Goal: Task Accomplishment & Management: Use online tool/utility

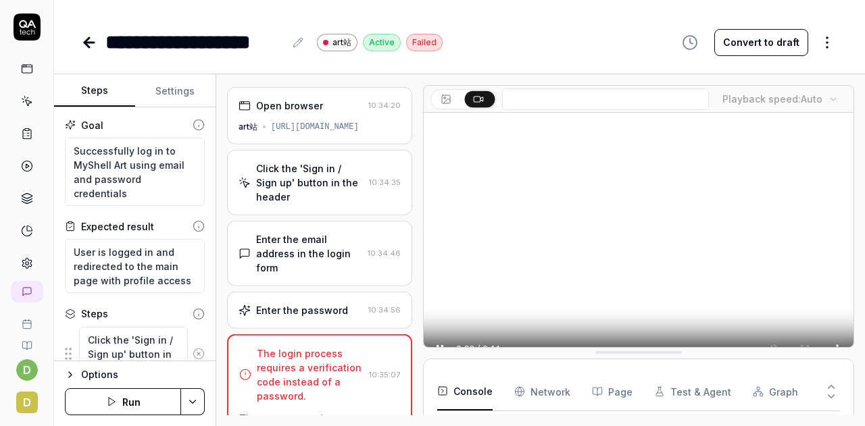
scroll to position [276, 0]
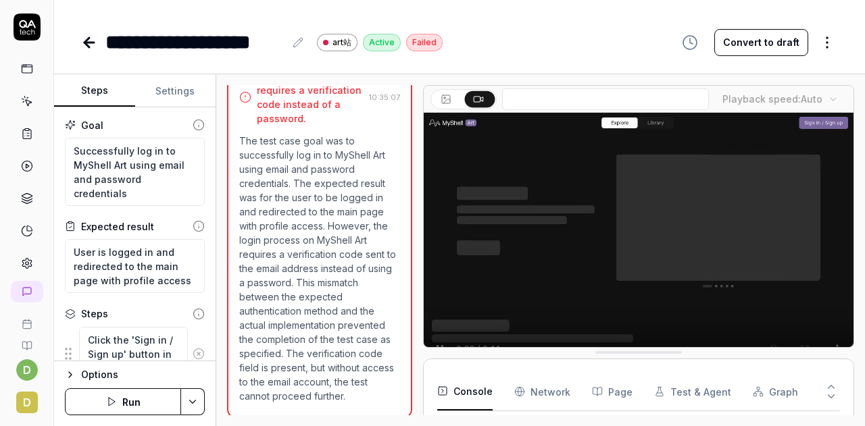
type textarea "*"
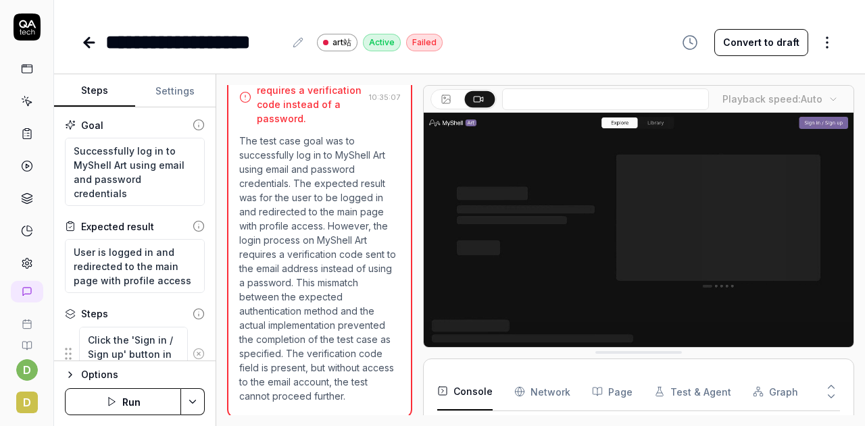
scroll to position [153, 0]
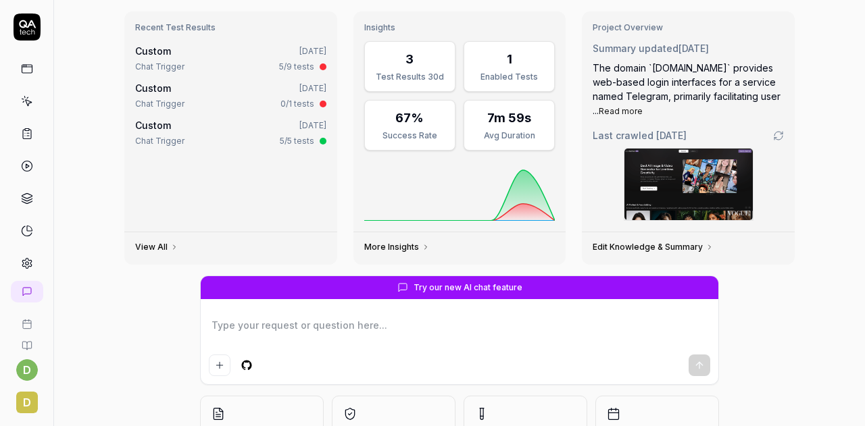
scroll to position [64, 0]
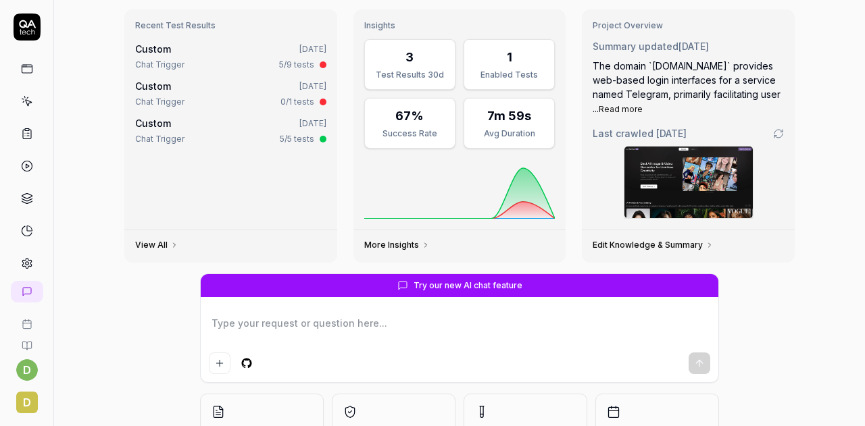
click at [26, 258] on icon at bounding box center [27, 263] width 12 height 12
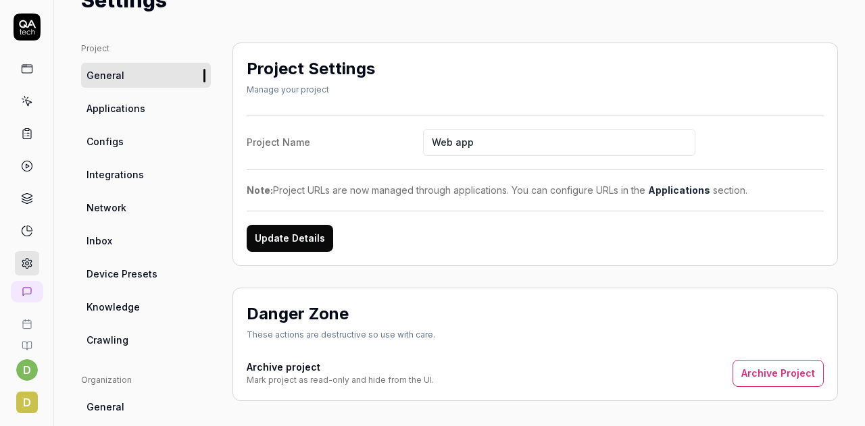
click at [128, 140] on link "Configs" at bounding box center [146, 141] width 130 height 25
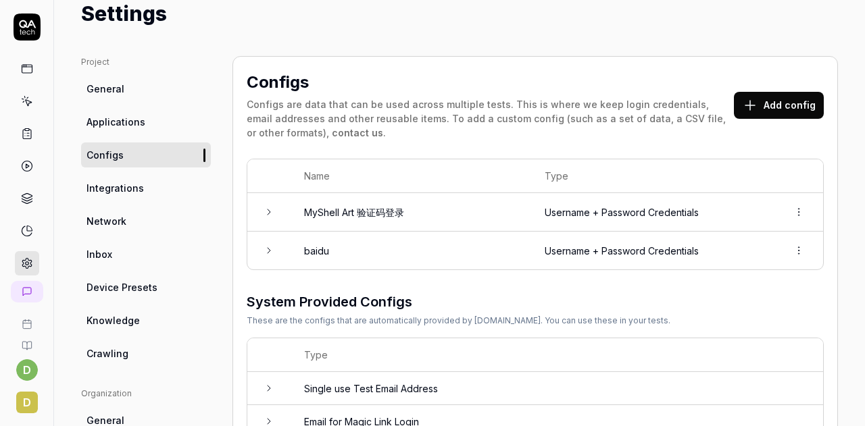
scroll to position [51, 0]
click at [355, 43] on div "Project General Applications Configs Integrations Network Inbox Device Presets …" at bounding box center [459, 393] width 811 height 730
click at [476, 239] on td "baidu" at bounding box center [411, 250] width 241 height 38
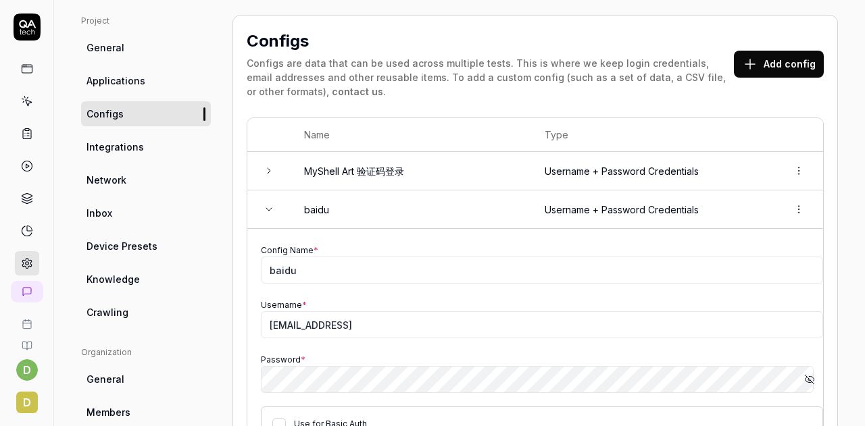
scroll to position [100, 0]
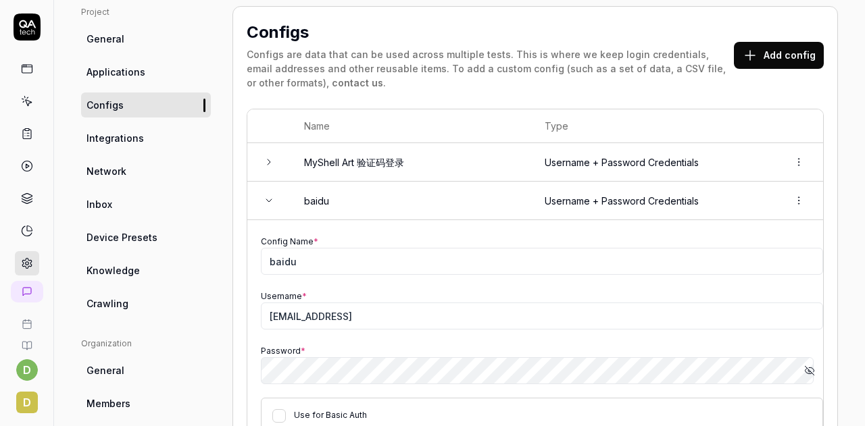
click at [115, 210] on link "Inbox" at bounding box center [146, 204] width 130 height 25
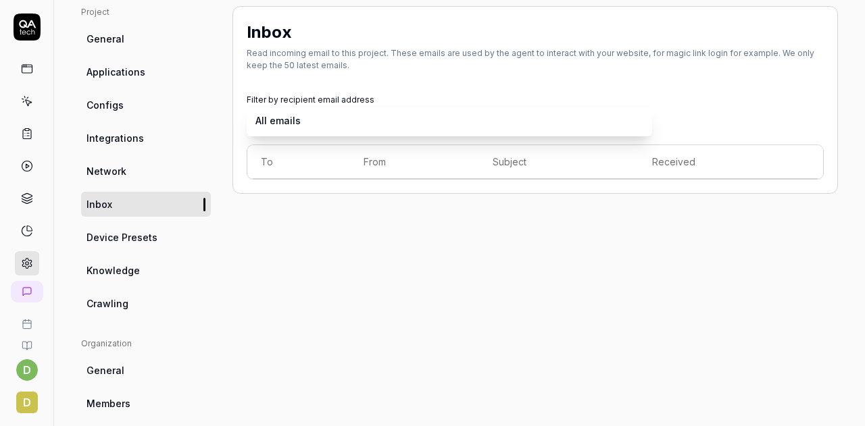
click at [608, 124] on body "d d Home / Settings You have 483 / 500 test executions left Upgrade Now Home / …" at bounding box center [432, 213] width 865 height 426
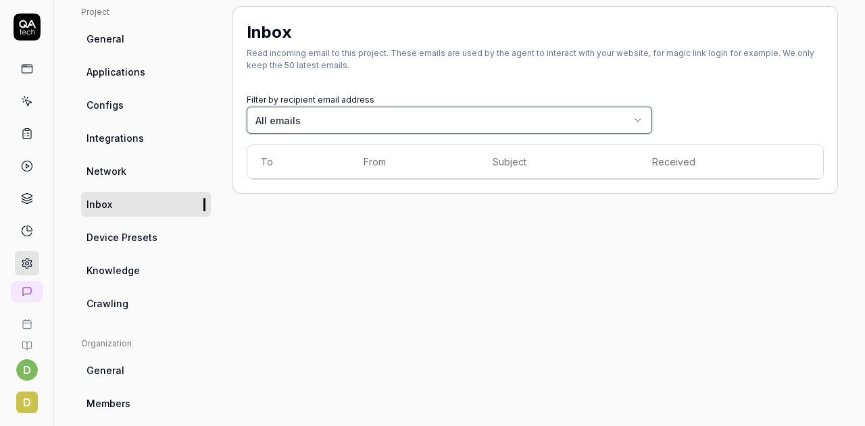
click at [435, 206] on html "d d Home / Settings You have 483 / 500 test executions left Upgrade Now Home / …" at bounding box center [432, 213] width 865 height 426
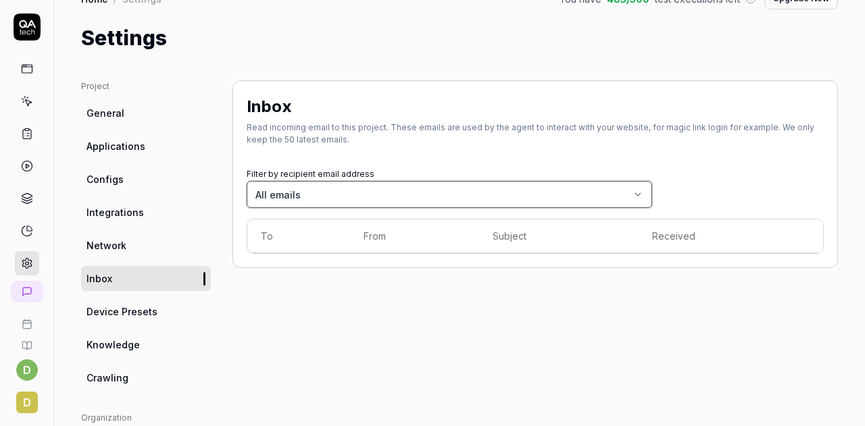
scroll to position [24, 0]
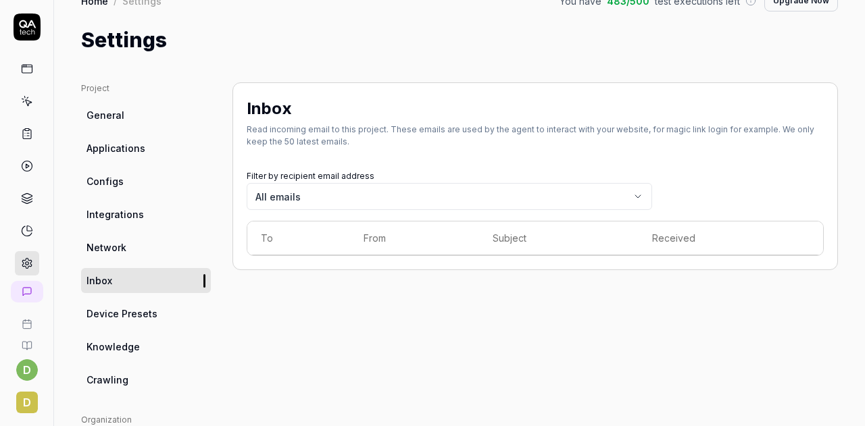
click at [177, 189] on link "Configs" at bounding box center [146, 181] width 130 height 25
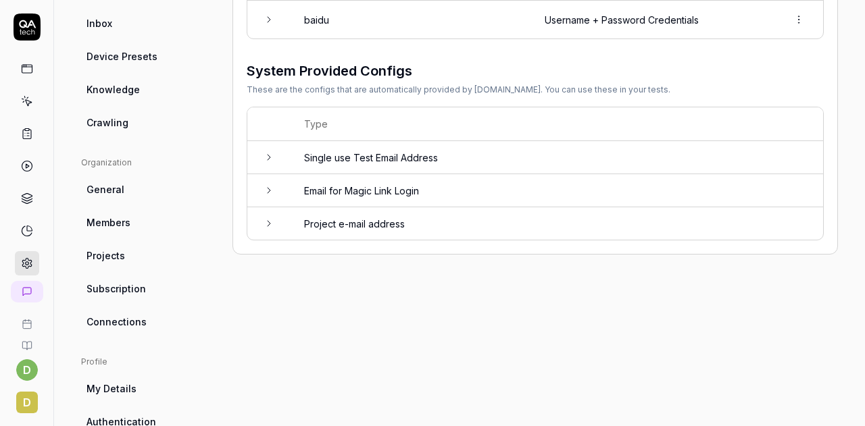
scroll to position [317, 0]
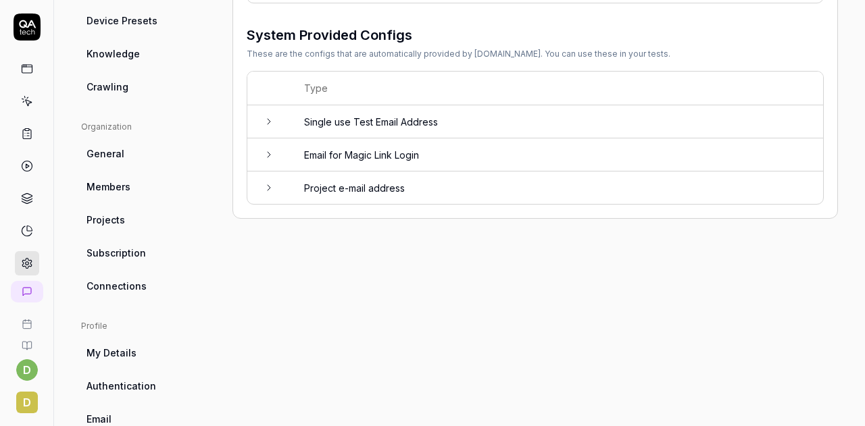
click at [270, 154] on icon at bounding box center [269, 154] width 11 height 11
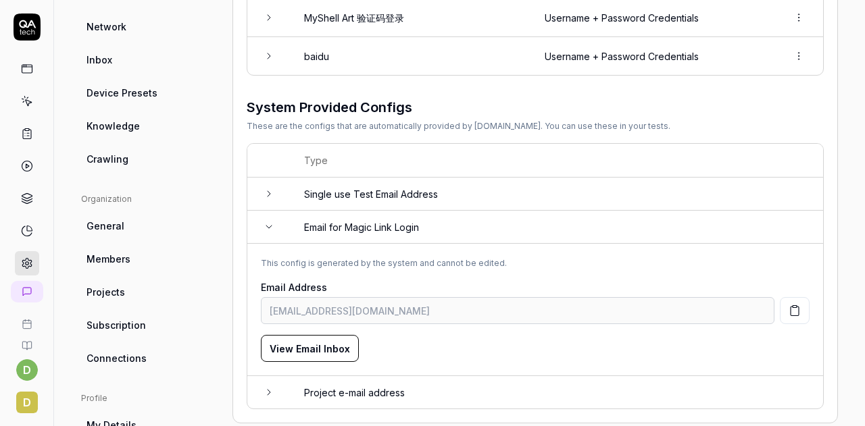
scroll to position [241, 0]
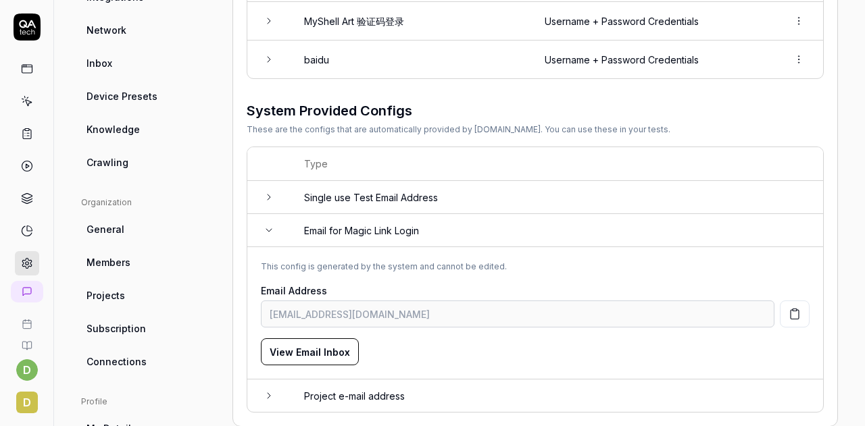
click at [791, 310] on icon "button" at bounding box center [795, 314] width 8 height 9
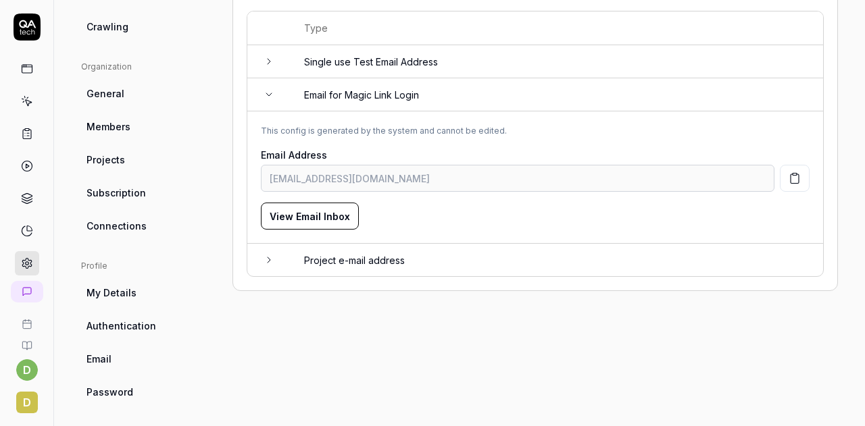
scroll to position [378, 0]
click at [251, 180] on td "This config is generated by the system and cannot be edited. Email Address [EMA…" at bounding box center [535, 177] width 576 height 132
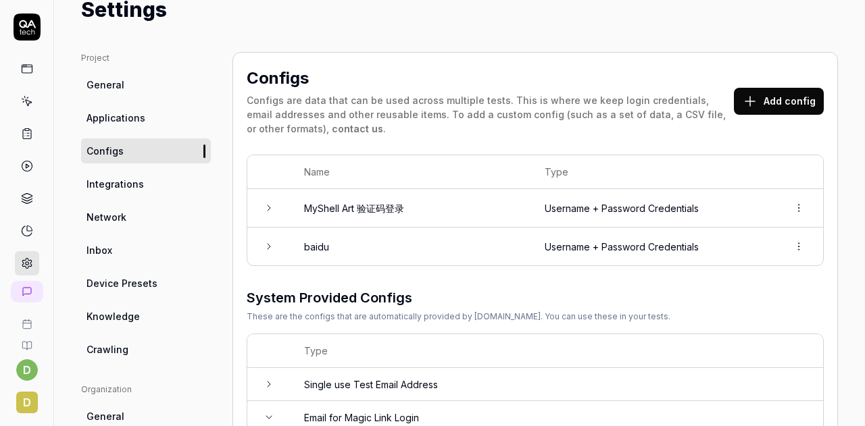
scroll to position [55, 0]
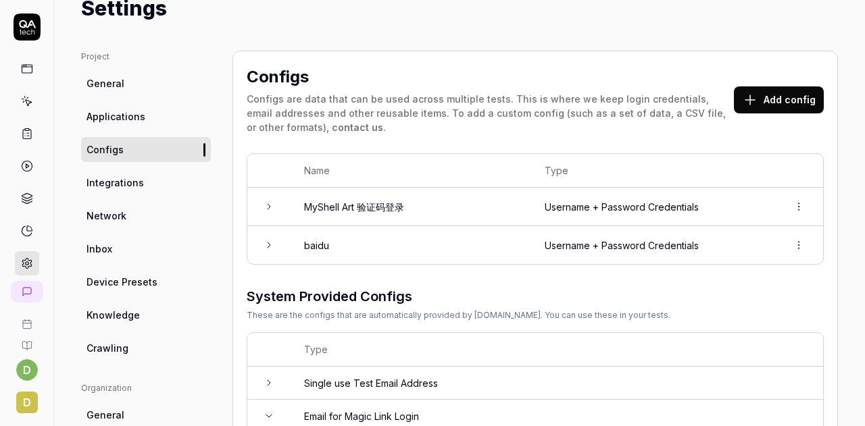
click at [139, 88] on link "General" at bounding box center [146, 83] width 130 height 25
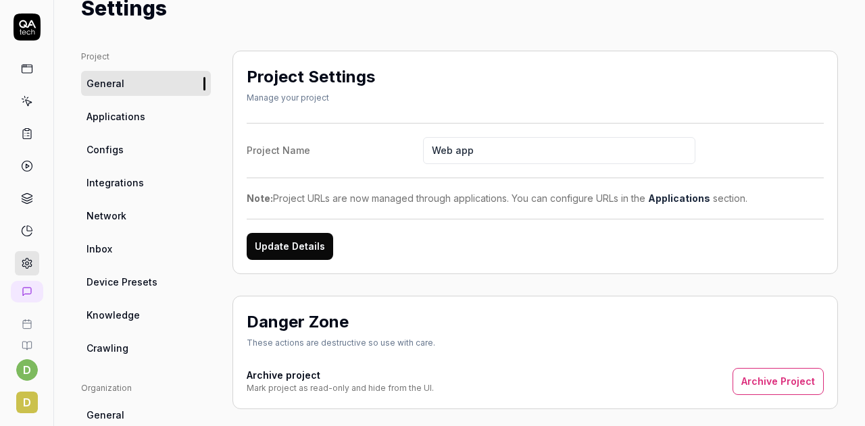
click at [483, 255] on div "Update Details" at bounding box center [535, 246] width 577 height 27
click at [139, 116] on span "Applications" at bounding box center [115, 116] width 59 height 14
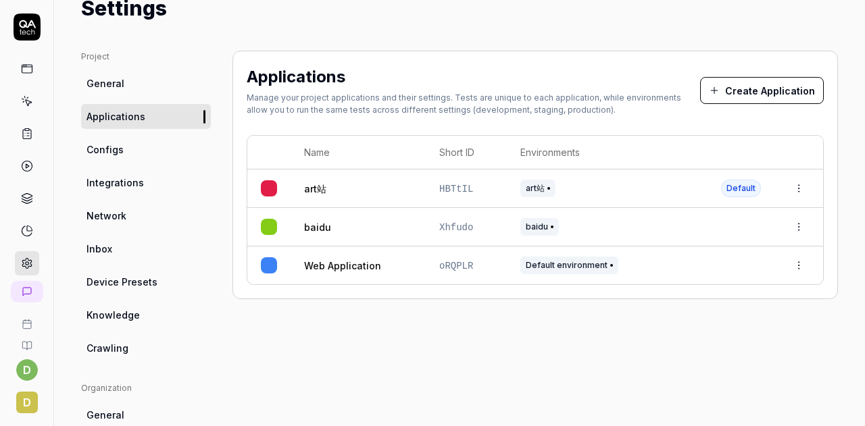
drag, startPoint x: 565, startPoint y: 203, endPoint x: 347, endPoint y: 352, distance: 264.1
click at [347, 352] on div "Applications Manage your project applications and their settings. Tests are uni…" at bounding box center [534, 389] width 605 height 676
drag, startPoint x: 332, startPoint y: 190, endPoint x: 299, endPoint y: 187, distance: 34.0
click at [299, 187] on td "art站" at bounding box center [358, 189] width 135 height 39
copy link "art站"
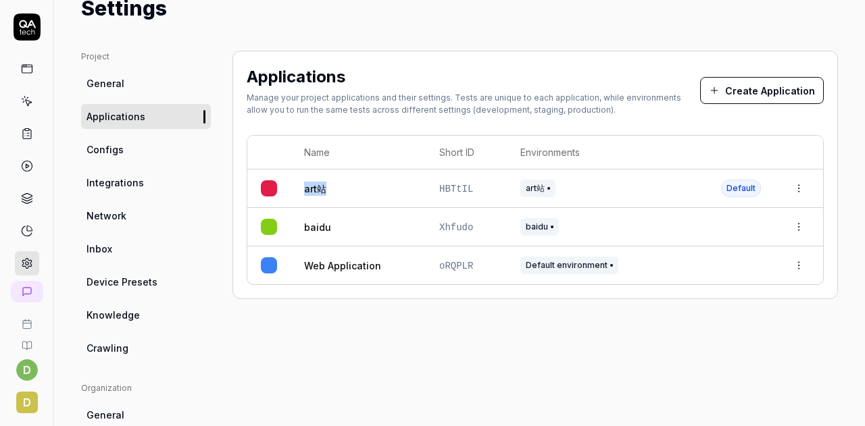
click at [122, 81] on span "General" at bounding box center [105, 83] width 38 height 14
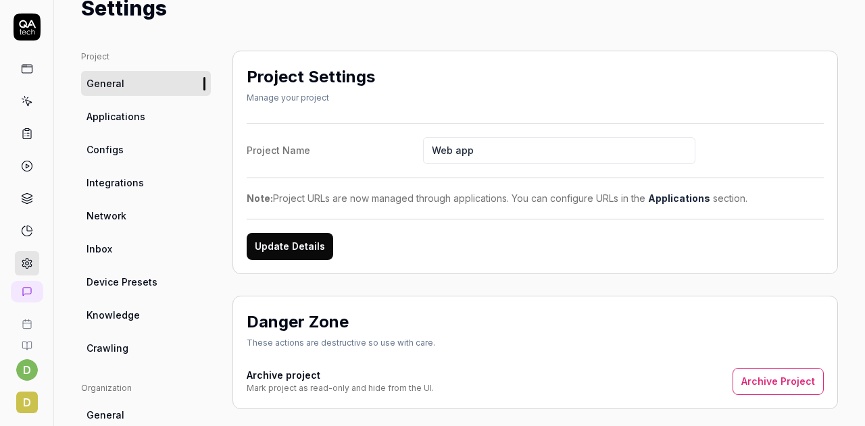
click at [28, 39] on icon at bounding box center [27, 27] width 27 height 27
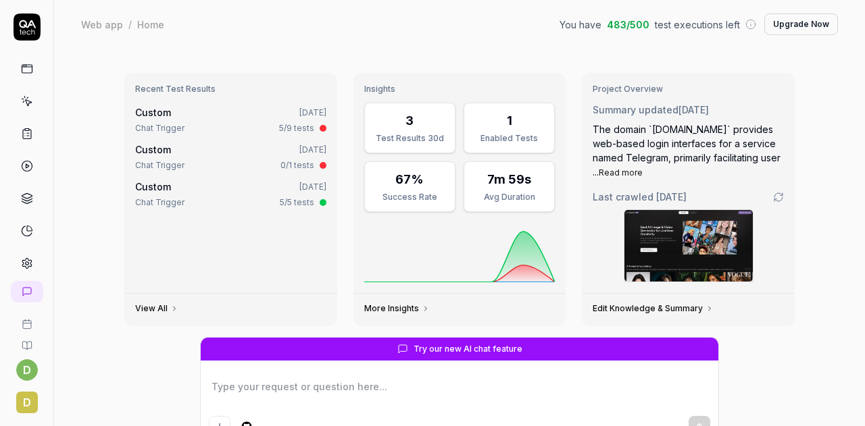
scroll to position [158, 0]
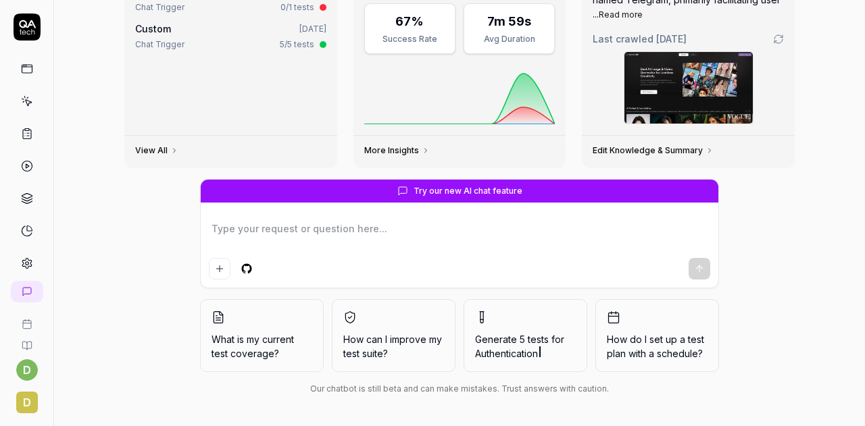
type textarea "*"
type textarea "art站"
click at [282, 230] on textarea "art站" at bounding box center [459, 236] width 501 height 34
type textarea "*"
type textarea "dart站"
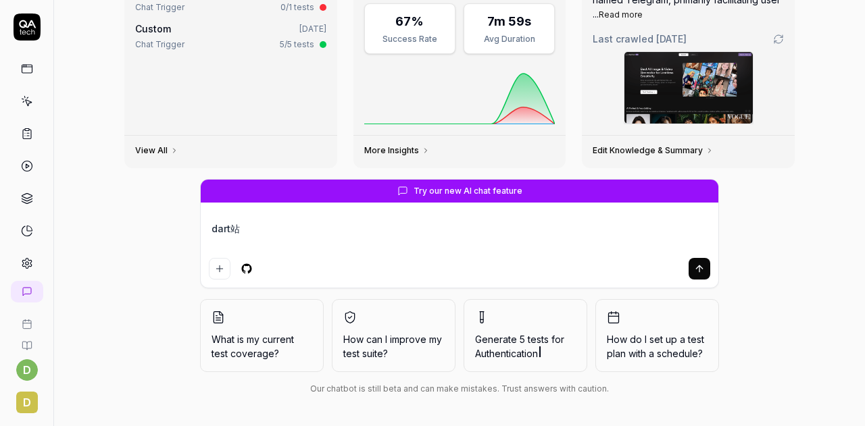
type textarea "*"
type textarea "denart站"
type textarea "*"
type textarea "dengart站"
type textarea "*"
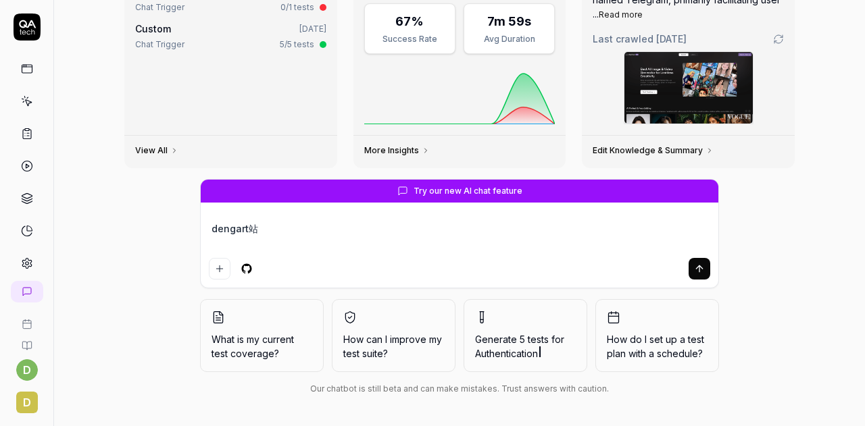
type textarea "denglart站"
type textarea "*"
type textarea "dengart站"
type textarea "*"
type textarea "denart站"
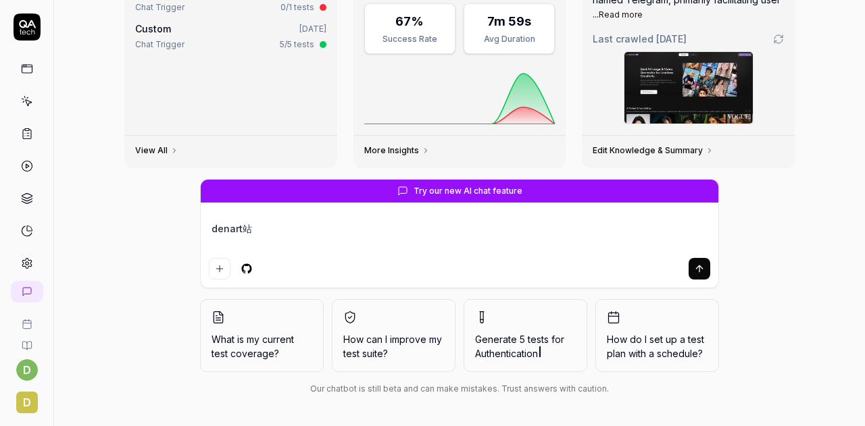
type textarea "*"
type textarea "deart站"
type textarea "*"
type textarea "dart站"
type textarea "*"
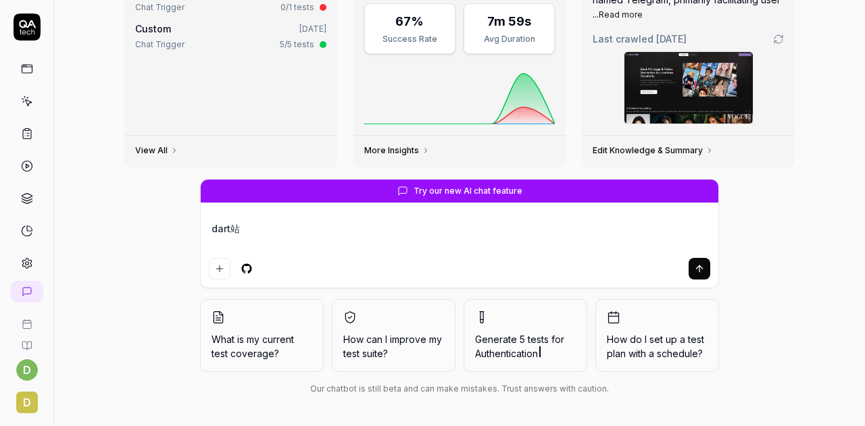
type textarea "art站"
type textarea "*"
type textarea "wart站"
type textarea "*"
type textarea "woart站"
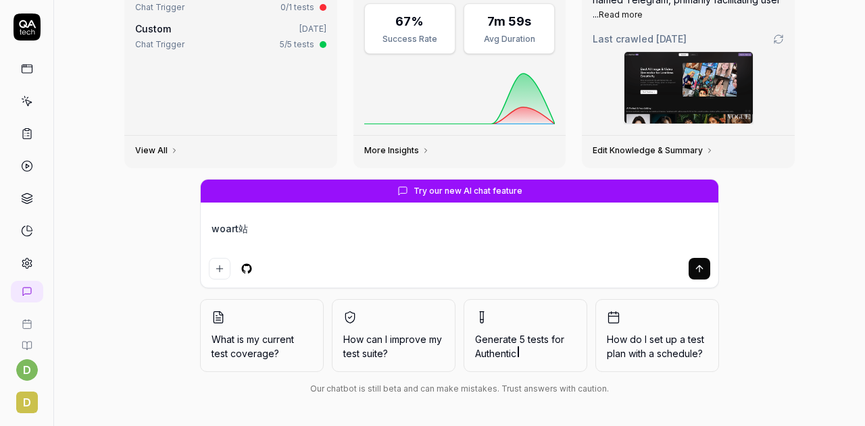
type textarea "*"
type textarea "我art站"
type textarea "*"
type textarea "art站"
type textarea "*"
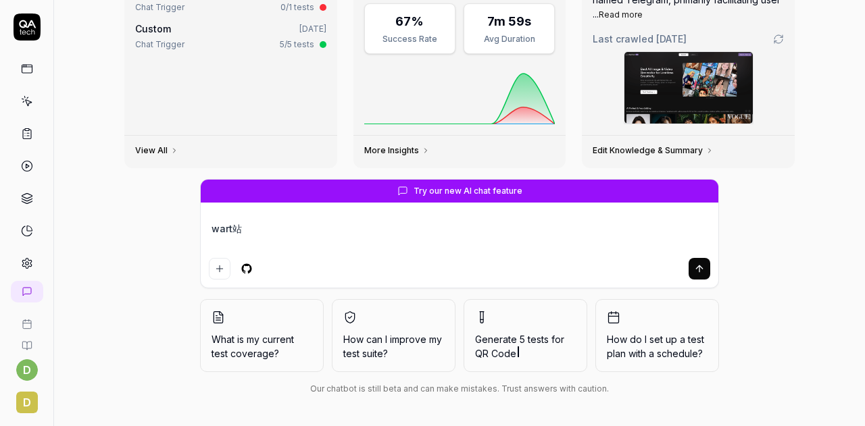
type textarea "woart站"
type textarea "*"
type textarea "wo'mart站"
type textarea "*"
type textarea "我们art站"
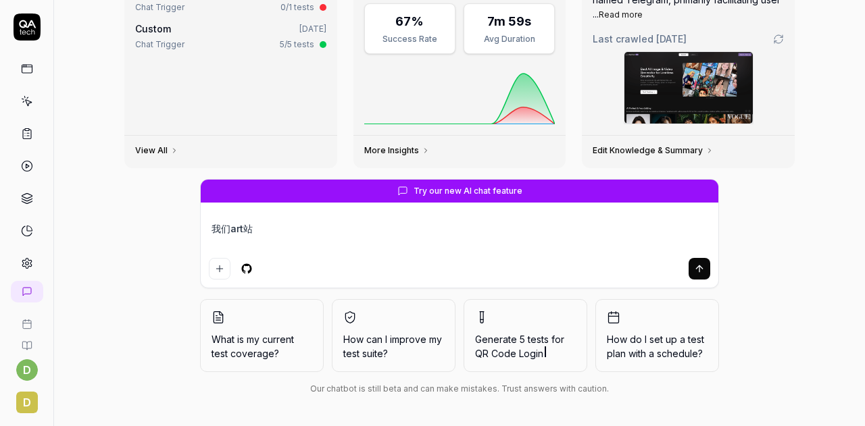
type textarea "*"
type textarea "我们yart站"
type textarea "*"
type textarea "我们yaart站"
type textarea "*"
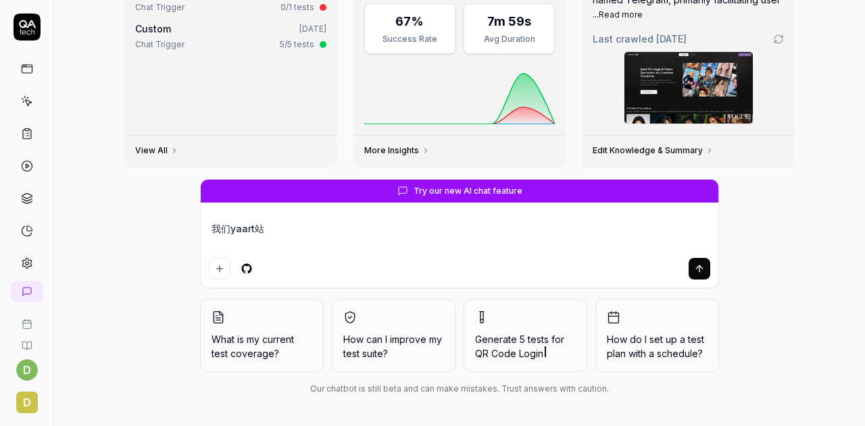
type textarea "我们yaoart站"
type textarea "*"
type textarea "我们要art站"
type textarea "*"
type textarea "我们要cart站"
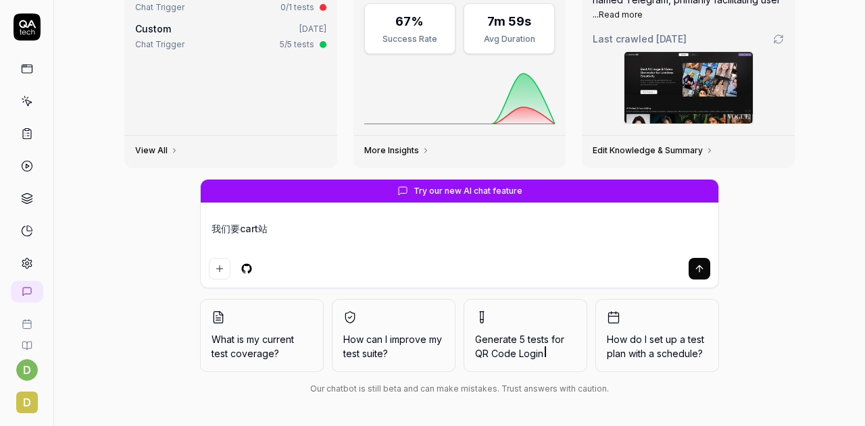
type textarea "*"
type textarea "我们要ceart站"
type textarea "*"
type textarea "我们要ce'sart站"
type textarea "*"
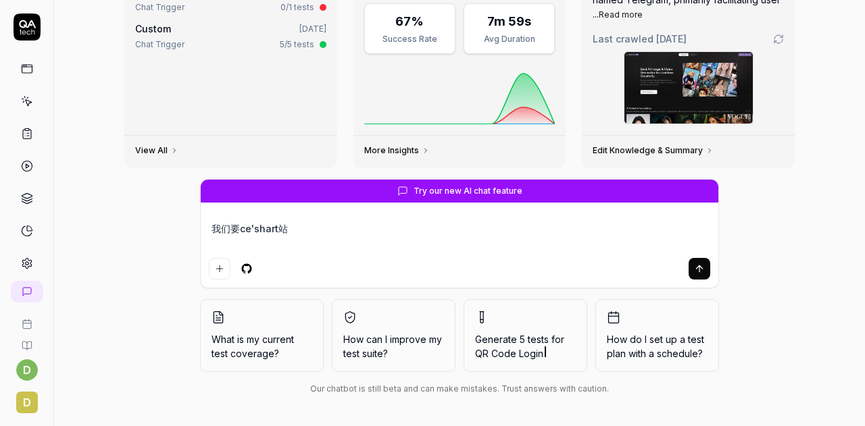
type textarea "我们要ce'shiart站"
type textarea "*"
type textarea "我们要测试art站"
type textarea "*"
type textarea "我们要测试art站"
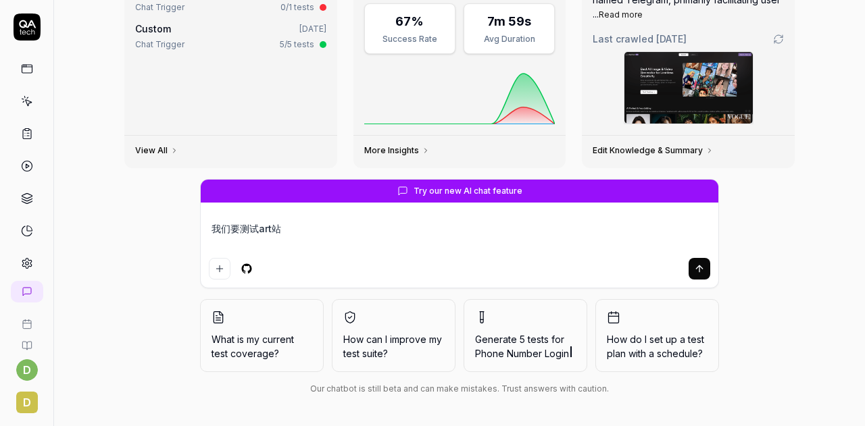
click at [322, 221] on textarea "我们要测试art站" at bounding box center [459, 236] width 501 height 34
type textarea "*"
type textarea "我们要测试art站，"
type textarea "*"
type textarea "我们要测试art站，y"
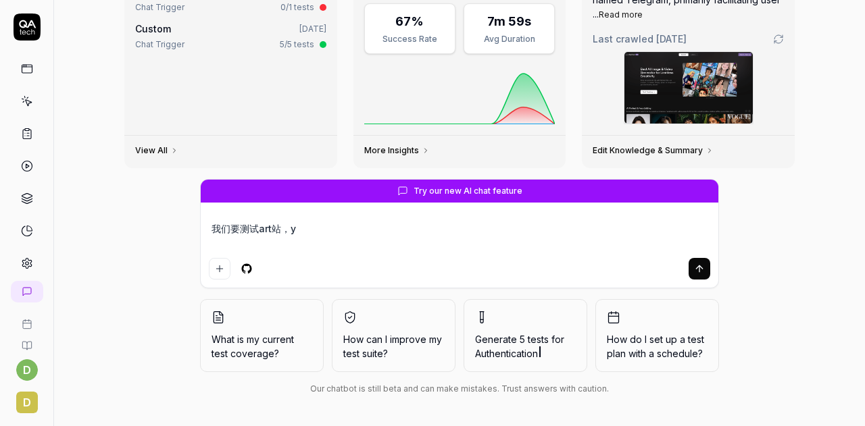
type textarea "*"
type textarea "我们要测试art站，yo"
type textarea "*"
type textarea "我们要测试art站，yon"
type textarea "*"
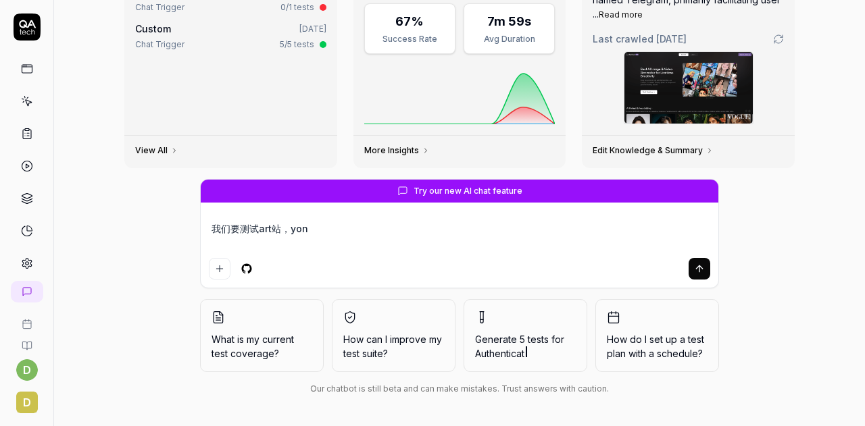
type textarea "我们要测试art站，yong"
type textarea "*"
type textarea "我们要测试art站，用"
type textarea "*"
type textarea "我们要测试art站，用wo"
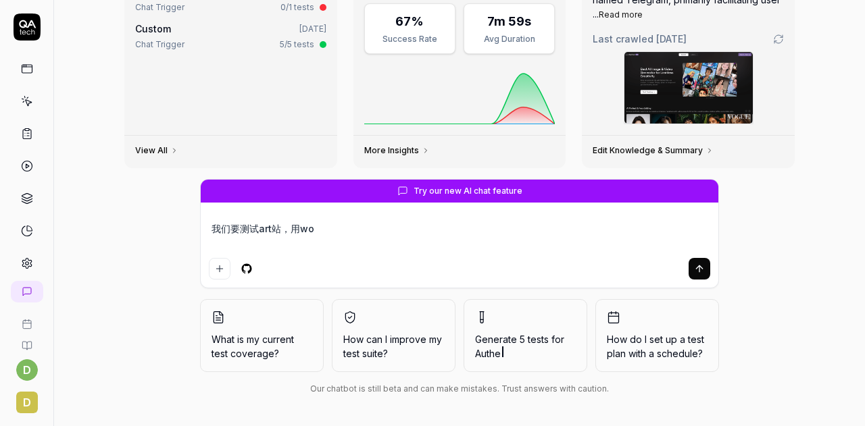
type textarea "*"
type textarea "我们要测试art站，用wo'd"
type textarea "*"
type textarea "我们要测试art站，用wo'de"
type textarea "*"
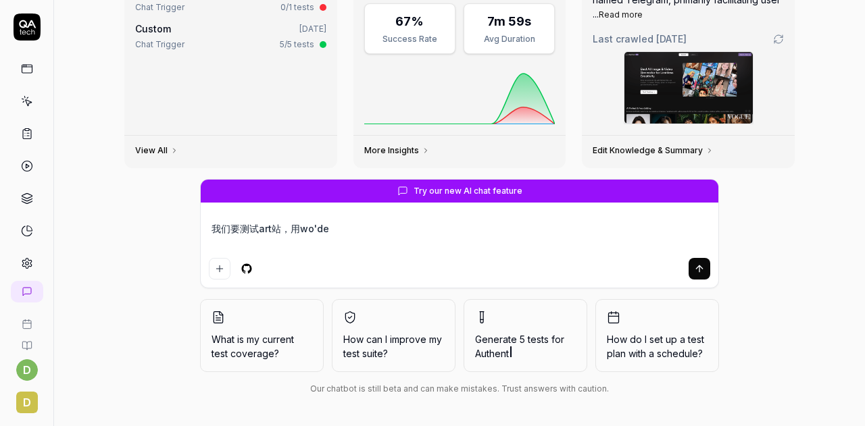
type textarea "我们要测试art站，用我的"
type textarea "*"
type textarea "我们要测试art站，用我的m"
type textarea "*"
type textarea "我们要测试art站，用我的ma"
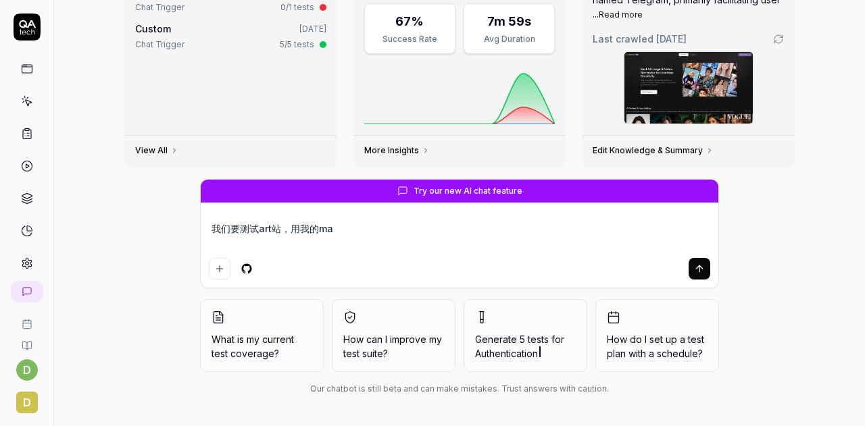
type textarea "*"
type textarea "我们要测试art站，用我的ma'g"
type textarea "*"
type textarea "我们要测试art站，用我的magi"
type textarea "*"
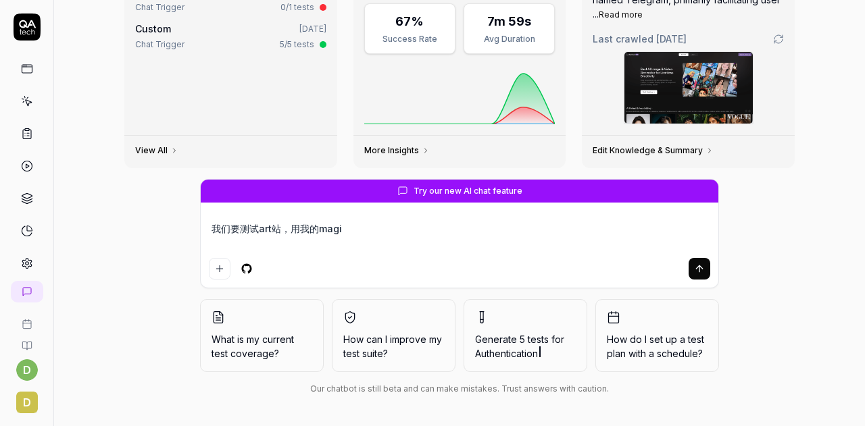
type textarea "我们要测试art站，用我的magic"
type textarea "*"
type textarea "我们要测试art站，用我的magicy"
type textarea "*"
type textarea "我们要测试art站，用我的magicyo"
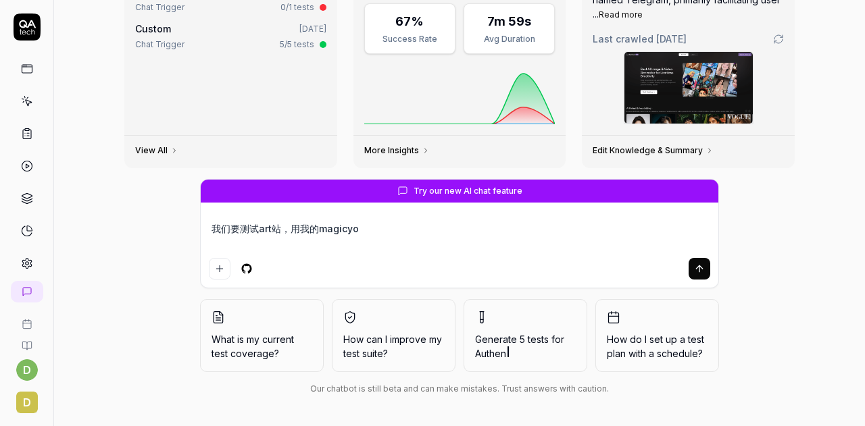
type textarea "*"
type textarea "我们要测试art站，用我的magicyou"
type textarea "*"
type textarea "我们要测试art站，用我的magicyou'x"
type textarea "*"
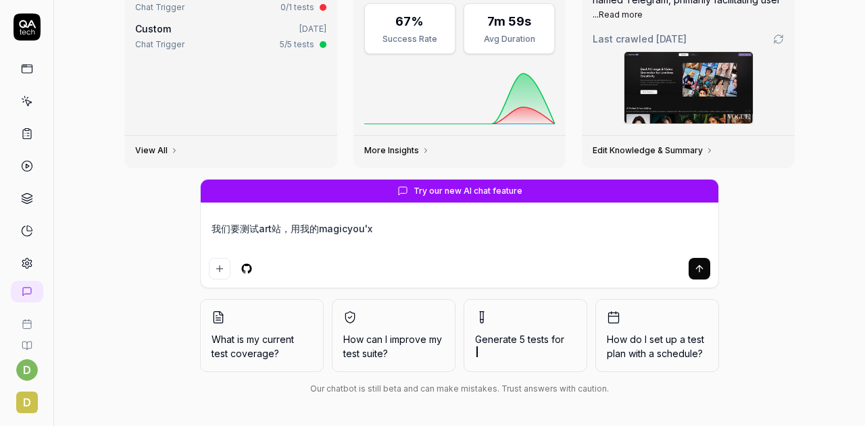
type textarea "我们要测试art站，用我的magicyou'xi"
type textarea "*"
type textarea "我们要测试art站，用我的magicyou'xia"
type textarea "*"
type textarea "我们要测试art站，用我的magicyou'xian"
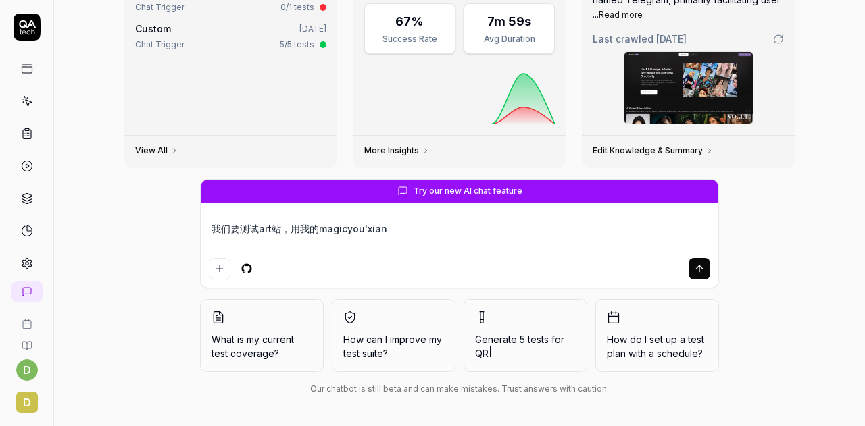
type textarea "*"
type textarea "我们要测试art站，用我的magicyou'xiang"
type textarea "*"
type textarea "我们要测试art站，用我的magic邮箱d"
type textarea "*"
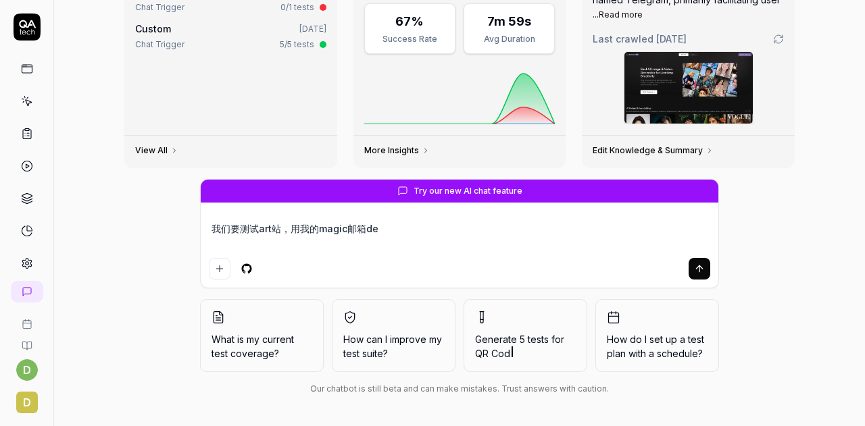
type textarea "我们要测试art站，用我的magic邮箱den"
type textarea "*"
type textarea "我们要测试art站，用我的magic邮箱deng"
type textarea "*"
type textarea "我们要测试art站，用我的magic邮箱deng'l"
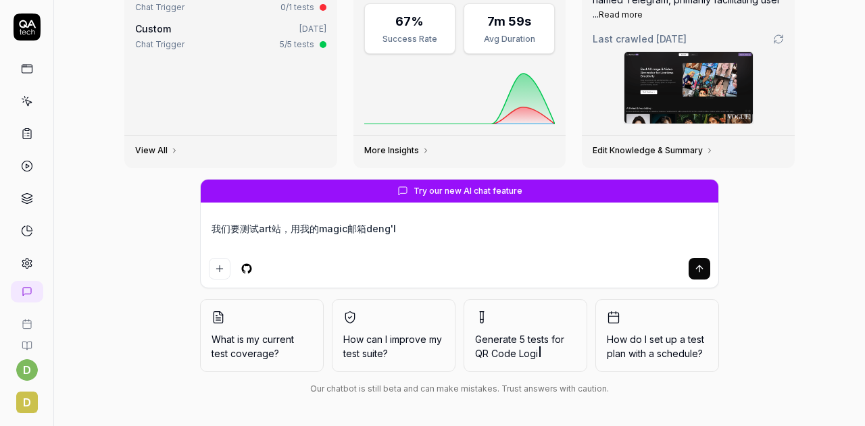
type textarea "*"
type textarea "我们要测试art站，用我的magic邮箱deng'lu"
type textarea "*"
type textarea "我们要测试art站，用我的magic邮箱登录"
type textarea "*"
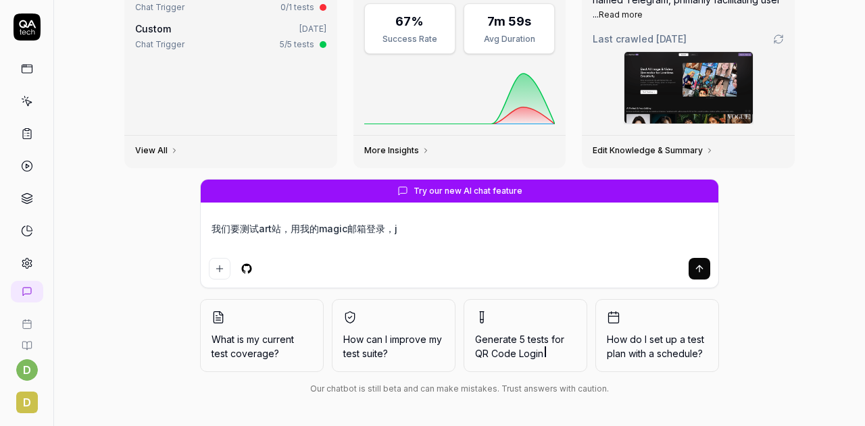
type textarea "我们要测试art站，用我的magic邮箱登录，ji"
type textarea "*"
type textarea "我们要测试art站，用我的magic邮箱登录，jie"
type textarea "*"
type textarea "我们要测试art站，用我的magic邮箱登录，[PERSON_NAME]"
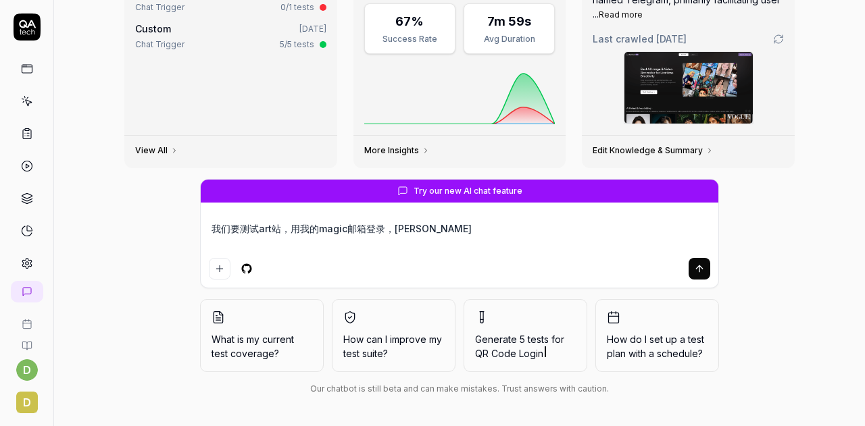
type textarea "*"
type textarea "我们要测试art站，用我的magic邮箱登录，jie'sh"
type textarea "*"
type textarea "我们要测试art站，用我的magic邮箱登录，jie'sho"
type textarea "*"
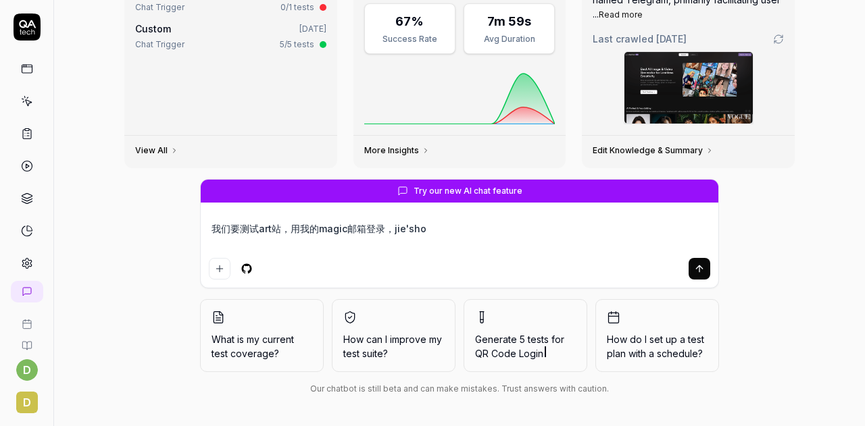
type textarea "我们要测试art站，用我的magic邮箱登录，[PERSON_NAME]'shou"
type textarea "*"
type textarea "我们要测试art站，用我的magic邮箱登录，接受"
type textarea "*"
type textarea "我们要测试art站，用我的magic邮箱登录，接受ya"
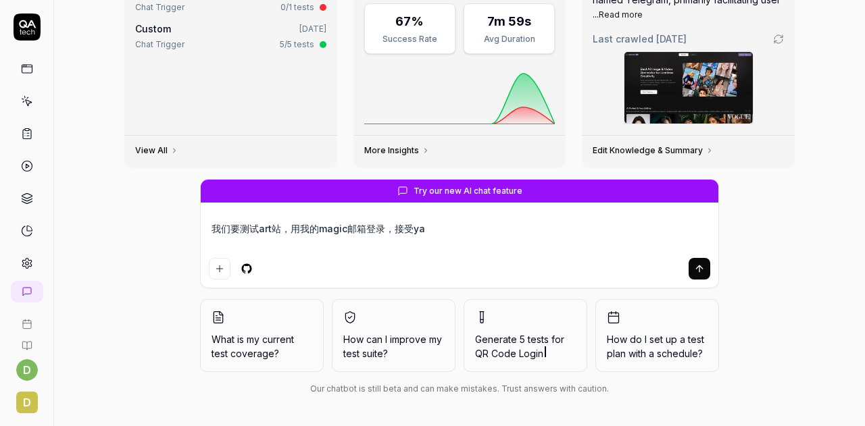
type textarea "*"
type textarea "我们要测试art站，用我的magic邮箱登录，接受yan"
type textarea "*"
type textarea "我们要测试art站，用我的magic邮箱登录，接受yan'zh"
type textarea "*"
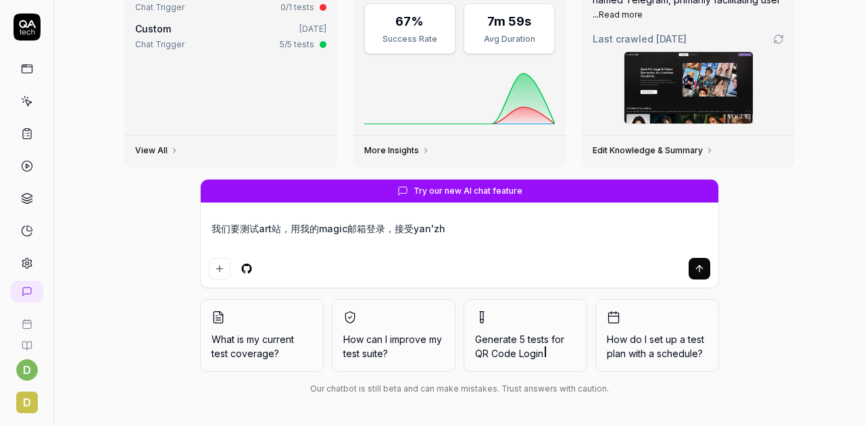
type textarea "我们要测试art站，用我的magic邮箱登录，接受[PERSON_NAME]"
type textarea "*"
type textarea "我们要测试art站，用我的magic邮箱登录，接受[PERSON_NAME]"
type textarea "*"
type textarea "我们要测试art站，用我的magic邮箱登录，接受[PERSON_NAME]"
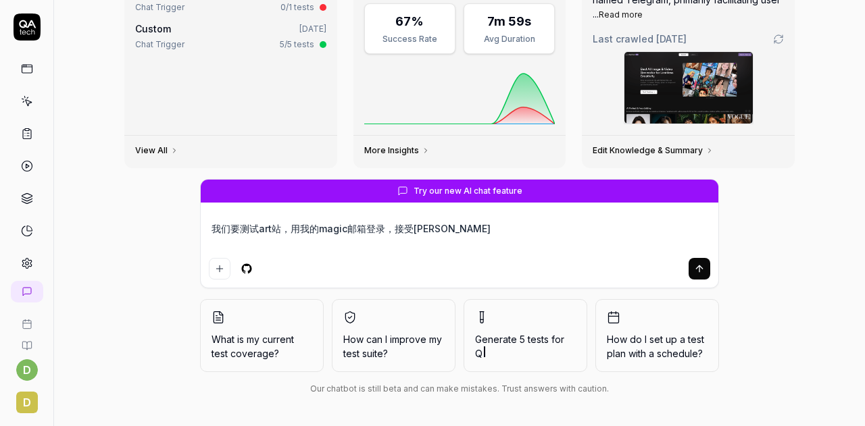
type textarea "*"
type textarea "我们要测试art站，用我的magic邮箱登录，接受[PERSON_NAME]'ma"
type textarea "*"
type textarea "我们要测试art站，用我的magic邮箱登录，接受验证码"
type textarea "*"
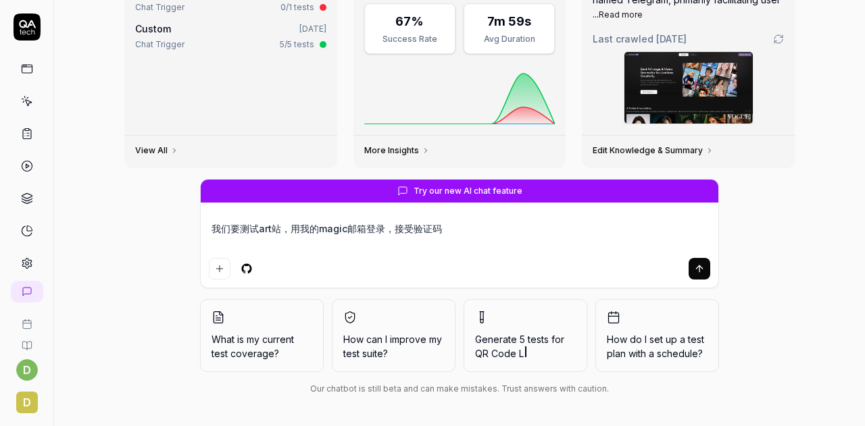
type textarea "我们要测试art站，用我的magic邮箱登录，接受验证码b"
type textarea "*"
type textarea "我们要测试art站，用我的magic邮箱登录，接受验证码bi"
type textarea "*"
type textarea "我们要测试art站，用我的magic邮箱登录，接受验证码bin"
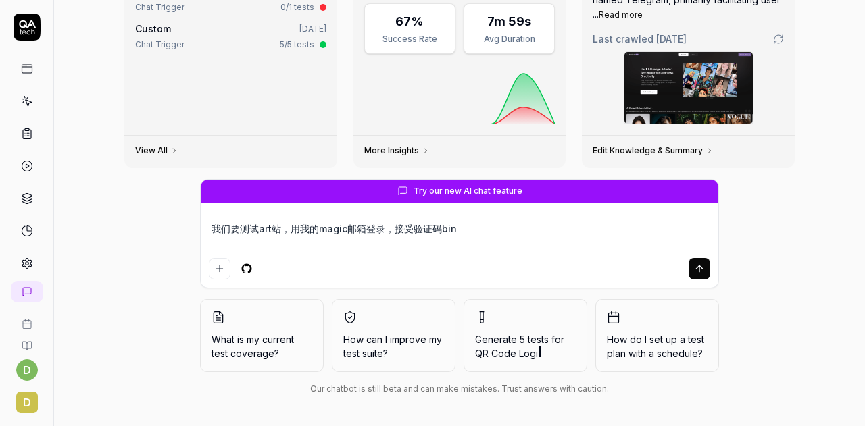
type textarea "*"
type textarea "我们要测试art站，用我的magic邮箱登录，接受验证码bing"
type textarea "*"
type textarea "我们要测试art站，用我的magic邮箱登录，接受验证码并"
click at [470, 237] on textarea "我们要测试art站，用我的magic邮箱登录，接受验证码并" at bounding box center [459, 236] width 501 height 34
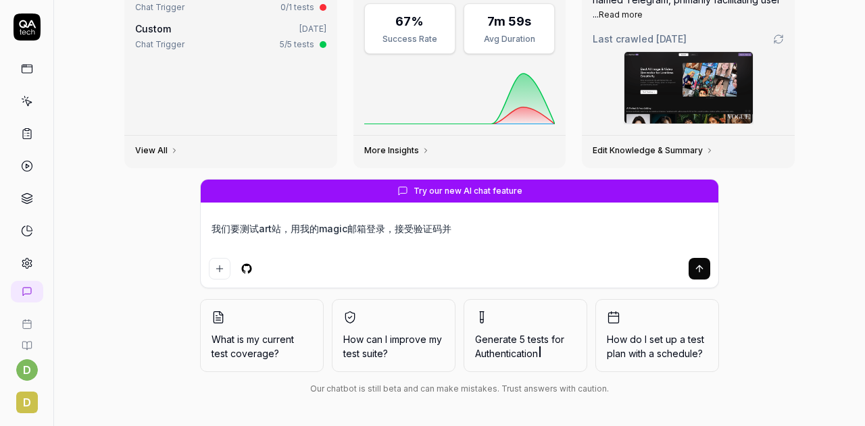
type textarea "*"
type textarea "我们要测试art站，用我的magic邮箱登录，接受验证码并d"
type textarea "*"
type textarea "我们要测试art站，用我的magic邮箱登录，接受验证码并de"
type textarea "*"
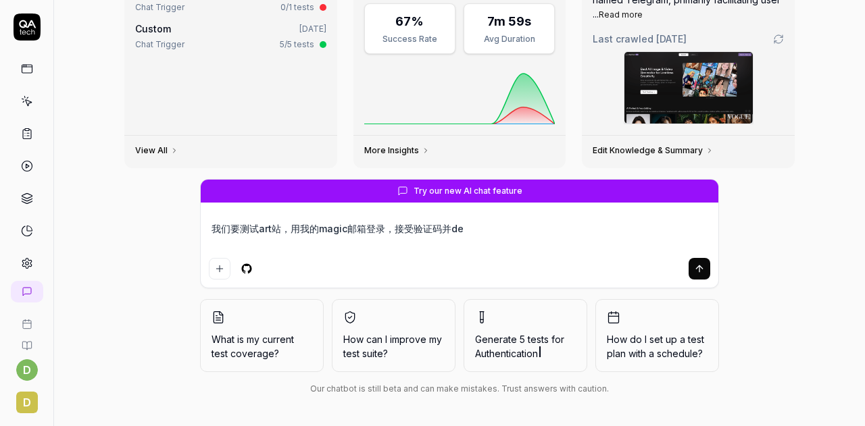
type textarea "我们要测试art站，用我的magic邮箱登录，接受验证码并den"
type textarea "*"
type textarea "我们要测试art站，用我的magic邮箱登录，接受验证码并deng"
type textarea "*"
type textarea "我们要测试art站，用我的magic邮箱登录，接受验证码并deng'l"
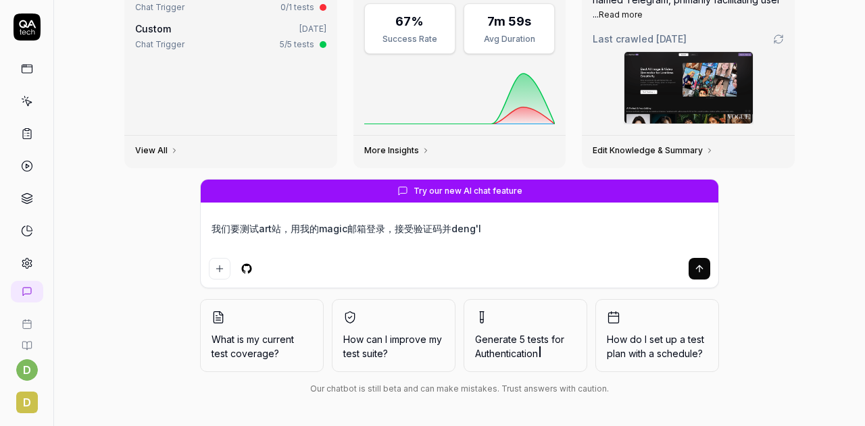
type textarea "*"
type textarea "我们要测试art站，用我的magic邮箱登录，接受验证码并deng'lu"
type textarea "*"
type textarea "我们要测试art站，用我的magic邮箱登录，接受验证码并登录"
type textarea "*"
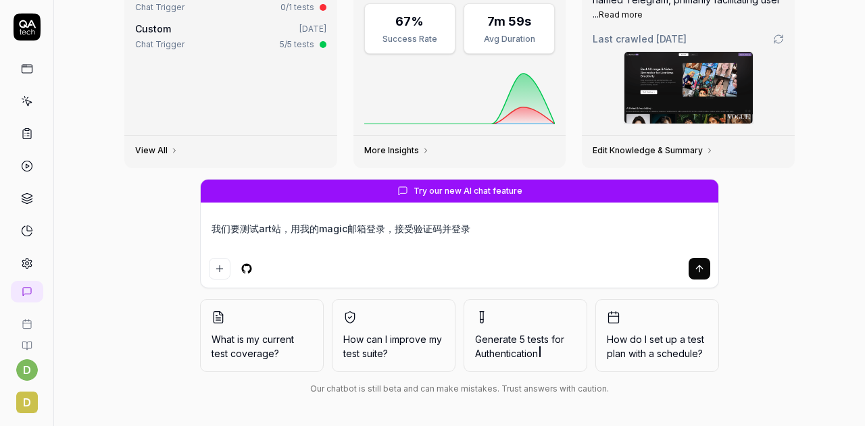
type textarea "我们要测试art站，用我的magic邮箱登录，接受验证码并登录。"
type textarea "*"
type textarea "我们要测试art站，用我的magic邮箱登录，接受验证码并登录。"
type textarea "*"
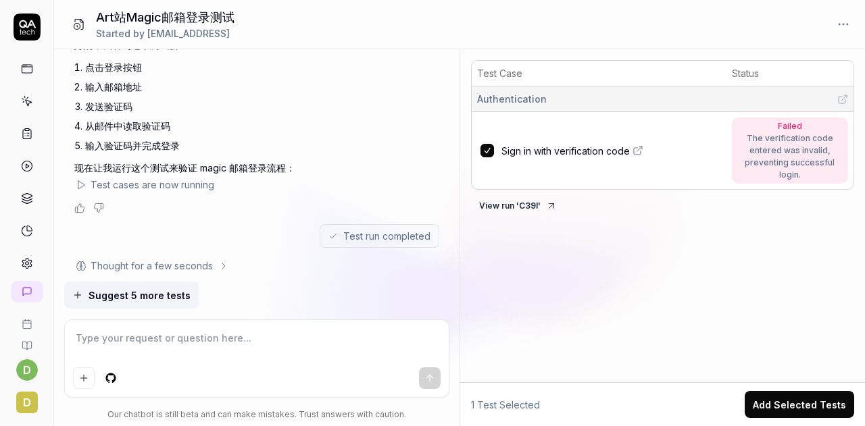
scroll to position [625, 0]
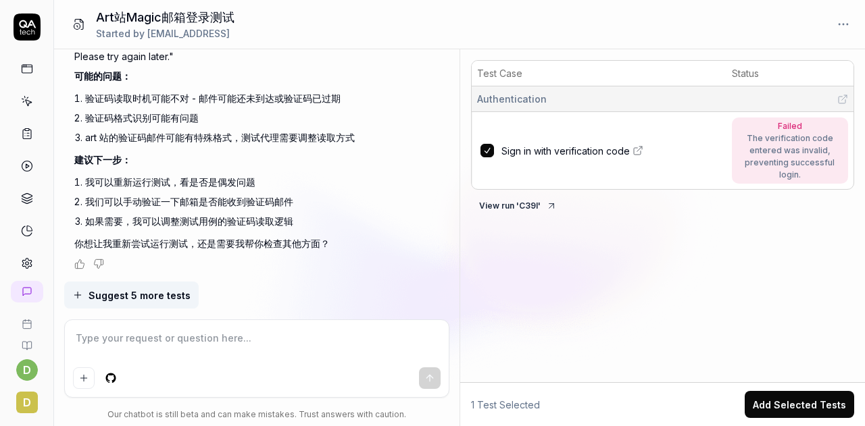
drag, startPoint x: 396, startPoint y: 114, endPoint x: 296, endPoint y: 228, distance: 151.3
click at [296, 228] on li "如果需要，我可以调整测试用例的验证码读取逻辑" at bounding box center [262, 222] width 354 height 20
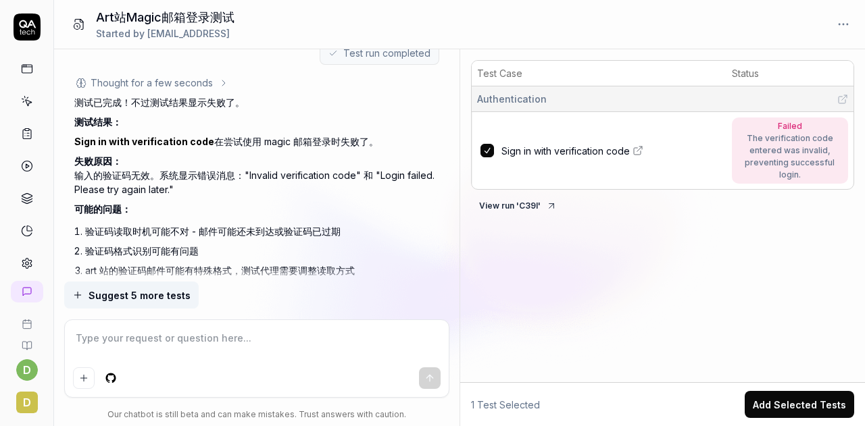
scroll to position [493, 0]
click at [28, 20] on icon at bounding box center [27, 27] width 27 height 27
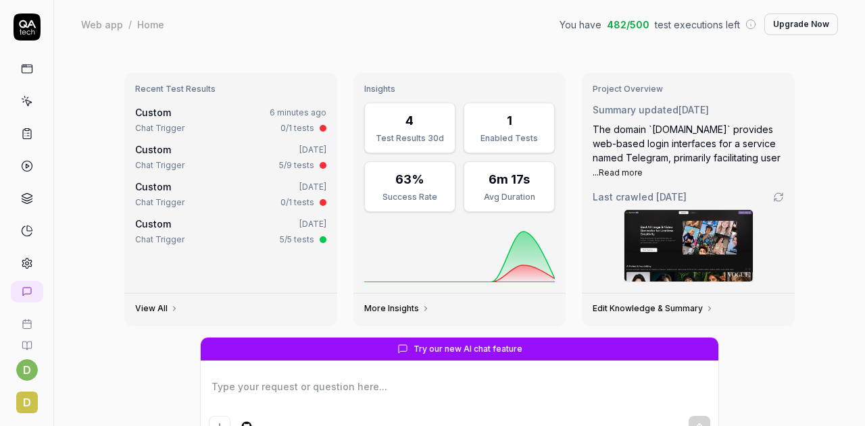
click at [822, 220] on div "Recent Test Results Custom 6 minutes ago Chat Trigger 0/1 tests Custom [DATE] C…" at bounding box center [459, 317] width 811 height 537
click at [818, 336] on div "Recent Test Results Custom 8 minutes ago Chat Trigger 0/1 tests Custom [DATE] C…" at bounding box center [459, 317] width 811 height 537
click at [203, 118] on div "Custom 10 minutes ago" at bounding box center [230, 112] width 191 height 14
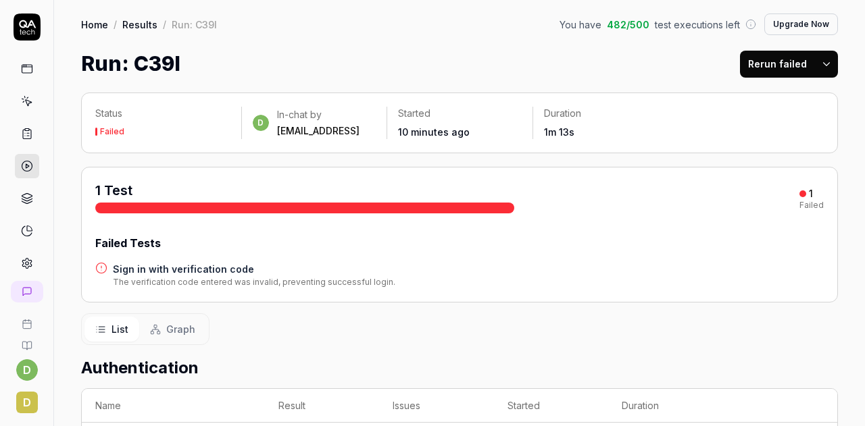
scroll to position [103, 0]
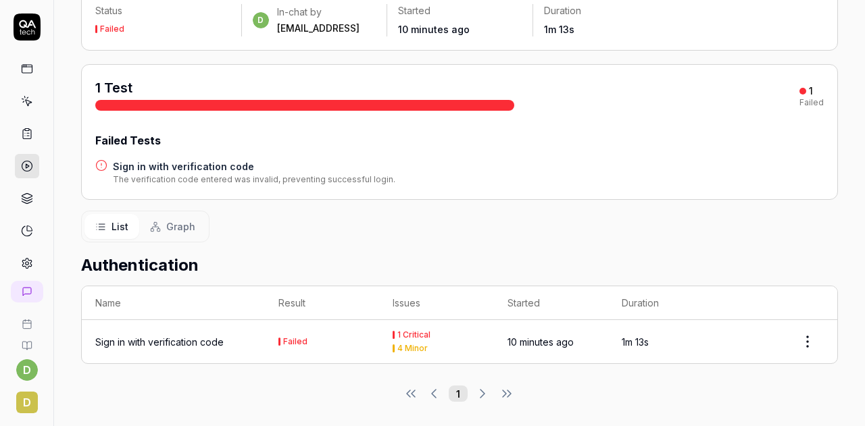
click at [197, 339] on div "Sign in with verification code" at bounding box center [159, 342] width 128 height 14
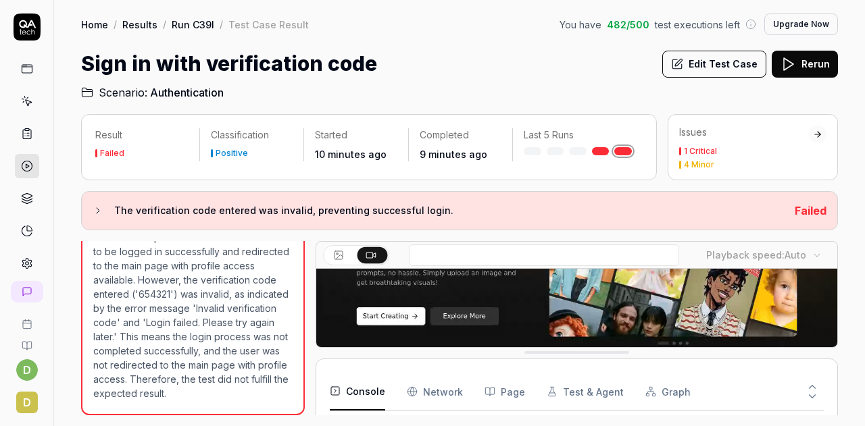
scroll to position [239, 0]
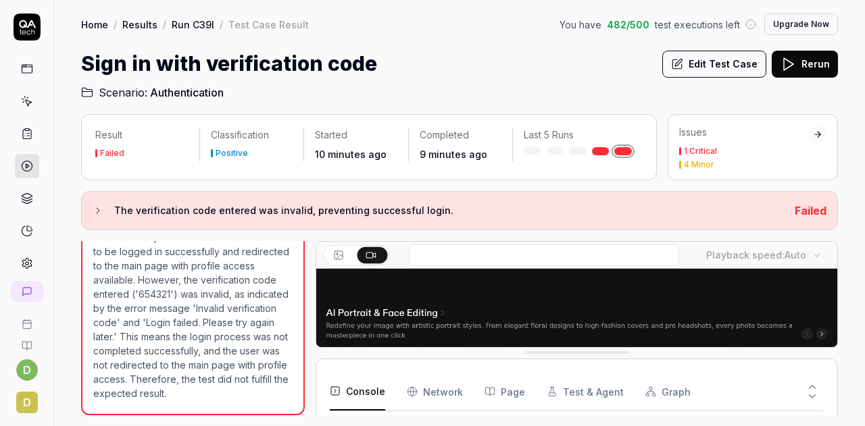
click at [176, 25] on link "Run C39I" at bounding box center [193, 25] width 43 height 14
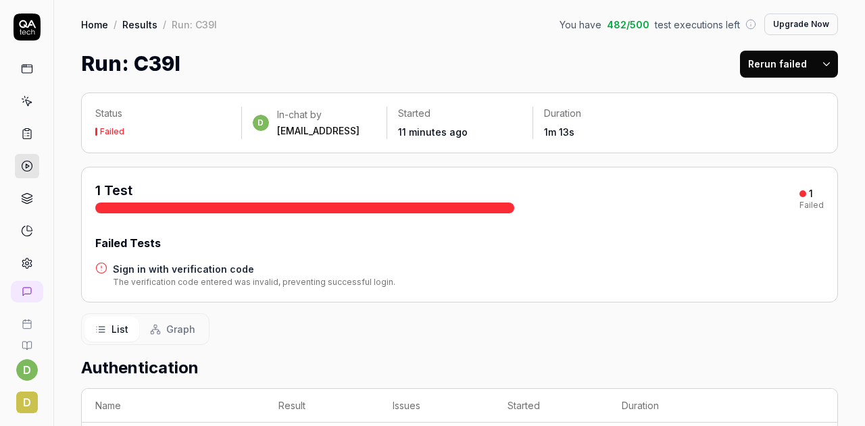
click at [142, 26] on link "Results" at bounding box center [139, 25] width 35 height 14
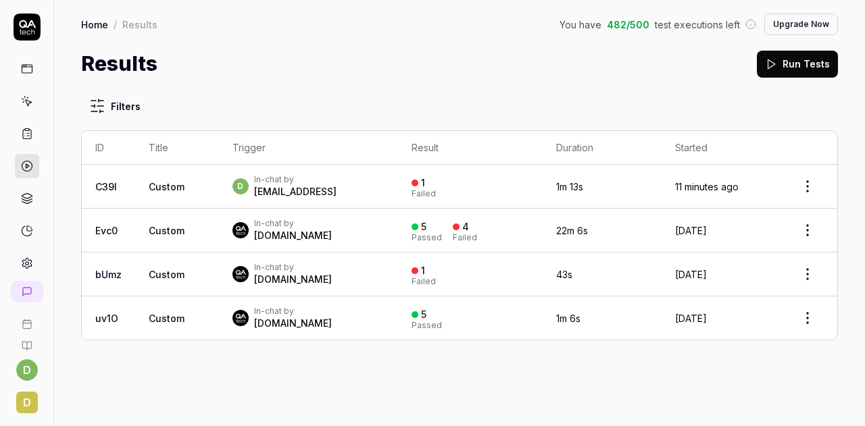
click at [95, 22] on link "Home" at bounding box center [94, 25] width 27 height 14
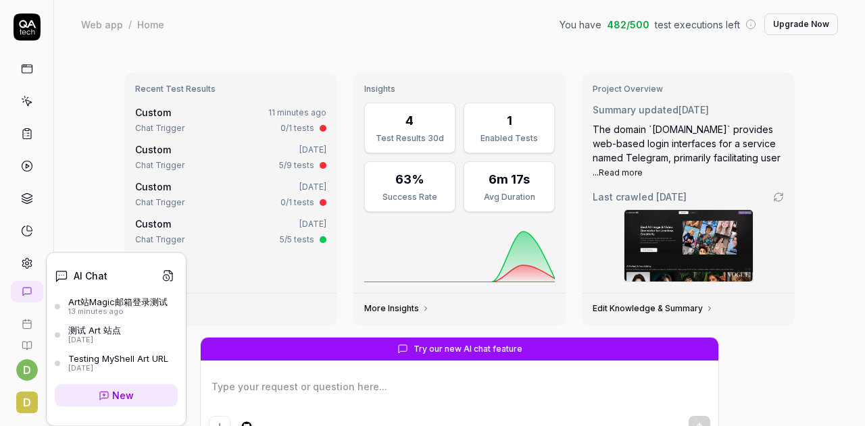
click at [25, 252] on link at bounding box center [27, 263] width 24 height 24
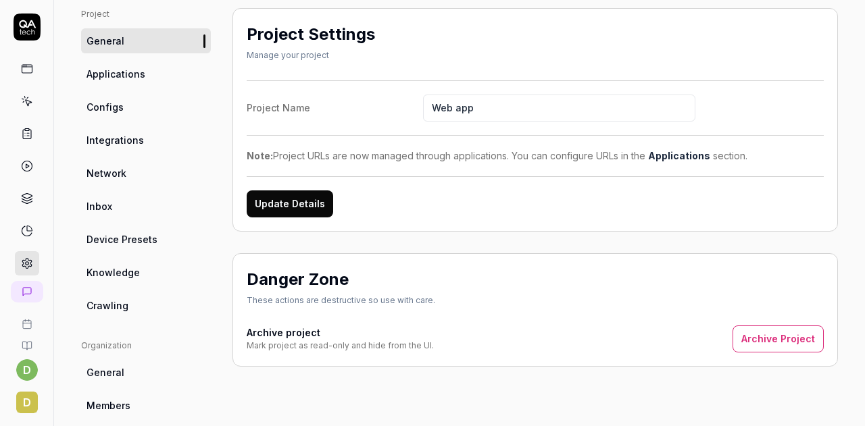
scroll to position [97, 0]
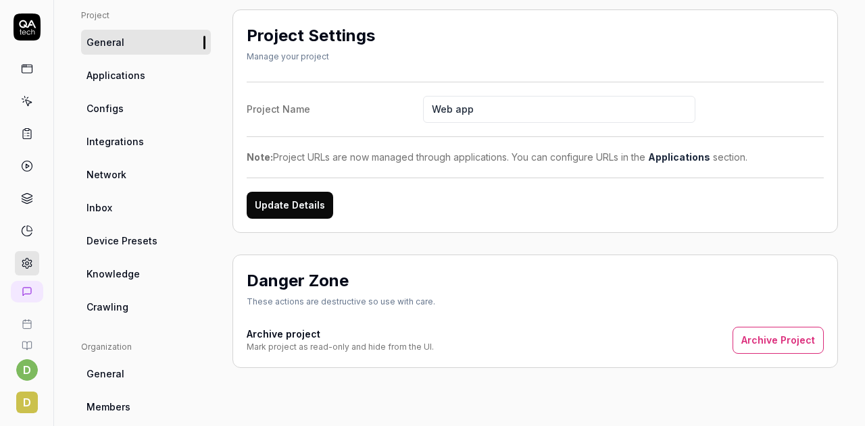
click at [141, 67] on link "Applications" at bounding box center [146, 75] width 130 height 25
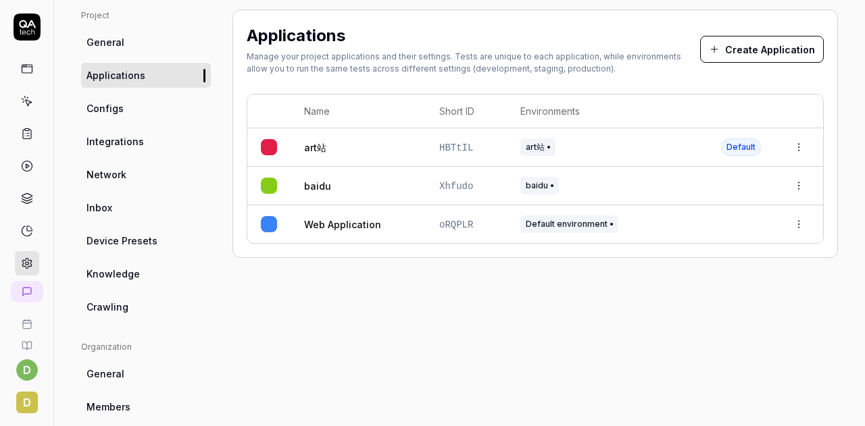
click at [137, 112] on link "Configs" at bounding box center [146, 108] width 130 height 25
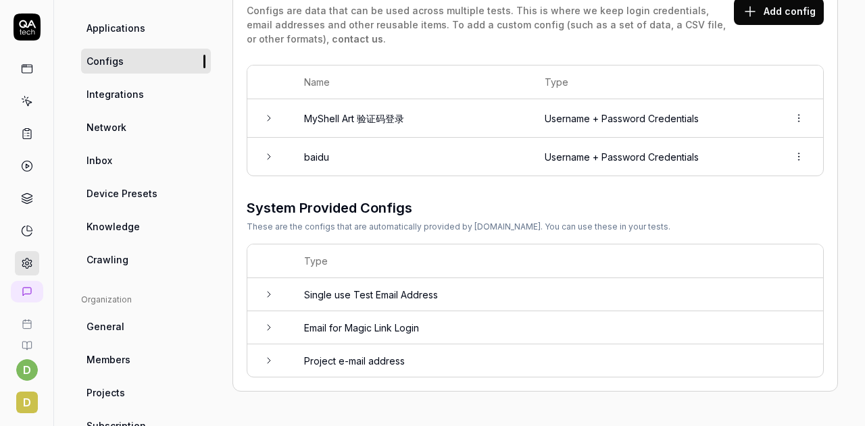
scroll to position [141, 0]
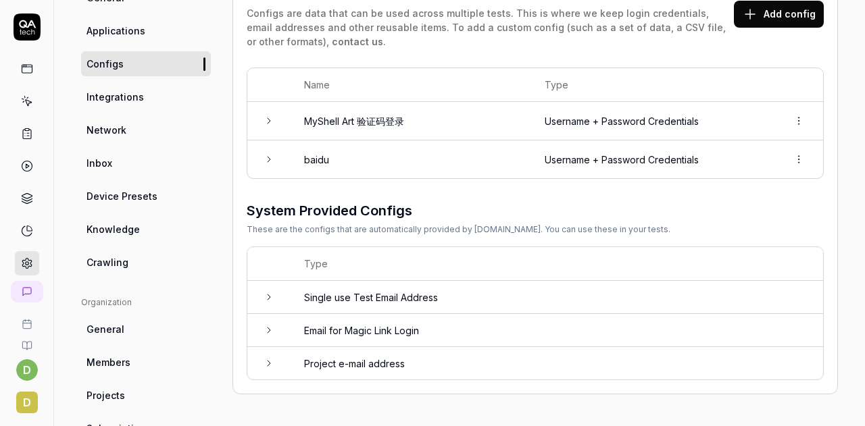
click at [268, 122] on icon at bounding box center [269, 121] width 11 height 11
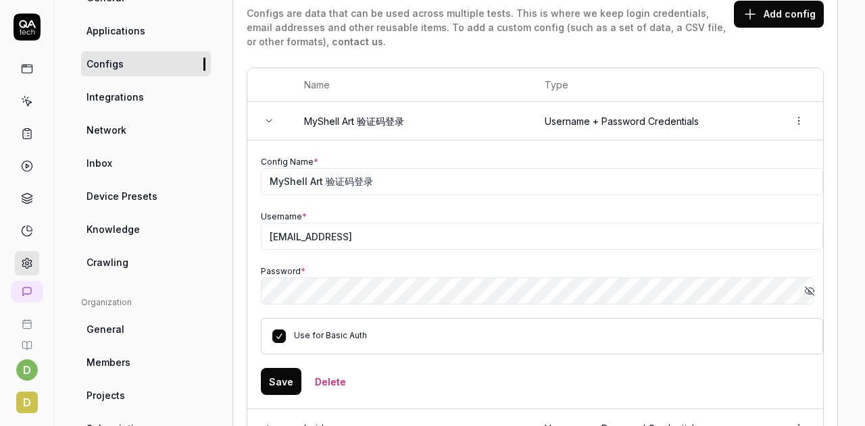
click at [803, 295] on button "Show password" at bounding box center [809, 291] width 27 height 27
click at [803, 295] on button "Hide password" at bounding box center [809, 291] width 27 height 27
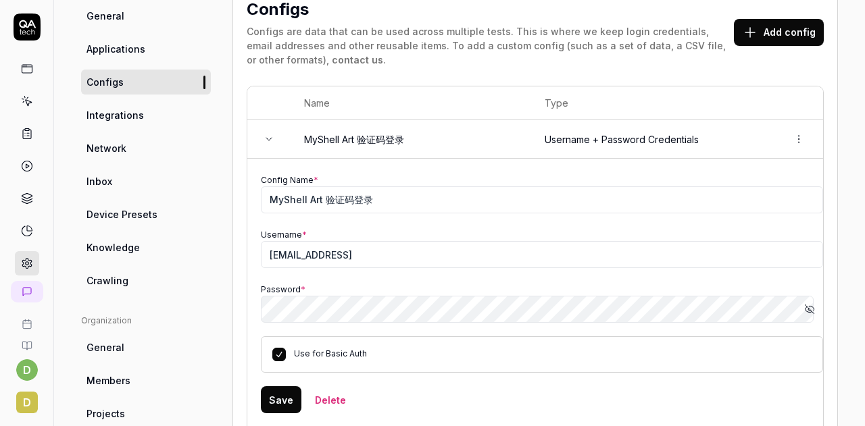
scroll to position [122, 0]
click at [144, 48] on link "Applications" at bounding box center [146, 49] width 130 height 25
click at [120, 24] on span "General" at bounding box center [105, 16] width 38 height 14
click at [112, 123] on span "Integrations" at bounding box center [114, 116] width 57 height 14
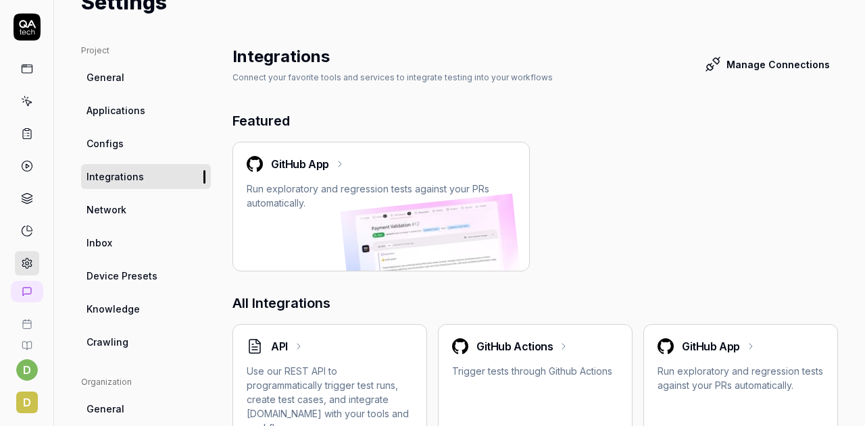
scroll to position [68, 0]
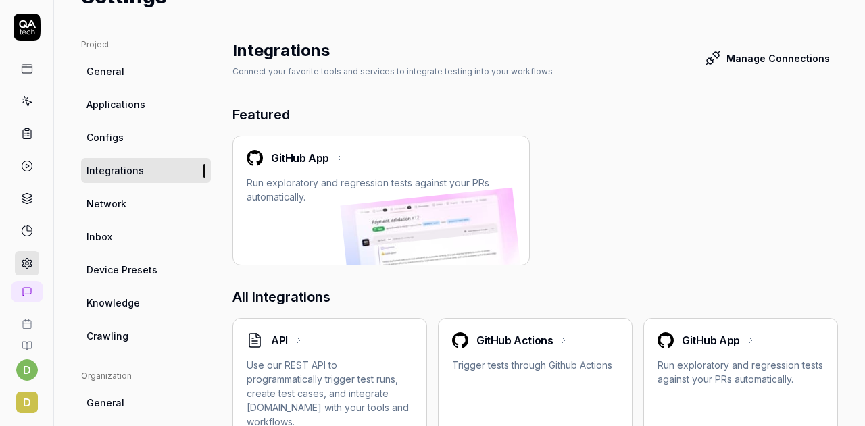
click at [123, 331] on span "Crawling" at bounding box center [107, 336] width 42 height 14
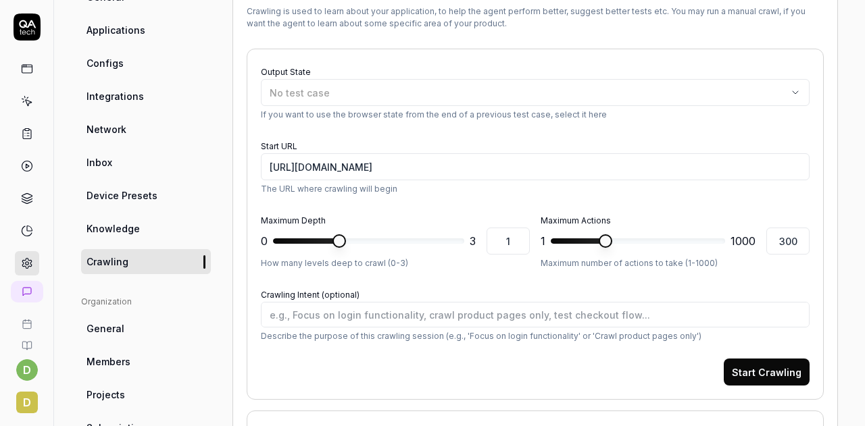
scroll to position [139, 0]
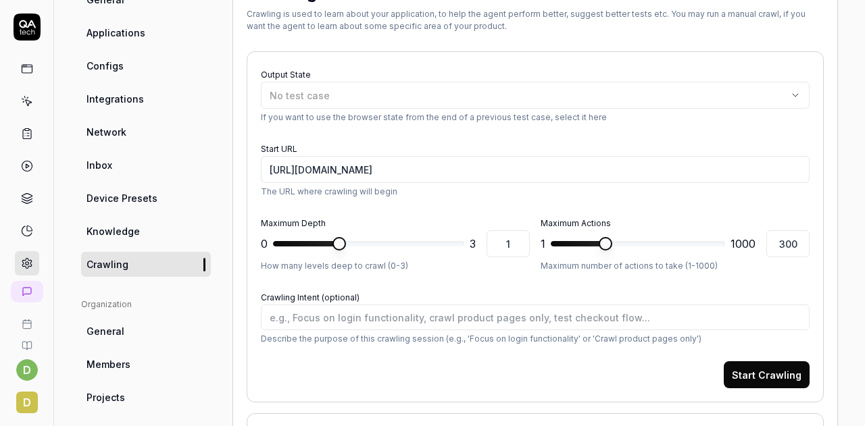
click at [133, 194] on span "Device Presets" at bounding box center [121, 198] width 71 height 14
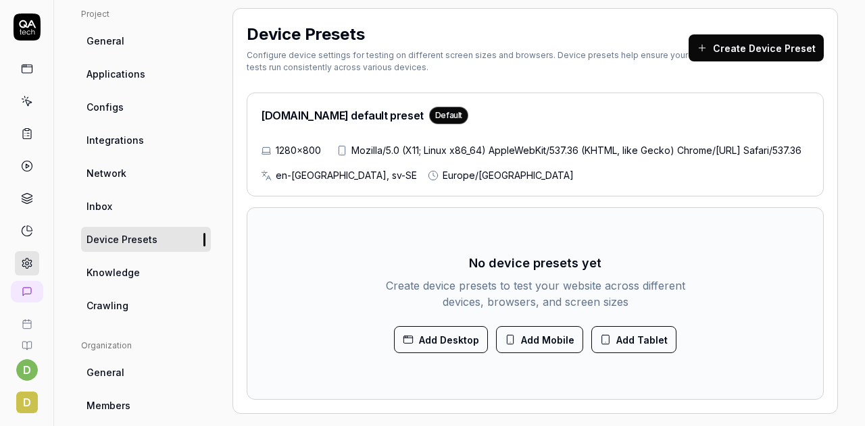
scroll to position [97, 0]
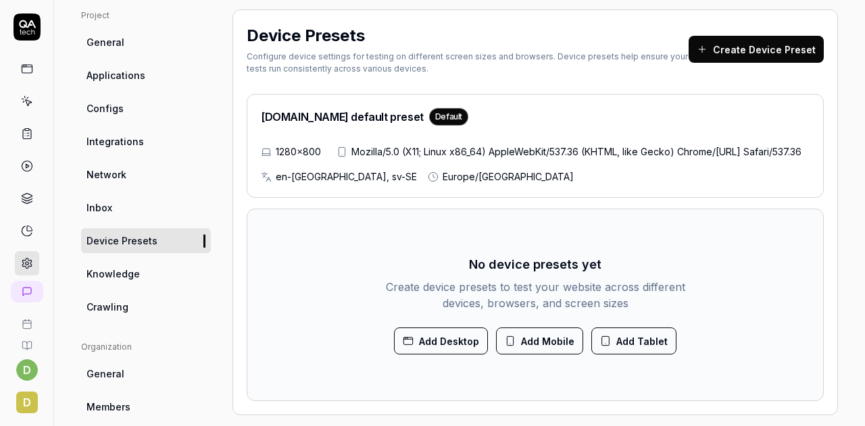
click at [140, 139] on span "Integrations" at bounding box center [114, 141] width 57 height 14
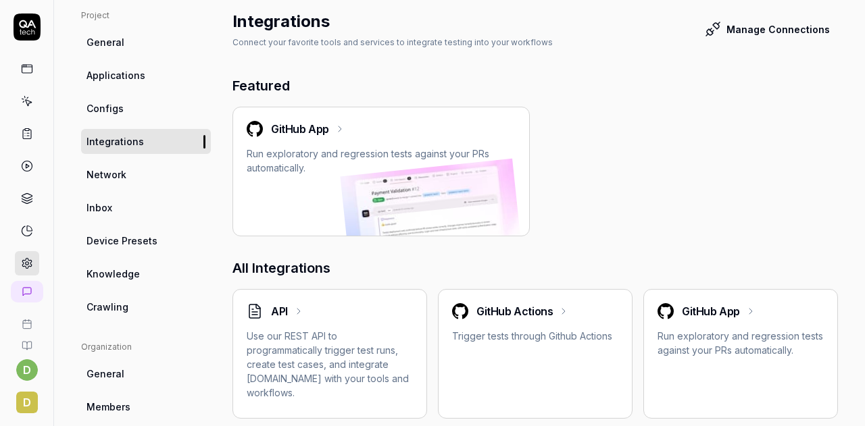
click at [144, 106] on link "Configs" at bounding box center [146, 108] width 130 height 25
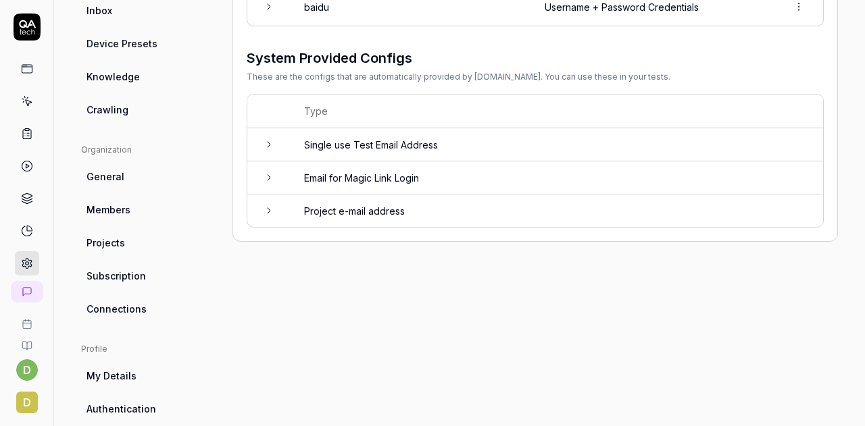
scroll to position [297, 0]
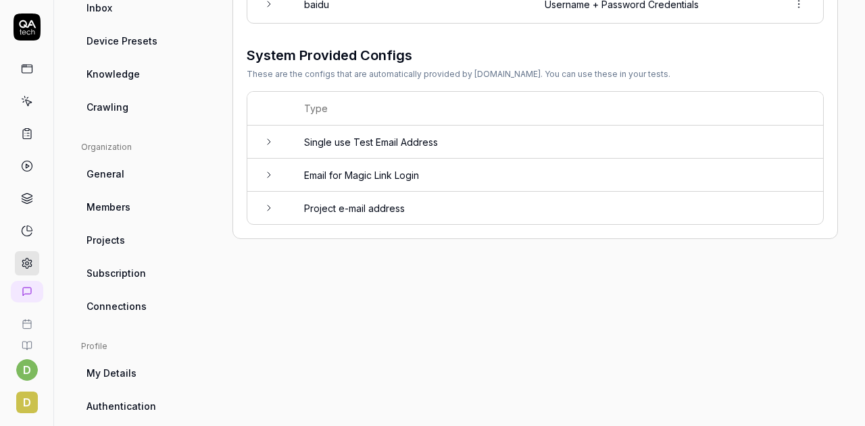
click at [267, 170] on icon at bounding box center [269, 175] width 11 height 11
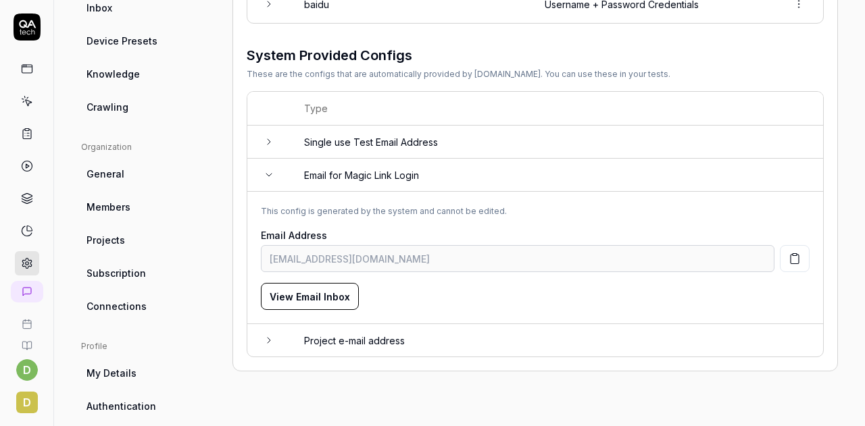
click at [312, 299] on button "View Email Inbox" at bounding box center [310, 296] width 98 height 27
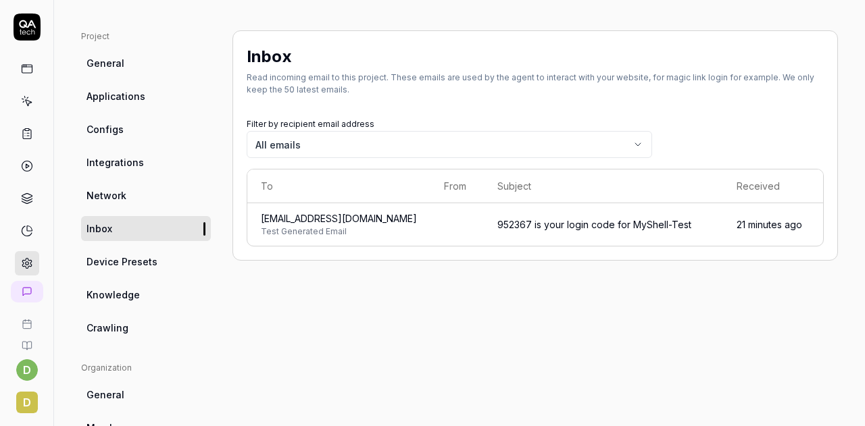
scroll to position [74, 0]
click at [287, 219] on span "[EMAIL_ADDRESS][DOMAIN_NAME]" at bounding box center [339, 220] width 156 height 14
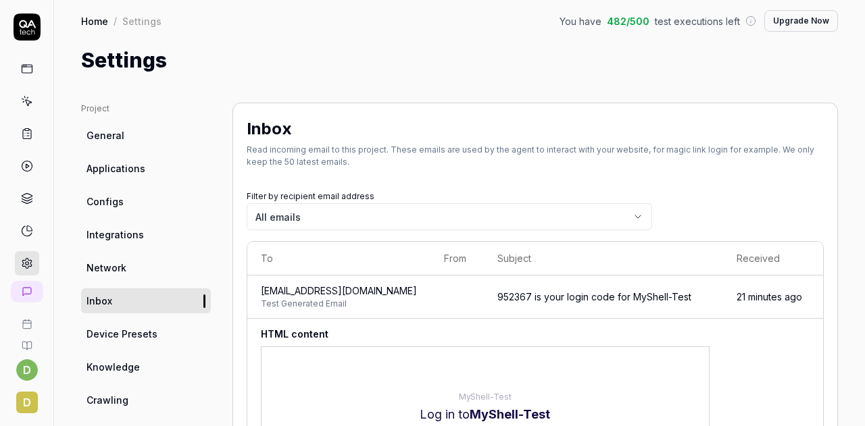
scroll to position [0, 0]
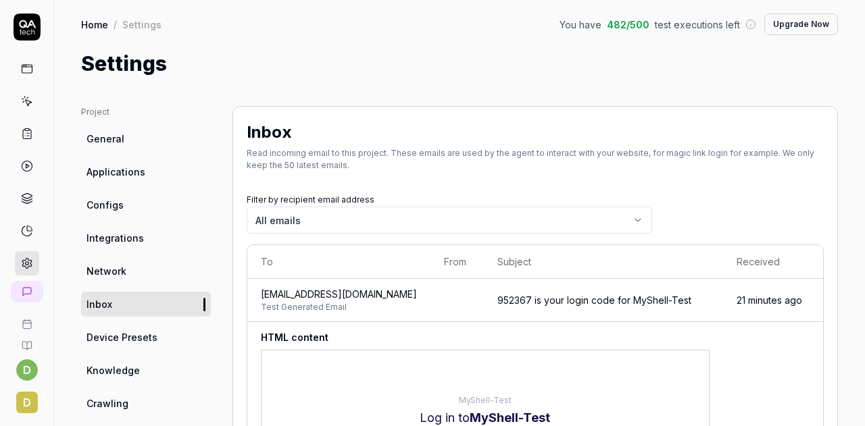
click at [134, 136] on link "General" at bounding box center [146, 138] width 130 height 25
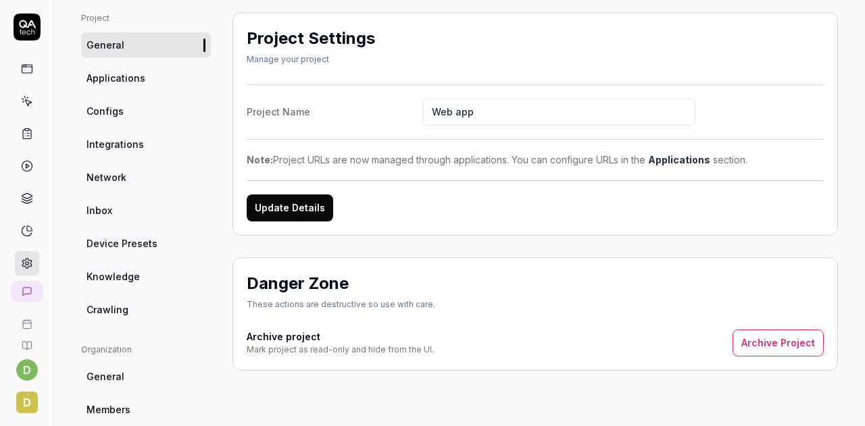
scroll to position [86, 0]
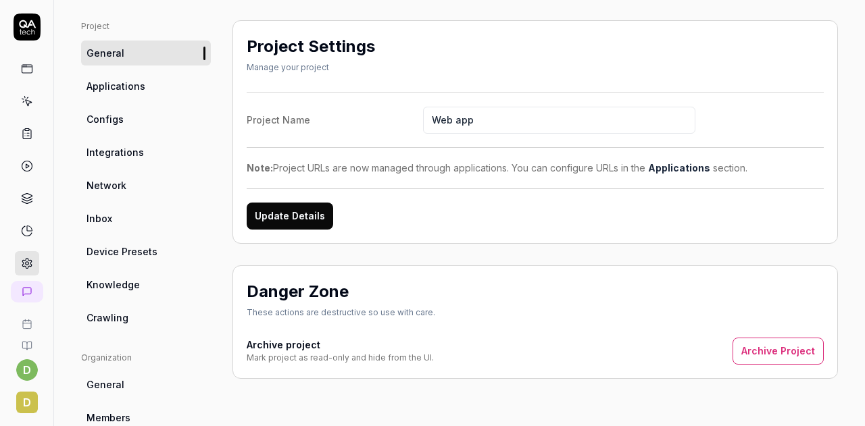
click at [295, 217] on button "Update Details" at bounding box center [290, 216] width 86 height 27
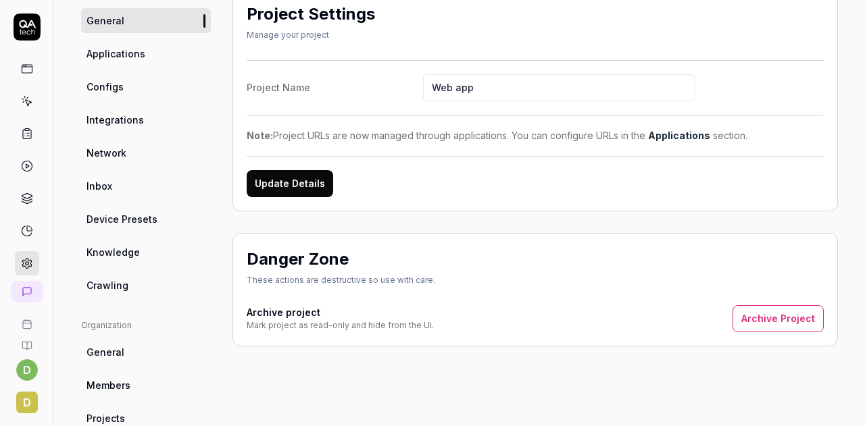
scroll to position [105, 0]
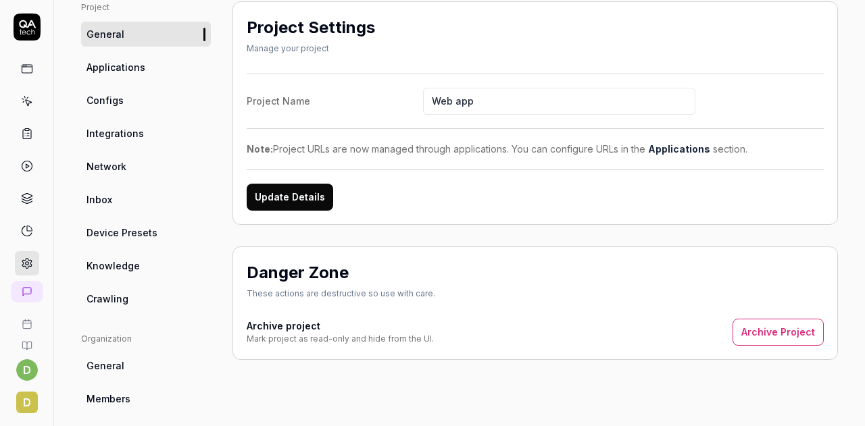
click at [139, 68] on span "Applications" at bounding box center [115, 67] width 59 height 14
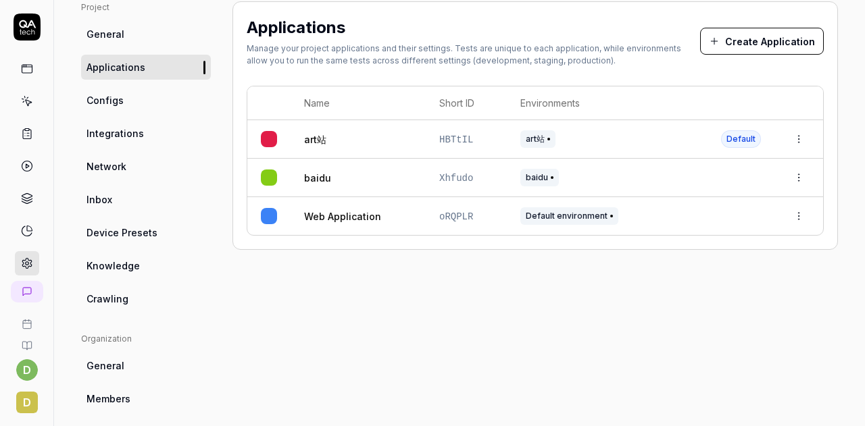
click at [126, 92] on link "Configs" at bounding box center [146, 100] width 130 height 25
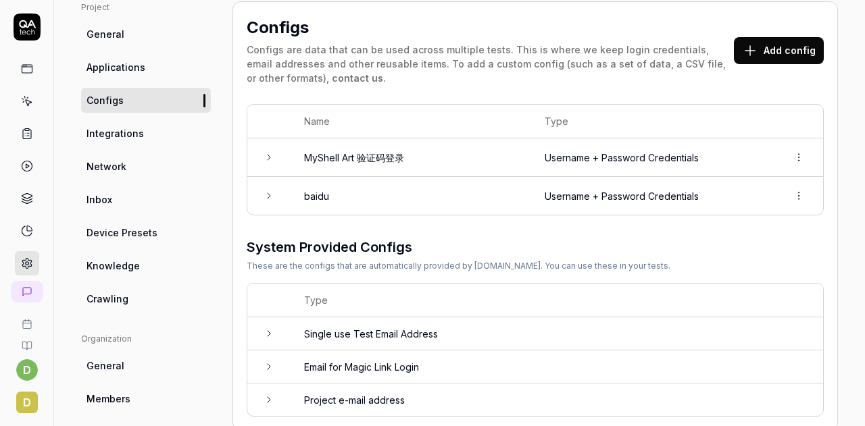
click at [270, 159] on icon at bounding box center [269, 157] width 11 height 11
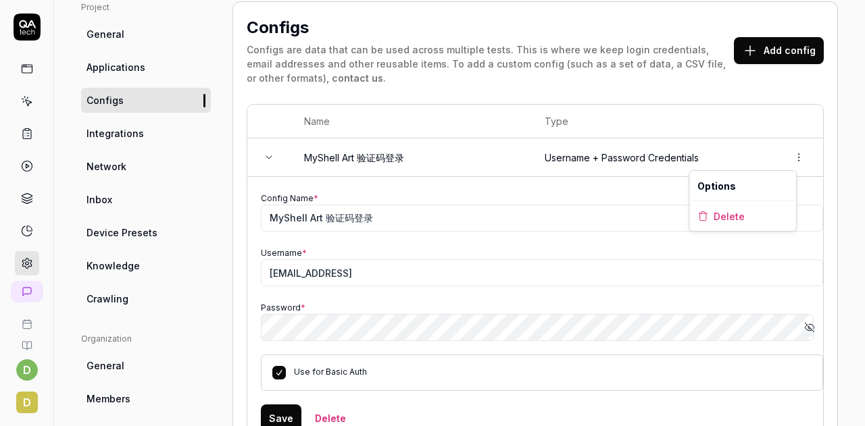
click at [793, 157] on html "d d Home / Settings You have 482 / 500 test executions left Upgrade Now Home / …" at bounding box center [432, 213] width 865 height 426
click at [726, 213] on span "Delete" at bounding box center [729, 216] width 31 height 14
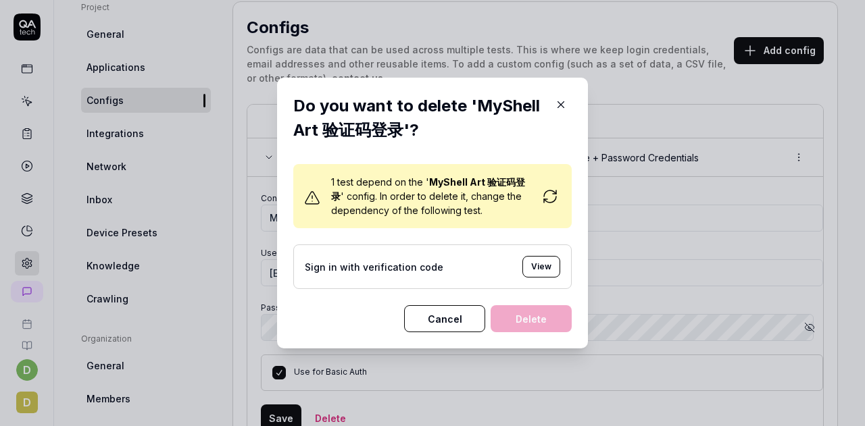
click at [423, 319] on button "Cancel" at bounding box center [444, 318] width 81 height 27
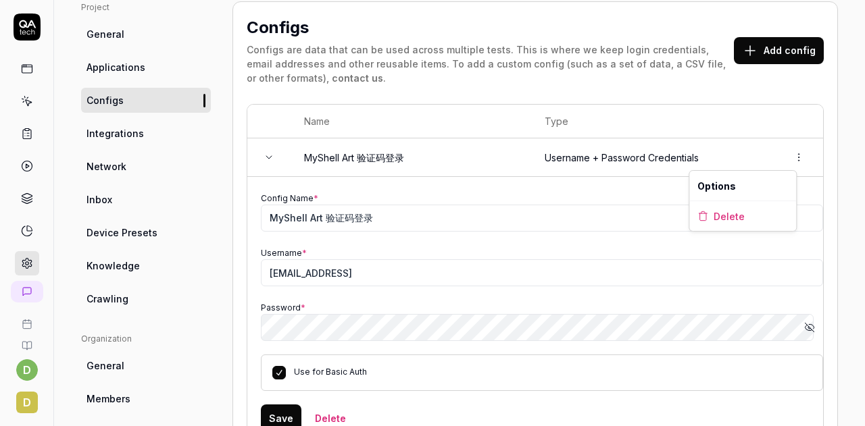
click at [791, 158] on html "d d Home / Settings You have 482 / 500 test executions left Upgrade Now Home / …" at bounding box center [432, 213] width 865 height 426
click at [551, 171] on html "d d Home / Settings You have 482 / 500 test executions left Upgrade Now Home / …" at bounding box center [432, 213] width 865 height 426
click at [110, 131] on span "Integrations" at bounding box center [114, 133] width 57 height 14
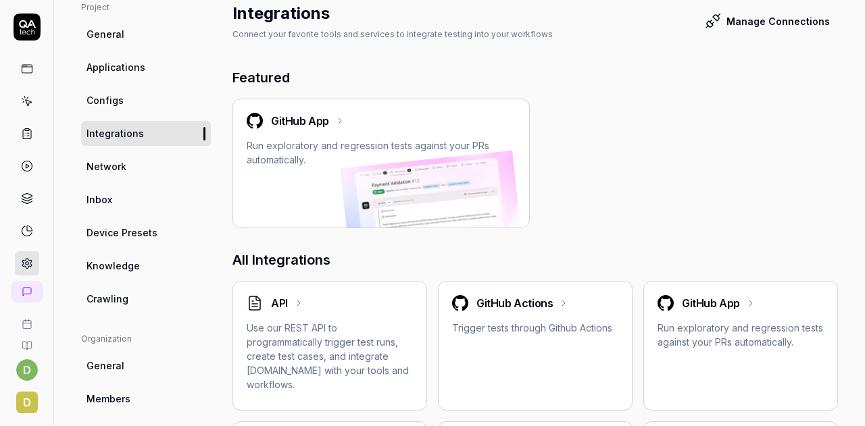
click at [22, 66] on icon at bounding box center [27, 69] width 12 height 12
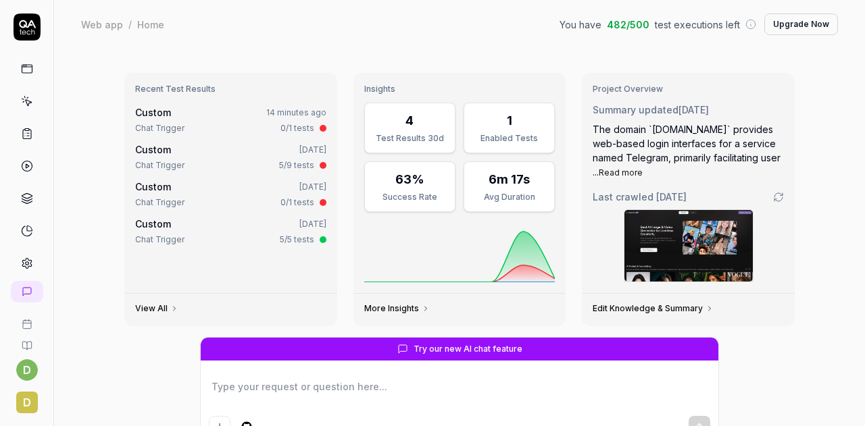
type textarea "*"
click at [21, 68] on icon at bounding box center [27, 69] width 12 height 12
click at [24, 21] on icon at bounding box center [27, 27] width 27 height 27
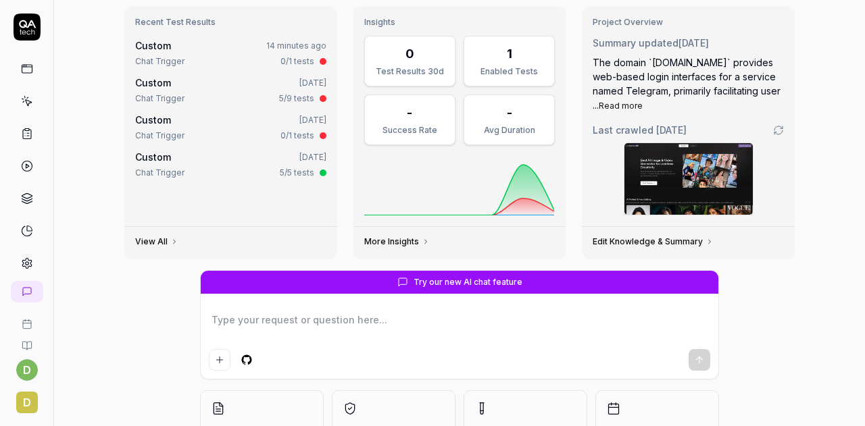
scroll to position [75, 0]
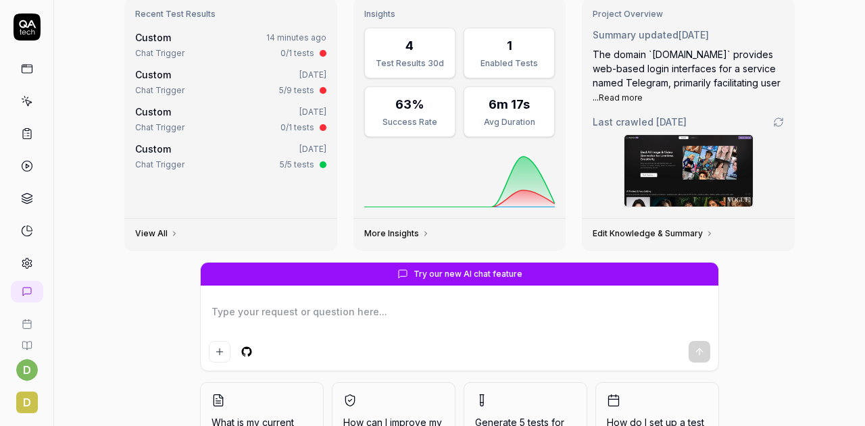
click at [339, 306] on textarea at bounding box center [459, 319] width 501 height 34
type textarea "*"
type textarea "c"
type textarea "*"
type textarea "ce"
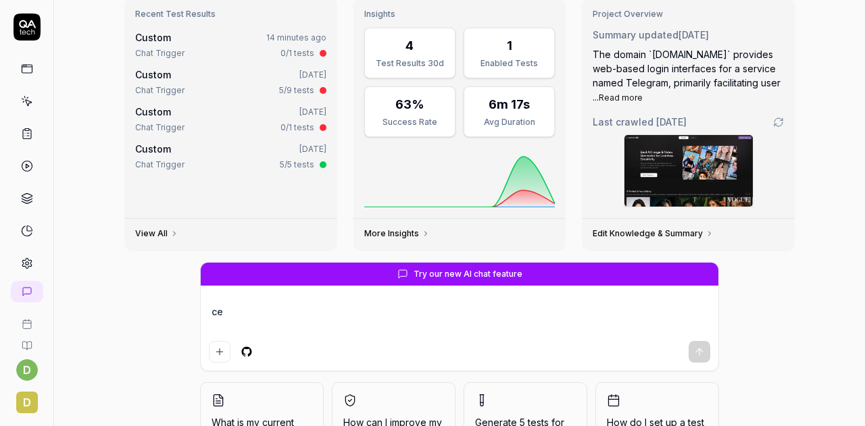
type textarea "*"
type textarea "ce's"
type textarea "*"
type textarea "ce'sh"
type textarea "*"
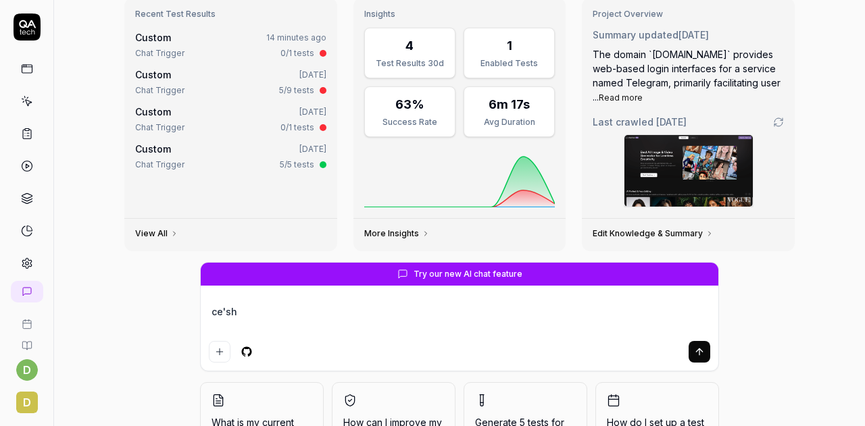
type textarea "ce'shi"
type textarea "*"
type textarea "测试"
type textarea "*"
type textarea "测试a"
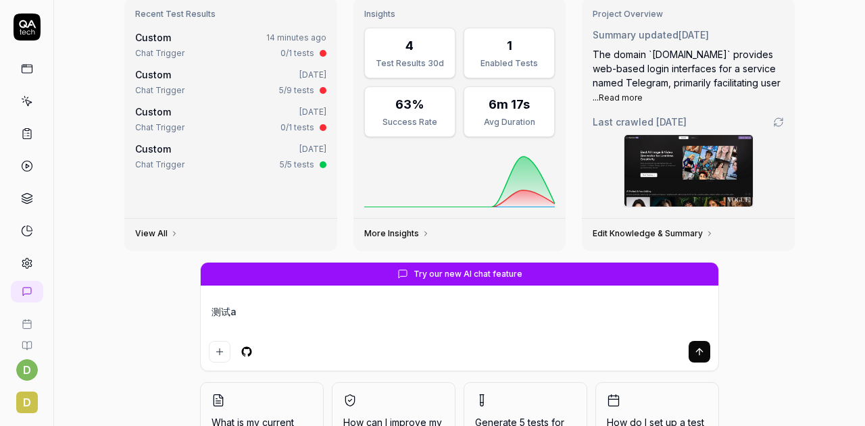
type textarea "*"
type textarea "测试a'r"
type textarea "*"
type textarea "测试a'r't"
type textarea "*"
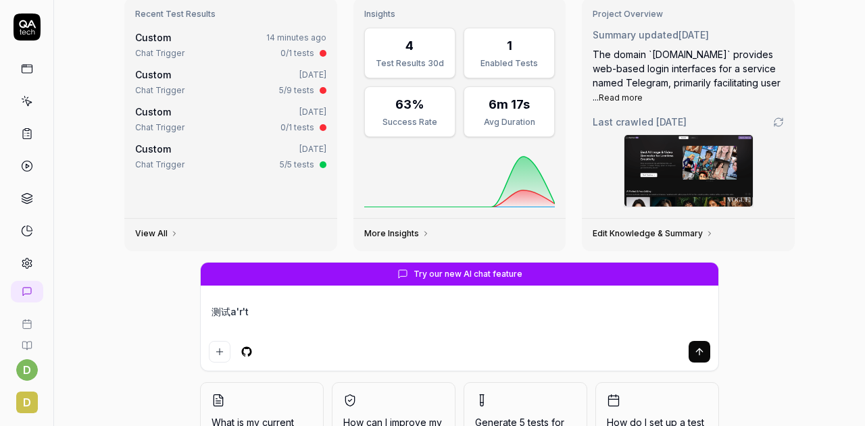
type textarea "测试art"
type textarea "*"
type textarea "测试artzh"
type textarea "*"
type textarea "测试artzhan"
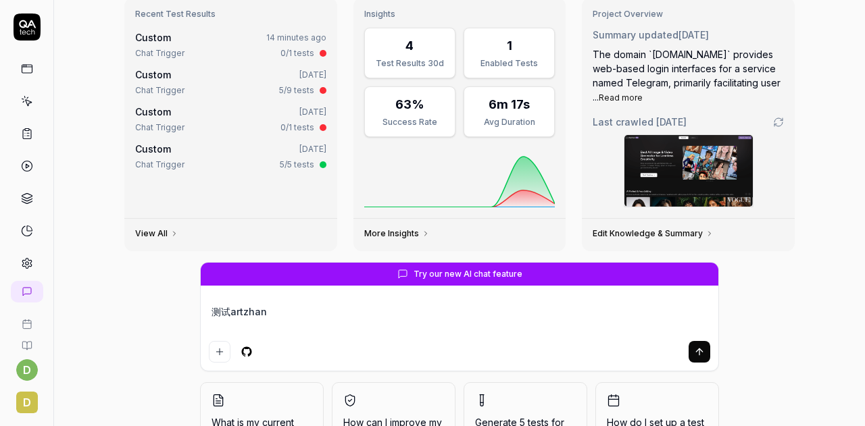
type textarea "*"
type textarea "测试art站"
type textarea "*"
type textarea "测试art站，"
type textarea "*"
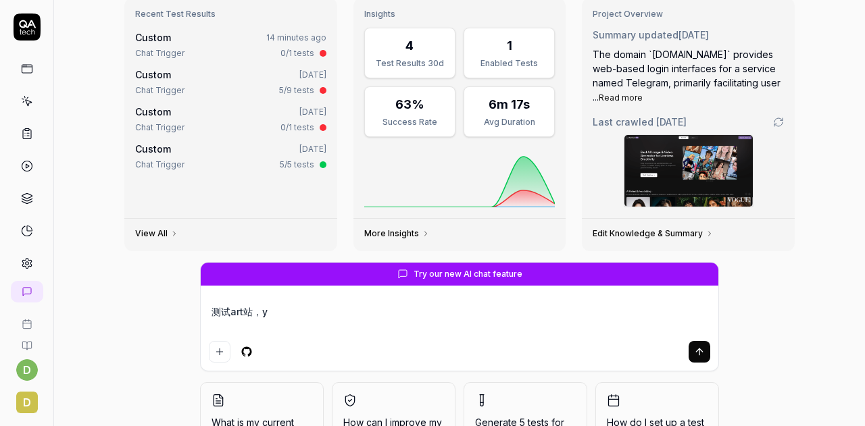
type textarea "测试art站，yo"
type textarea "*"
type textarea "测试art站，yon"
type textarea "*"
type textarea "测试art站，yong"
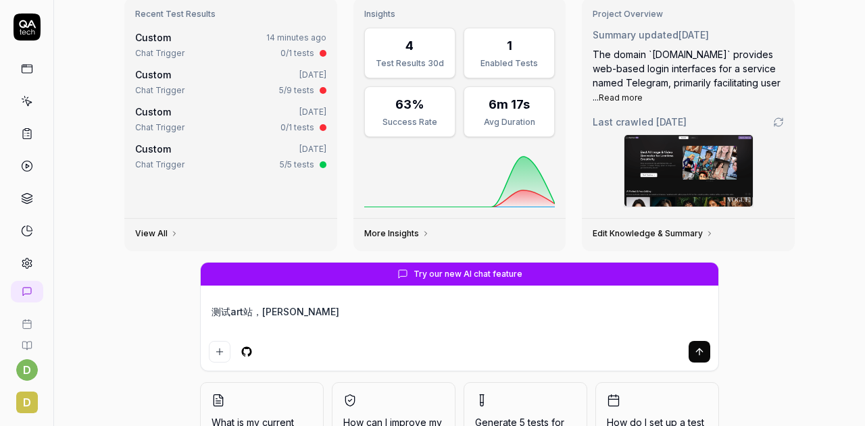
type textarea "*"
type textarea "测试art站，用"
type textarea "*"
type textarea "测试art站，用t"
type textarea "*"
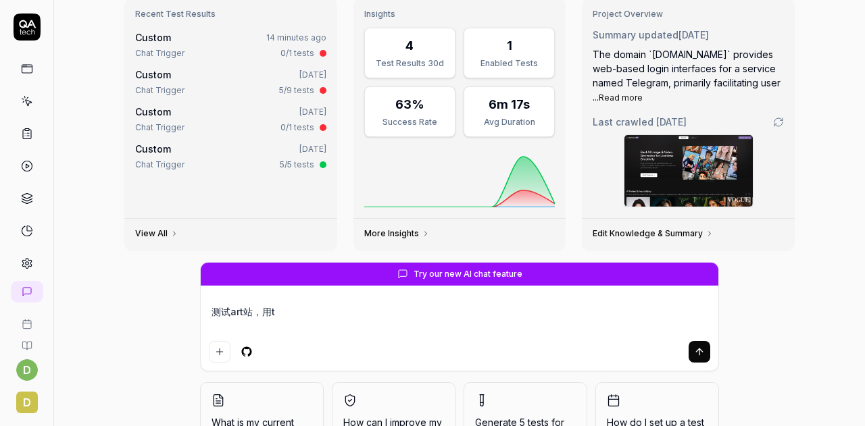
type textarea "测试art站，用te"
type textarea "*"
type textarea "测试art站，用test"
type textarea "*"
type textarea "测试art站，用te's"
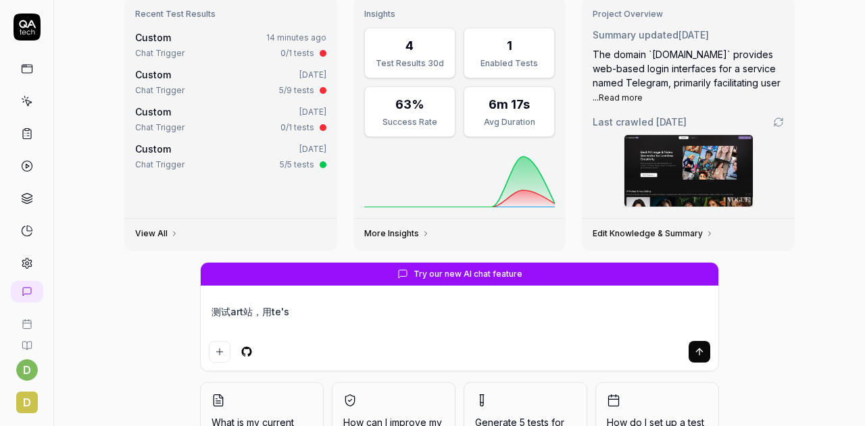
type textarea "*"
type textarea "测试art站，用te"
type textarea "*"
type textarea "测试art站，用t"
type textarea "*"
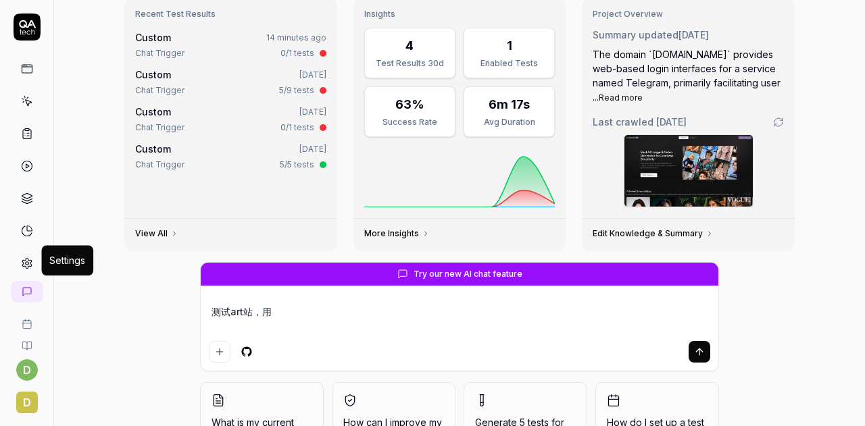
type textarea "测试art站，用"
click at [22, 259] on icon at bounding box center [26, 264] width 9 height 10
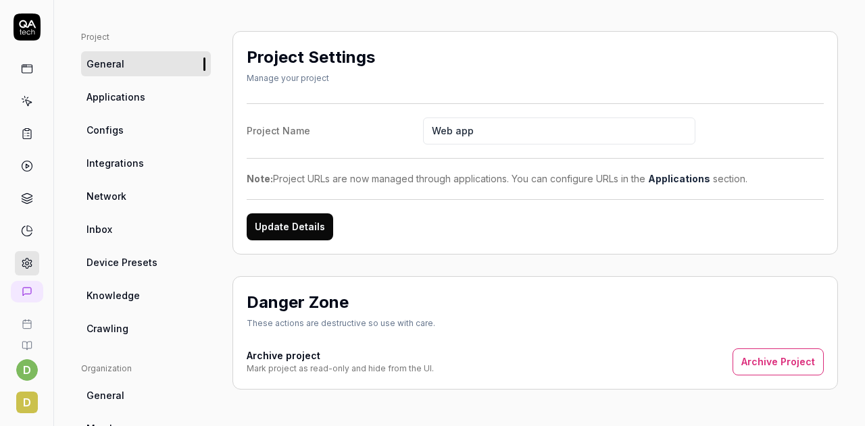
click at [138, 94] on span "Applications" at bounding box center [115, 97] width 59 height 14
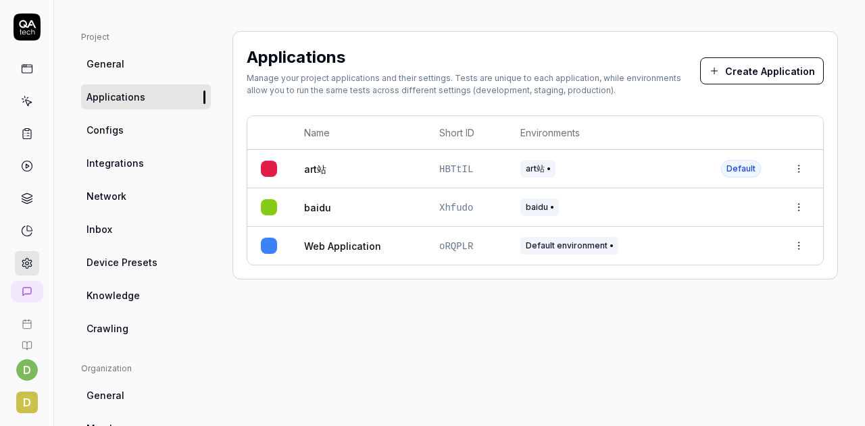
click at [788, 168] on html "d d Home / Settings You have 482 / 500 test executions left Upgrade Now Home / …" at bounding box center [432, 213] width 865 height 426
click at [708, 290] on span "Cannot delete default app" at bounding box center [735, 287] width 126 height 14
click at [603, 175] on html "d d Home / Settings You have 482 / 500 test executions left Upgrade Now Home / …" at bounding box center [432, 213] width 865 height 426
click at [138, 133] on link "Configs" at bounding box center [146, 130] width 130 height 25
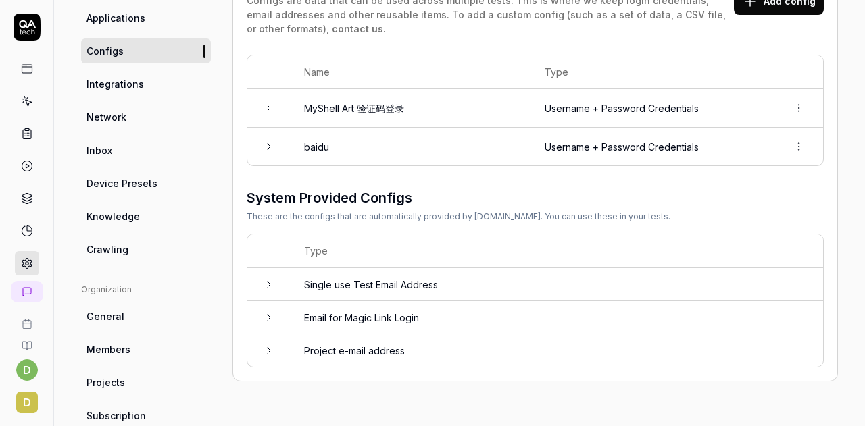
scroll to position [155, 0]
click at [288, 282] on td at bounding box center [268, 284] width 43 height 33
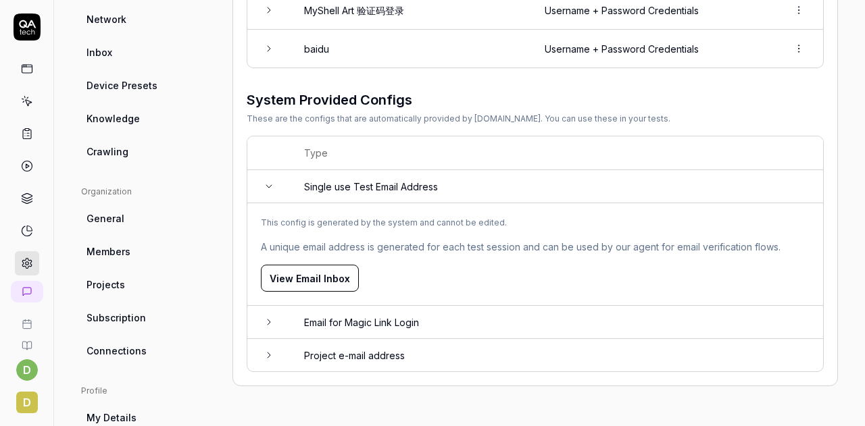
scroll to position [253, 0]
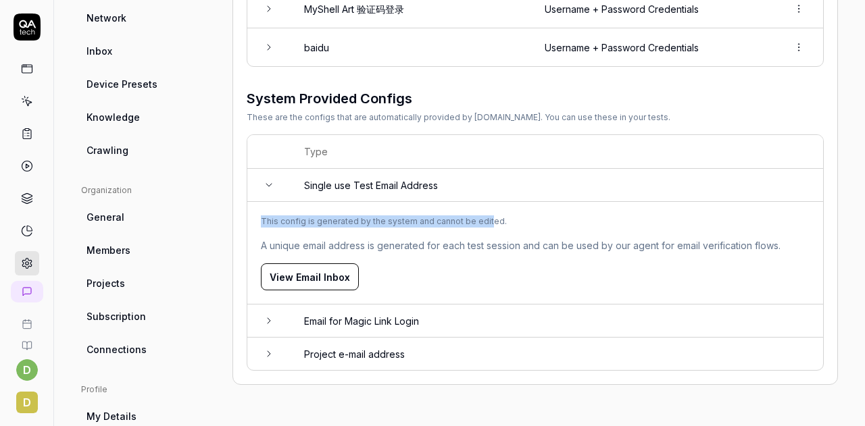
drag, startPoint x: 262, startPoint y: 222, endPoint x: 484, endPoint y: 223, distance: 221.7
click at [484, 223] on div "This config is generated by the system and cannot be edited." at bounding box center [535, 222] width 549 height 12
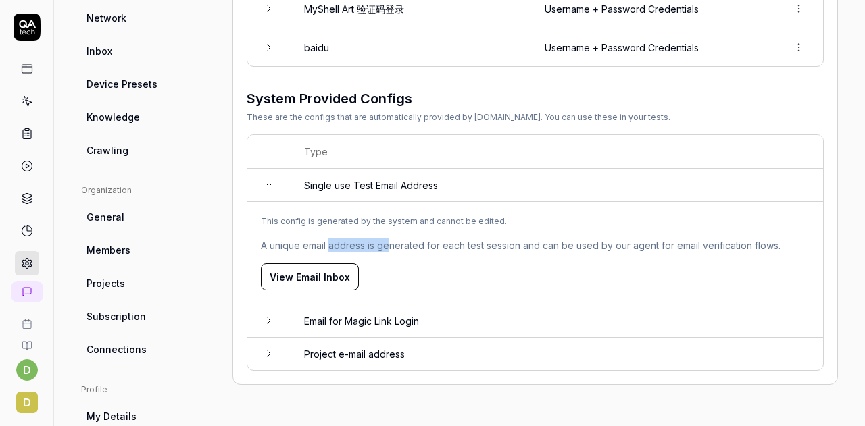
drag, startPoint x: 328, startPoint y: 241, endPoint x: 424, endPoint y: 248, distance: 96.9
click at [424, 248] on span "A unique email address is generated for each test session and can be used by ou…" at bounding box center [521, 246] width 520 height 14
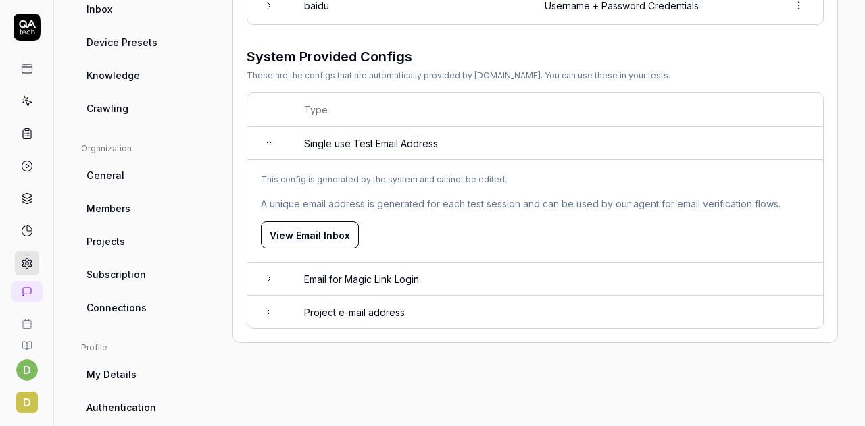
scroll to position [297, 0]
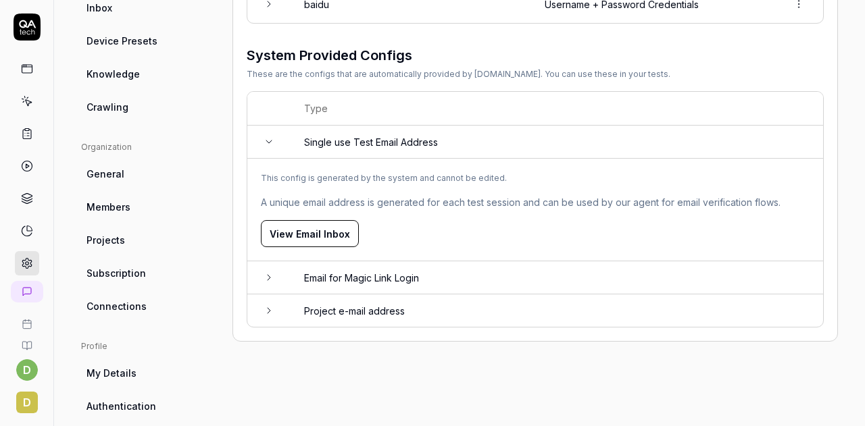
click at [269, 141] on icon at bounding box center [268, 142] width 5 height 3
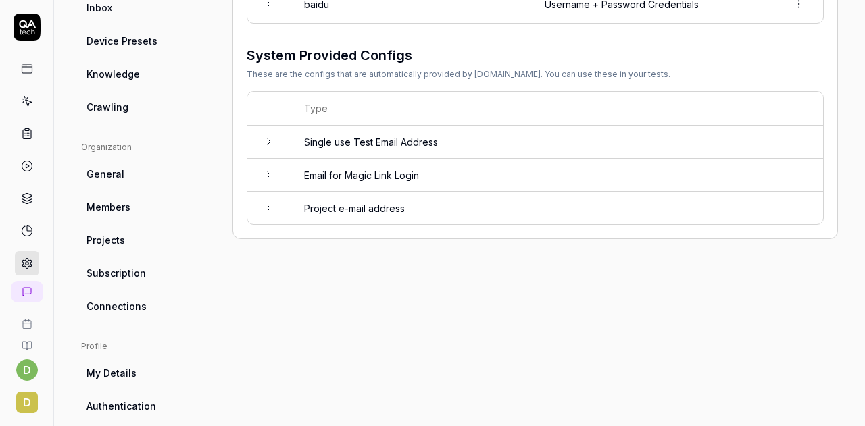
click at [270, 172] on icon at bounding box center [269, 175] width 11 height 11
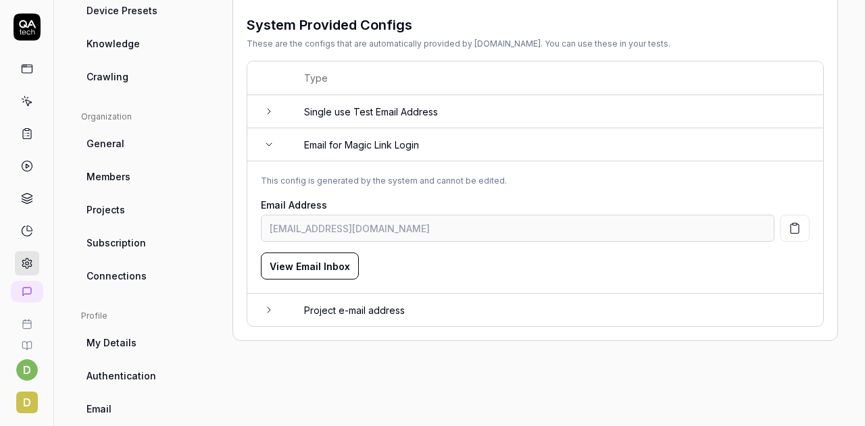
scroll to position [326, 0]
click at [278, 320] on td at bounding box center [268, 311] width 43 height 32
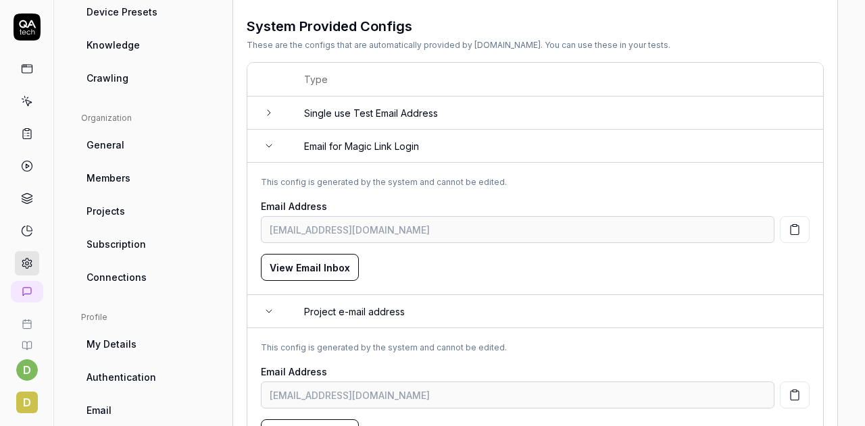
scroll to position [398, 0]
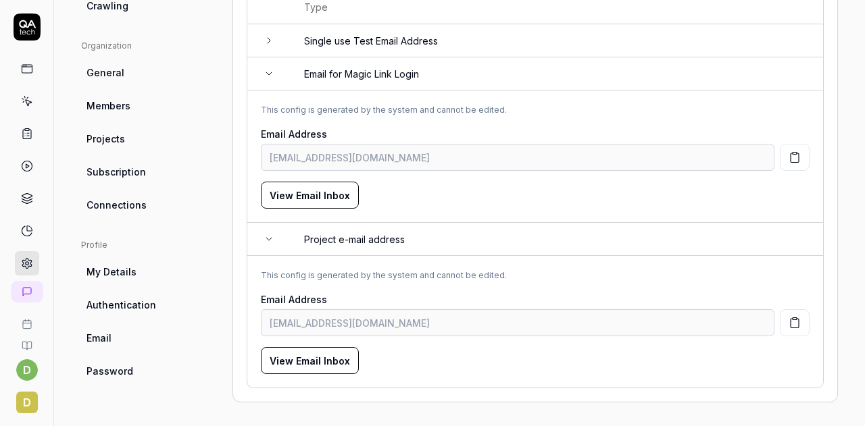
click at [282, 245] on td at bounding box center [268, 239] width 43 height 33
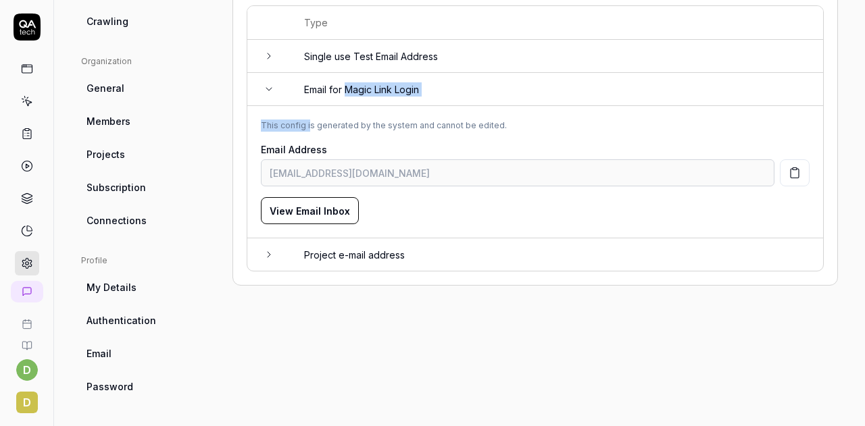
drag, startPoint x: 346, startPoint y: 89, endPoint x: 307, endPoint y: 109, distance: 43.5
click at [307, 109] on tbody "Single use Test Email Address Email for Magic Link Login This config is generat…" at bounding box center [535, 155] width 576 height 231
click at [307, 109] on td "This config is generated by the system and cannot be edited. Email Address [EMA…" at bounding box center [535, 172] width 576 height 132
drag, startPoint x: 303, startPoint y: 89, endPoint x: 423, endPoint y: 91, distance: 119.6
click at [423, 91] on td "Email for Magic Link Login" at bounding box center [557, 89] width 533 height 33
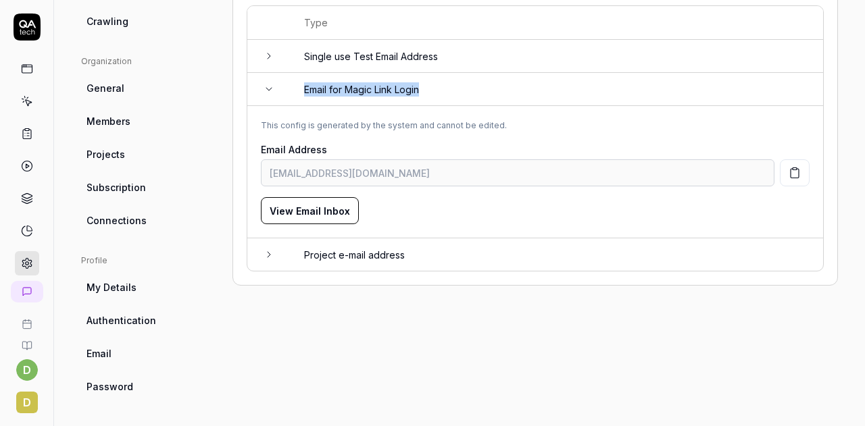
copy td "Email for Magic Link Login"
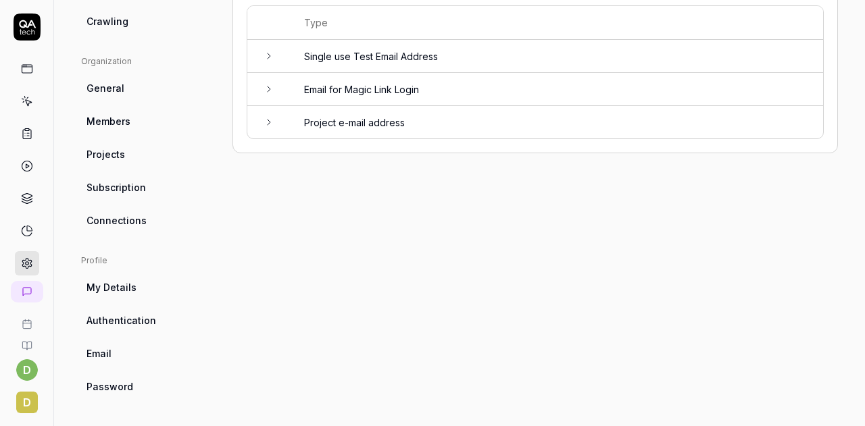
click at [273, 91] on icon at bounding box center [269, 89] width 11 height 11
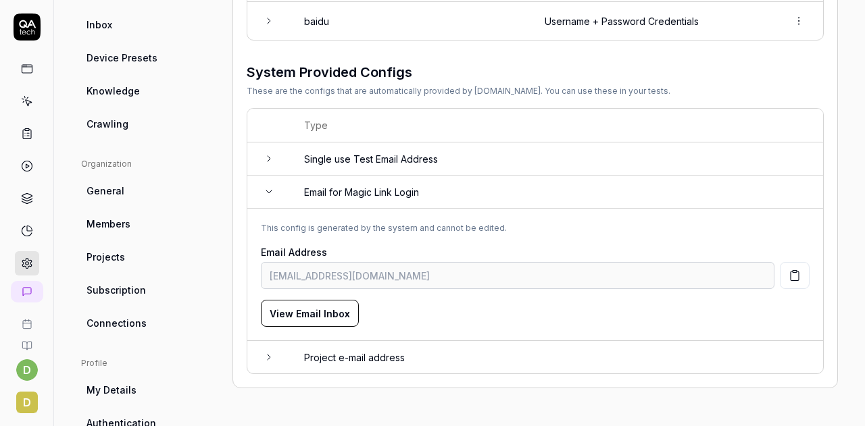
scroll to position [287, 0]
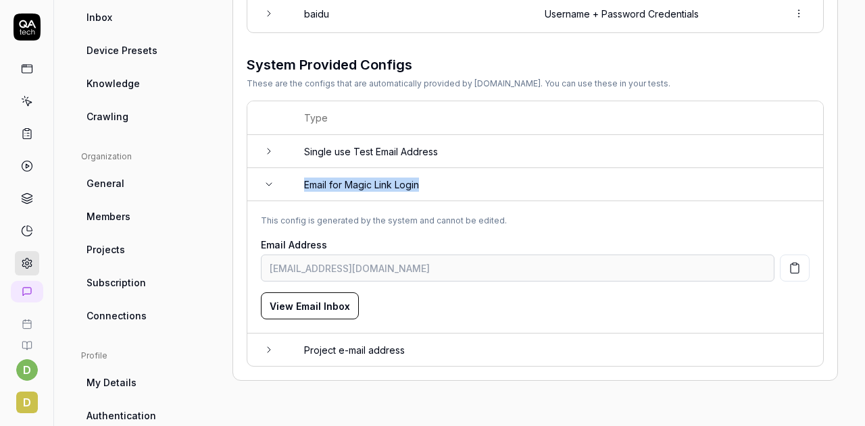
drag, startPoint x: 304, startPoint y: 183, endPoint x: 428, endPoint y: 187, distance: 124.4
click at [428, 187] on td "Email for Magic Link Login" at bounding box center [557, 184] width 533 height 33
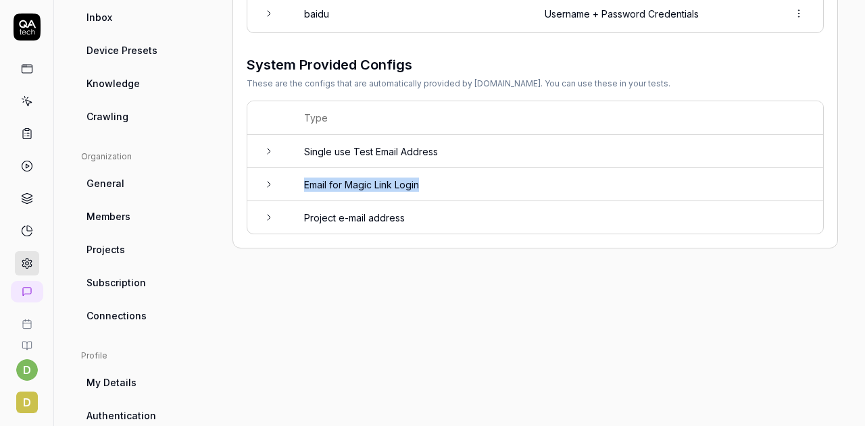
copy td "Email for Magic Link Login"
click at [428, 187] on td "Email for Magic Link Login" at bounding box center [557, 184] width 533 height 33
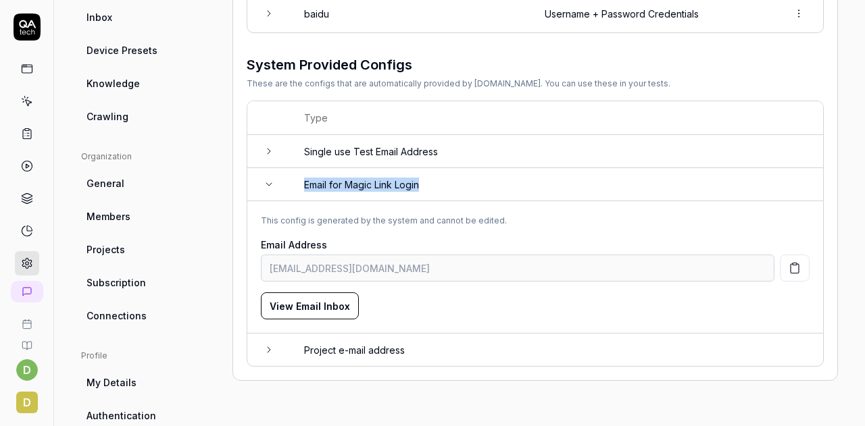
drag, startPoint x: 428, startPoint y: 187, endPoint x: 304, endPoint y: 184, distance: 123.7
click at [304, 184] on td "Email for Magic Link Login" at bounding box center [557, 184] width 533 height 33
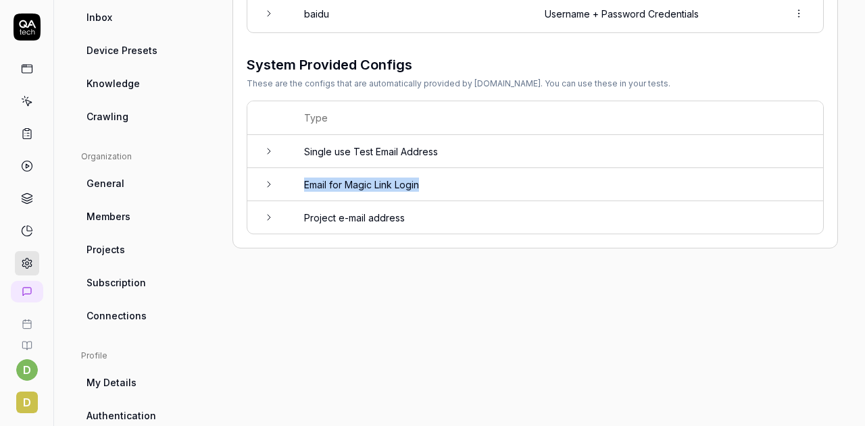
copy td "Email for Magic Link Login"
click at [253, 312] on div "Configs Configs are data that can be used across multiple tests. This is where …" at bounding box center [534, 157] width 605 height 676
click at [278, 190] on td at bounding box center [268, 184] width 43 height 33
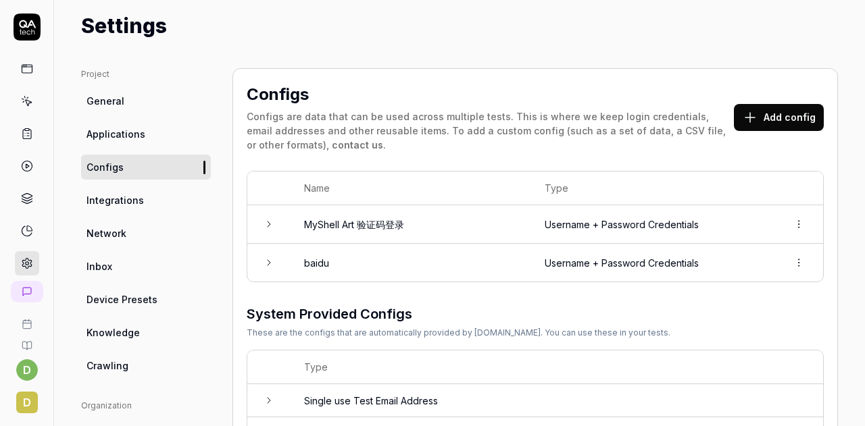
scroll to position [37, 0]
click at [26, 61] on link at bounding box center [27, 69] width 24 height 24
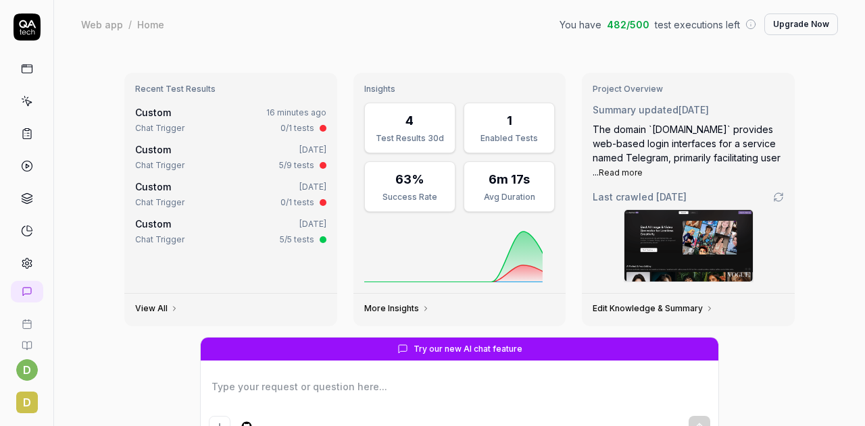
scroll to position [158, 0]
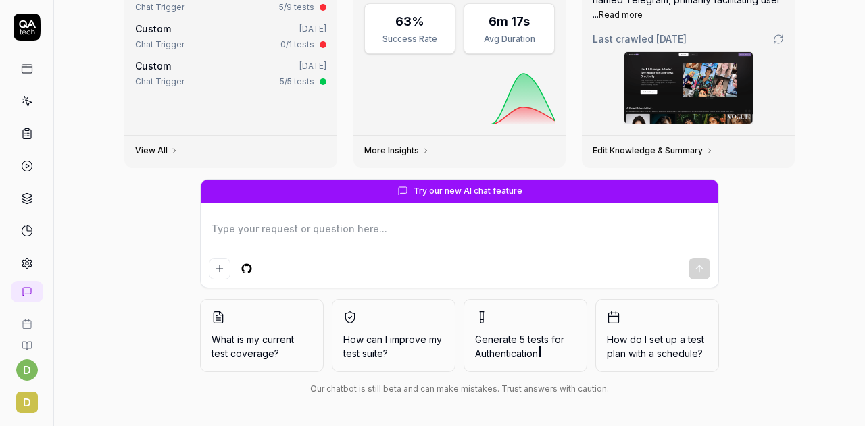
click at [317, 253] on div at bounding box center [460, 249] width 518 height 77
type textarea "*"
type textarea "c"
type textarea "*"
type textarea "ce's"
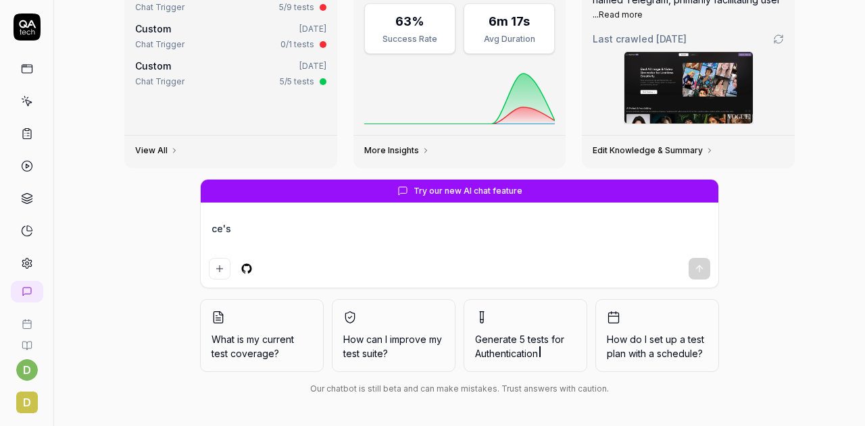
type textarea "*"
type textarea "ce'sh"
type textarea "*"
type textarea "ce'shi"
type textarea "*"
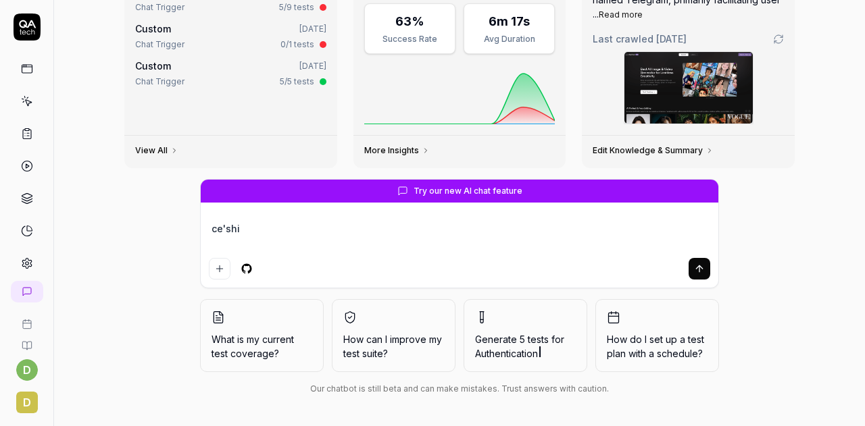
type textarea "测试"
type textarea "*"
type textarea "测试a"
type textarea "*"
type textarea "测试a'r"
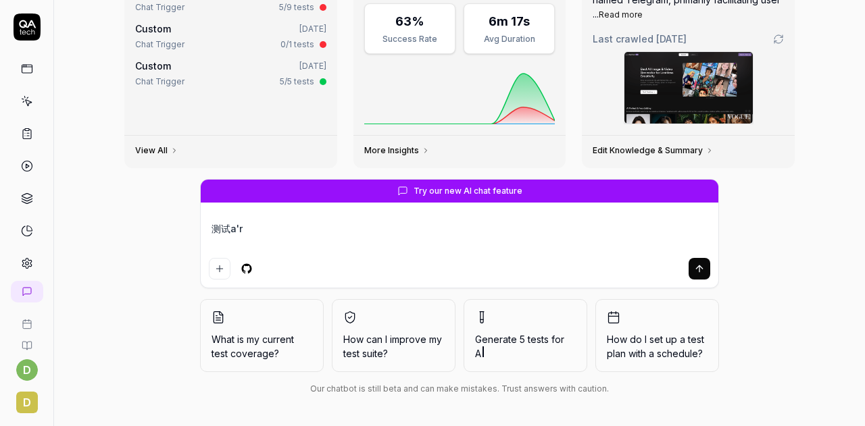
type textarea "*"
type textarea "测试a'r't"
type textarea "*"
type textarea "测试art"
type textarea "*"
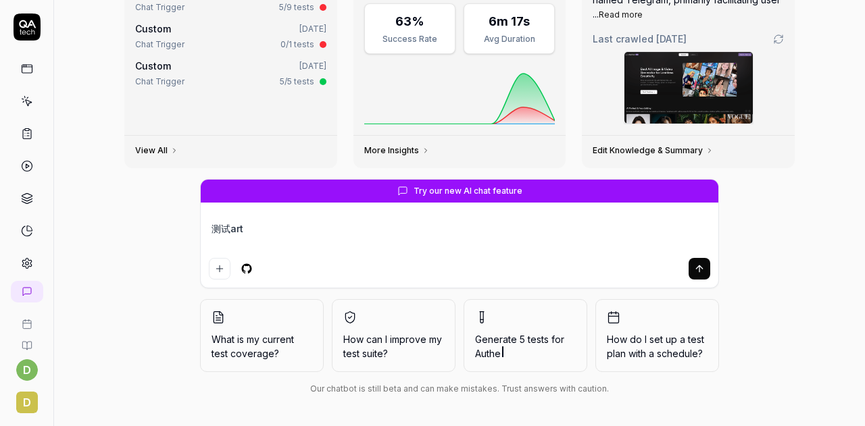
type textarea "测试artz"
type textarea "*"
type textarea "测试artzha"
type textarea "*"
type textarea "测试artzhan"
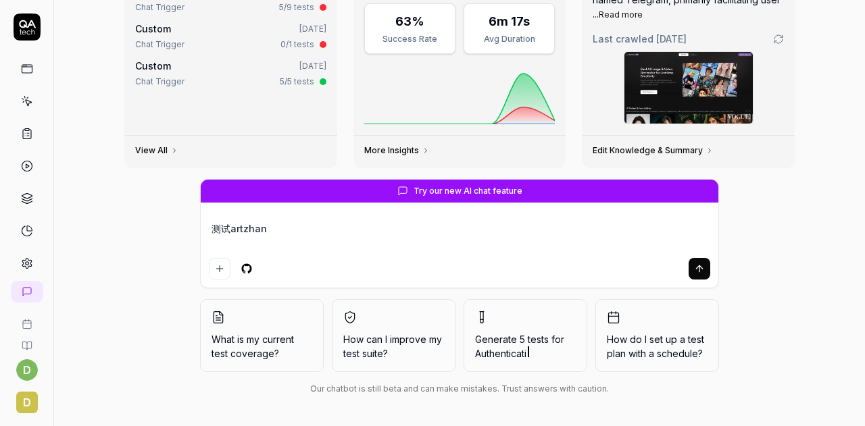
type textarea "*"
type textarea "测试art站"
type textarea "*"
type textarea "测试art站，"
type textarea "*"
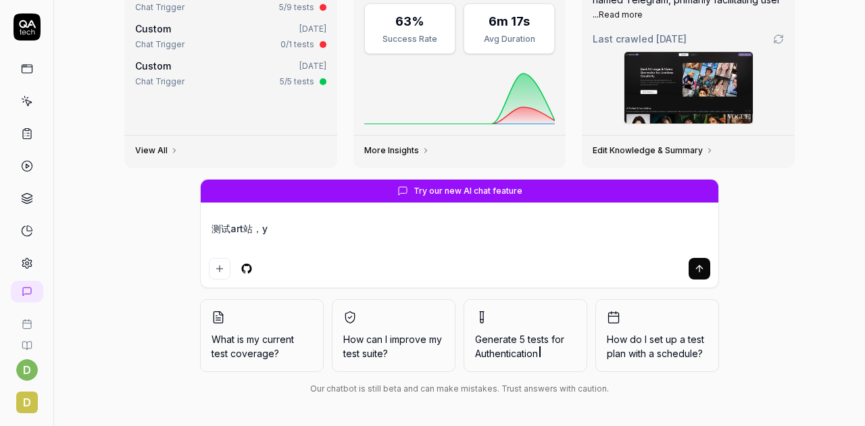
type textarea "测试art站，yo"
type textarea "*"
type textarea "测试art站，yon"
type textarea "*"
type textarea "测试art站，yong"
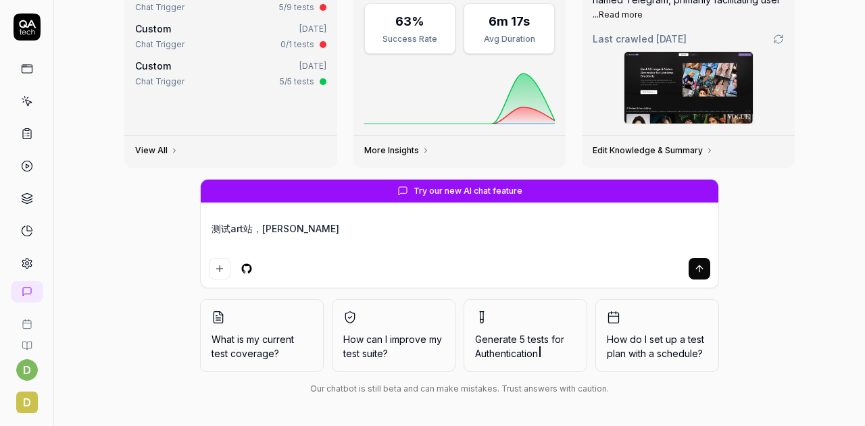
type textarea "*"
type textarea "测试art站，用"
type textarea "*"
type textarea "测试art站，用m"
type textarea "*"
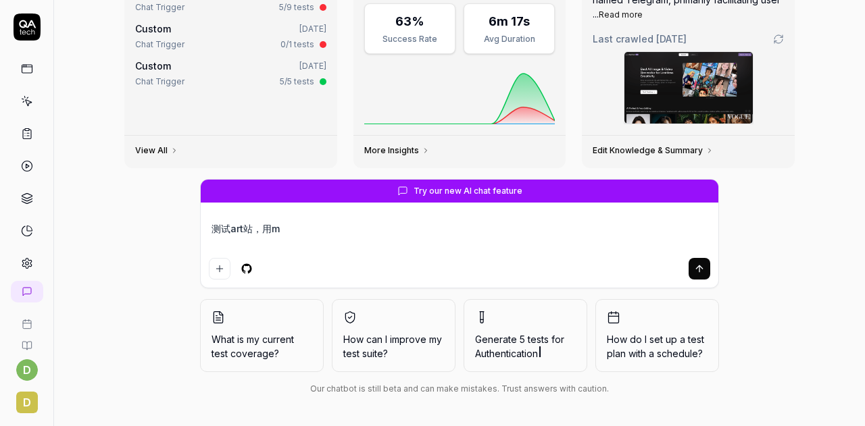
type textarea "测试art站，用ma"
type textarea "*"
type textarea "测试art站，用ma'g"
type textarea "*"
type textarea "测试art站，用magi"
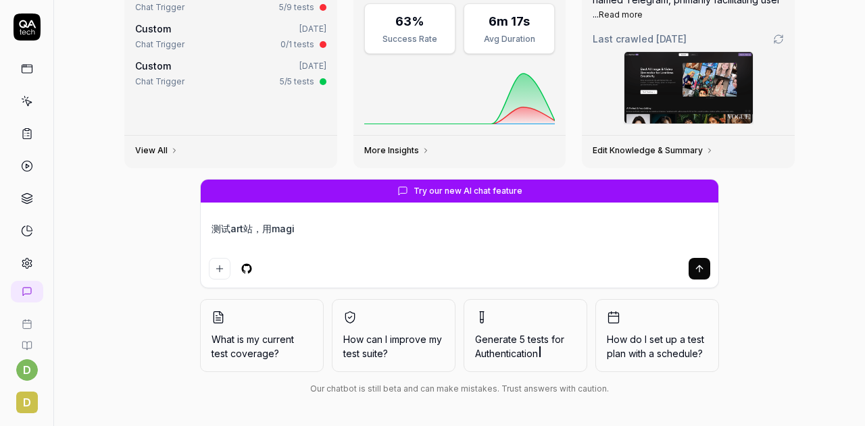
type textarea "*"
type textarea "测试art站，用magic"
type textarea "*"
type textarea "测试art站，用magic"
type textarea "*"
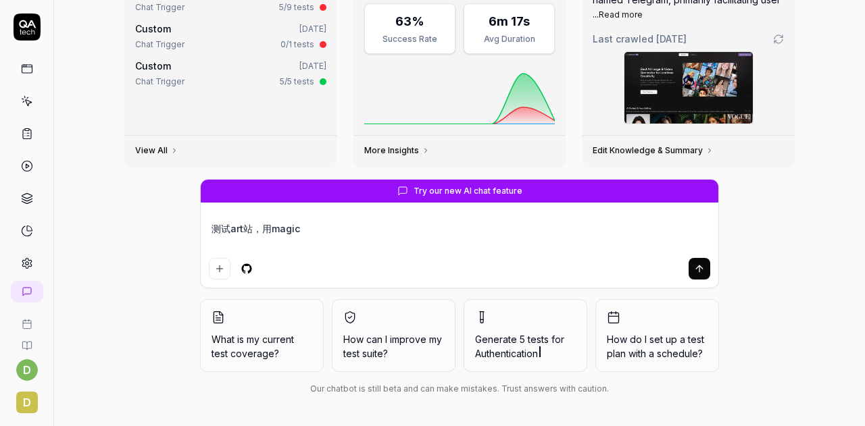
type textarea "测试art站，用magic e"
type textarea "*"
type textarea "测试art站，用magic e'm"
type textarea "*"
type textarea "测试art站，用magic e'mai"
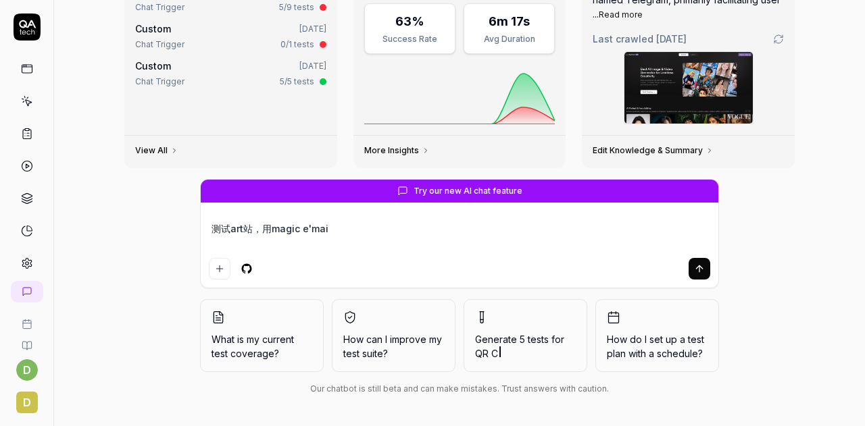
type textarea "*"
type textarea "测试art站，用magic email"
type textarea "*"
type textarea "测试art站，用magic emaild"
type textarea "*"
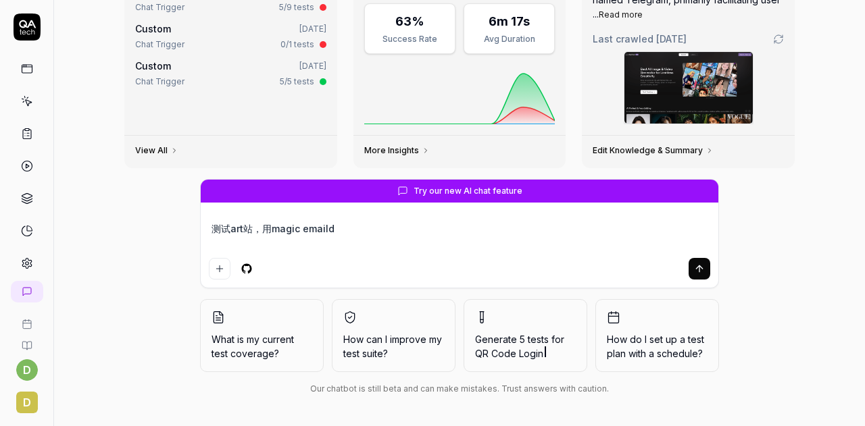
type textarea "测试art站，用magic emailde"
type textarea "*"
type textarea "测试art站，用magic emailden"
type textarea "*"
type textarea "测试art站，用magic emaildeng"
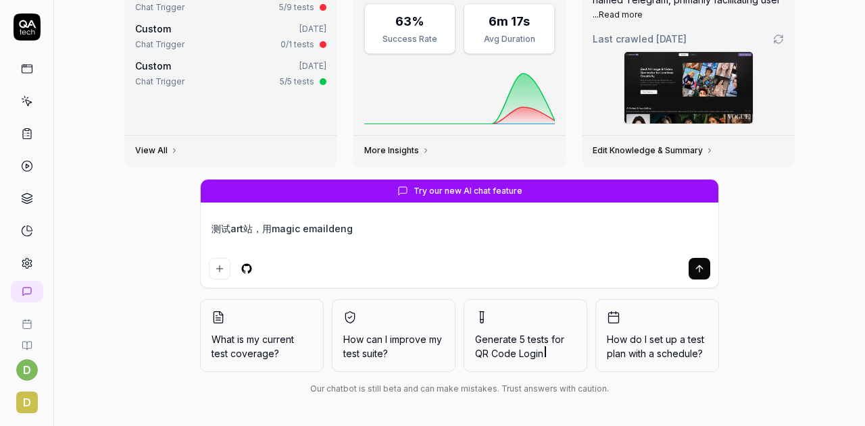
type textarea "*"
type textarea "测试art站，用magic emaildeng'l"
type textarea "*"
type textarea "测试art站，用magic emaildeng'lu"
type textarea "*"
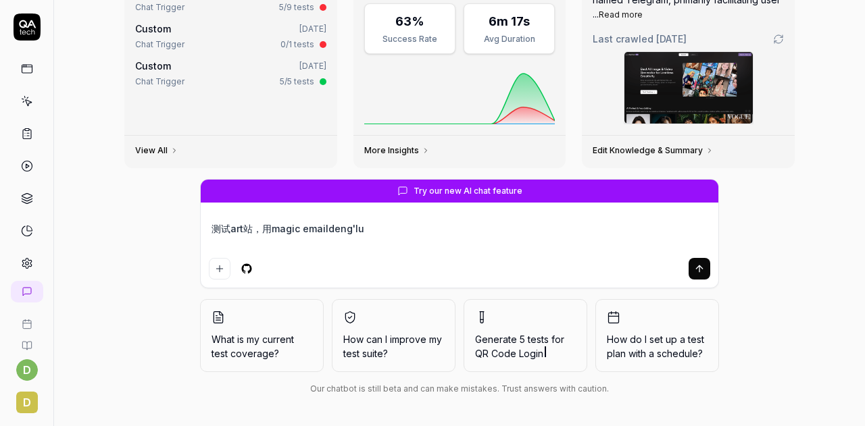
type textarea "测试art站，用magic email登录"
type textarea "*"
type textarea "测试art站，用magic email登录，"
type textarea "*"
type textarea "测试art站，用magic email登录，b"
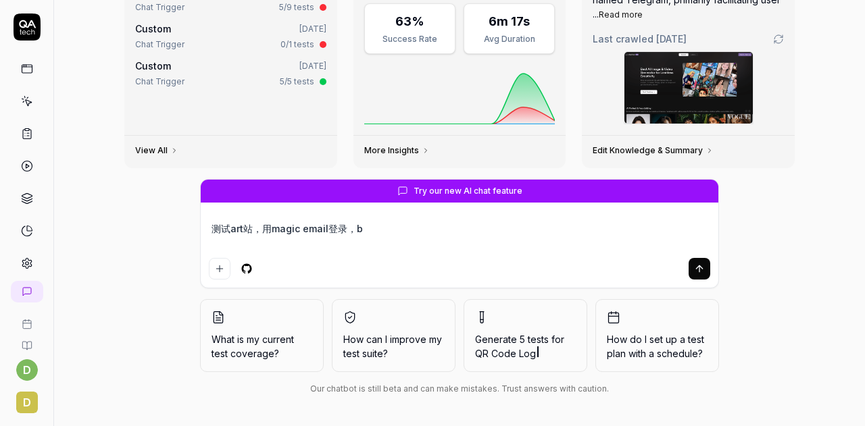
type textarea "*"
type textarea "测试art站，用magic email登录，bi"
type textarea "*"
type textarea "测试art站，用magic email登录，bin"
type textarea "*"
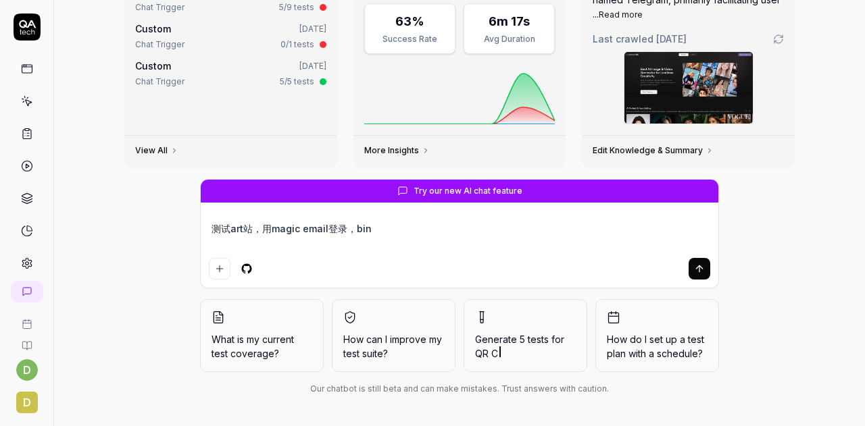
type textarea "测试art站，用magic email登录，bing"
type textarea "*"
type textarea "测试art站，用magic email登录，并j"
type textarea "*"
type textarea "测试art站，用magic email登录，并ji"
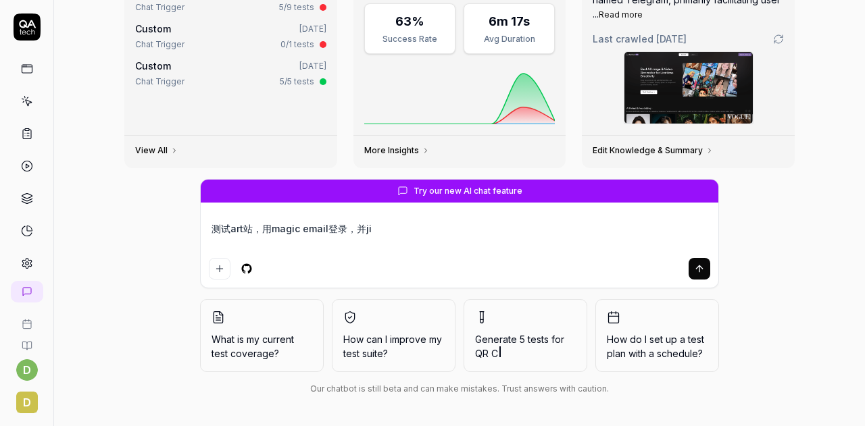
type textarea "*"
type textarea "测试art站，用magic email登录，并jie"
type textarea "*"
type textarea "测试art站，用magic email登录，并jie'sh"
type textarea "*"
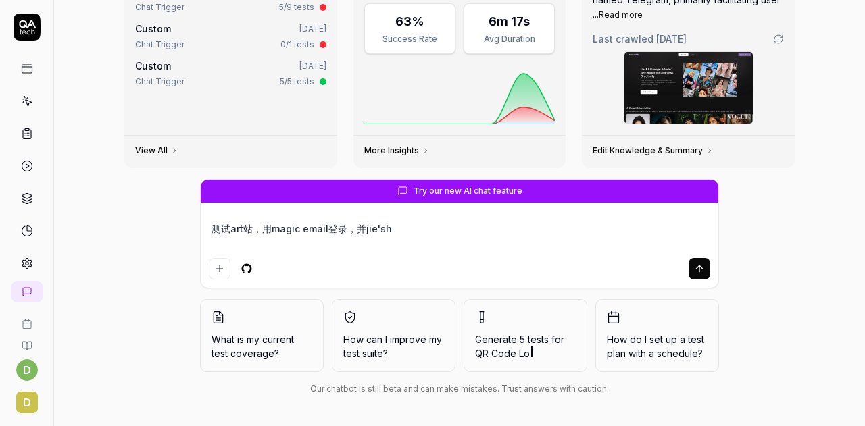
type textarea "测试art站，用magic email登录，并jie'sho"
type textarea "*"
type textarea "测试art站，用magic email登录，并jie'shou"
type textarea "*"
type textarea "测试art站，用magic email登录，并接受"
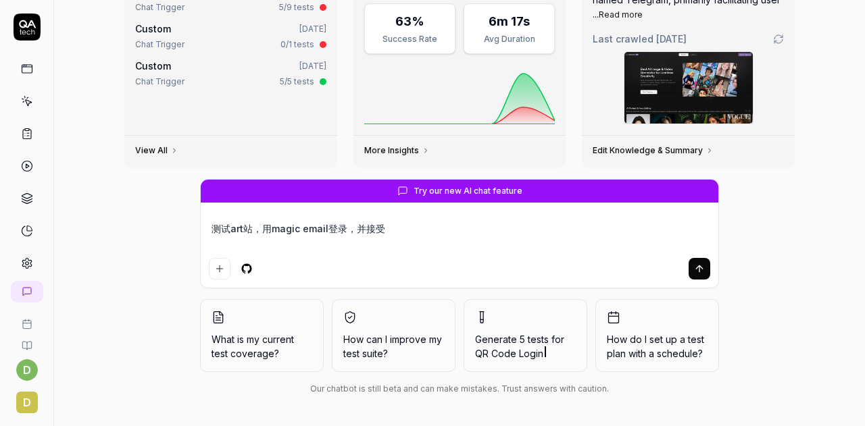
type textarea "*"
type textarea "测试art站，用magic email登录，并接受y"
type textarea "*"
type textarea "测试art站，用magic email登录，并接受"
type textarea "*"
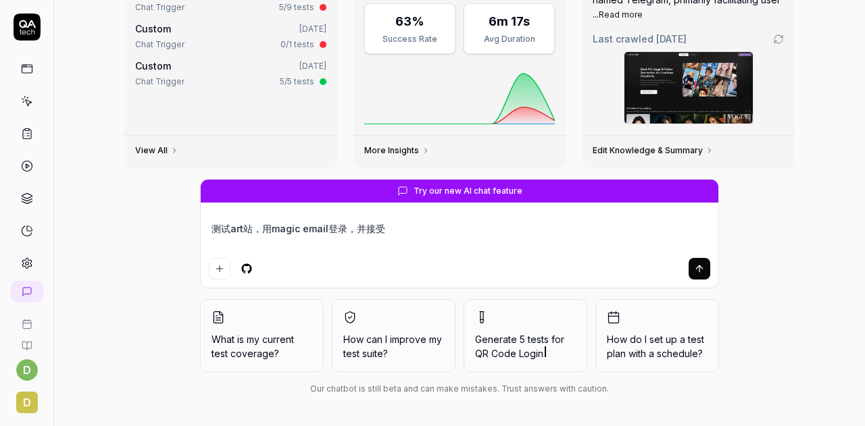
type textarea "测试art站，用magic email登录，并接受y"
type textarea "*"
type textarea "测试art站，用magic email登录，并接受ya"
type textarea "*"
type textarea "测试art站，用magic email登录，并接受yan"
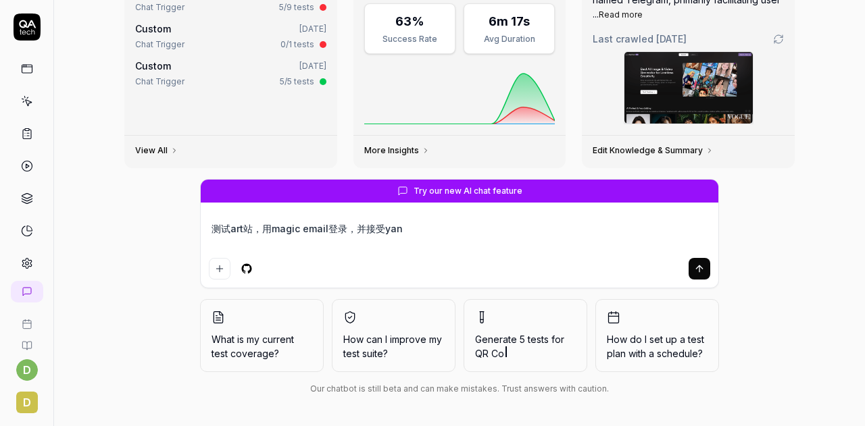
type textarea "*"
type textarea "测试art站，用magic email登录，并接受yan's"
type textarea "*"
type textarea "测试art站，用magic email登录，并接受yan'sh"
type textarea "*"
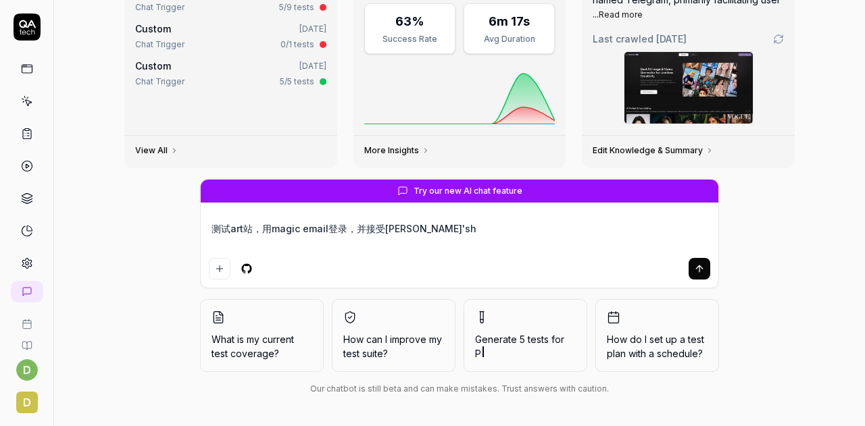
type textarea "测试art站，用magic email登录，并接受yan's"
type textarea "*"
type textarea "测试art站，用magic email登录，并接受yan"
type textarea "*"
type textarea "测试art站，用magic email登录，并接受yan'zh"
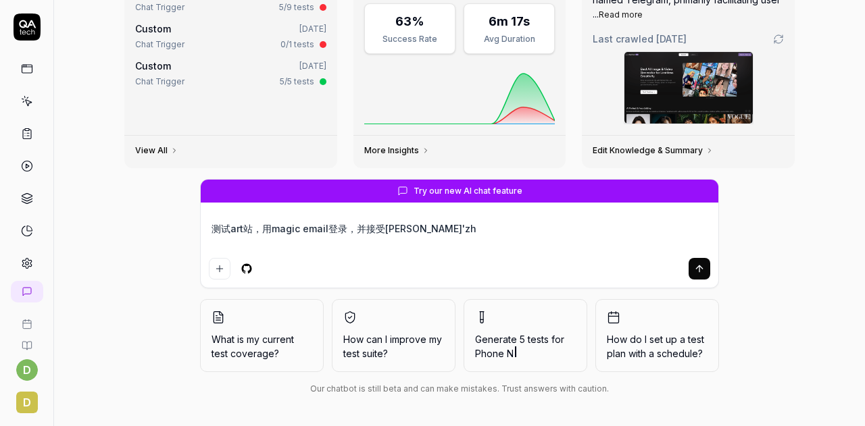
type textarea "*"
type textarea "测试art站，用magic email登录，并接受yan'zhe"
type textarea "*"
type textarea "测试art站，用magic email登录，并接受yan'zhen"
type textarea "*"
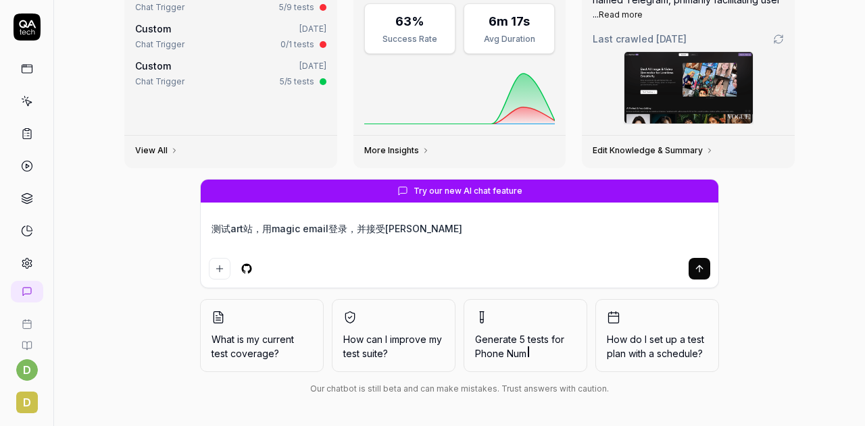
type textarea "测试art站，用magic email登录，并接受yan'zheng"
type textarea "*"
type textarea "测试art站，用magic email登录，并接受yan'zheng'm"
type textarea "*"
type textarea "测试art站，用magic email登录，并接受yan'zheng'ma"
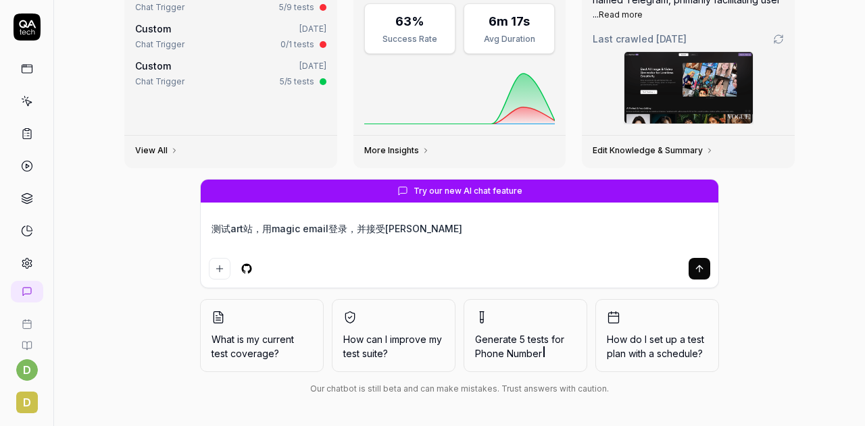
type textarea "*"
type textarea "测试art站，用magic email登录，并接受验证码"
type textarea "*"
type textarea "测试art站，用magic email登录，并接受验证"
type textarea "*"
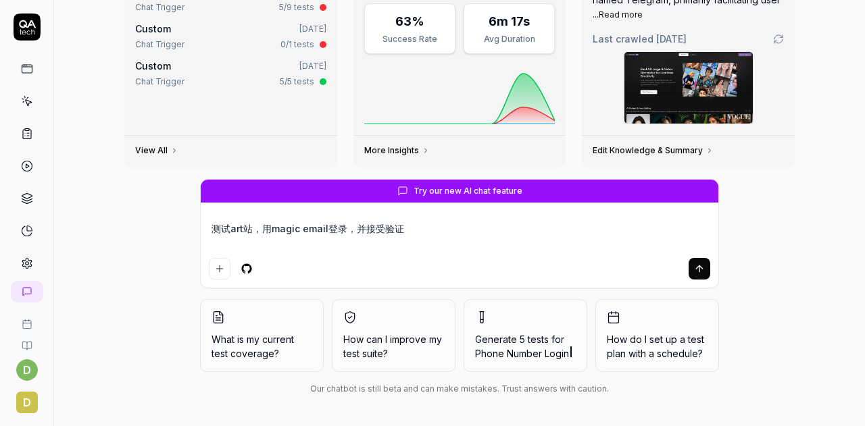
type textarea "测试art站，用magic email登录，并接受验"
type textarea "*"
type textarea "测试art站，用magic email登录，并接受"
type textarea "*"
type textarea "测试art站，用magic email登录，并接"
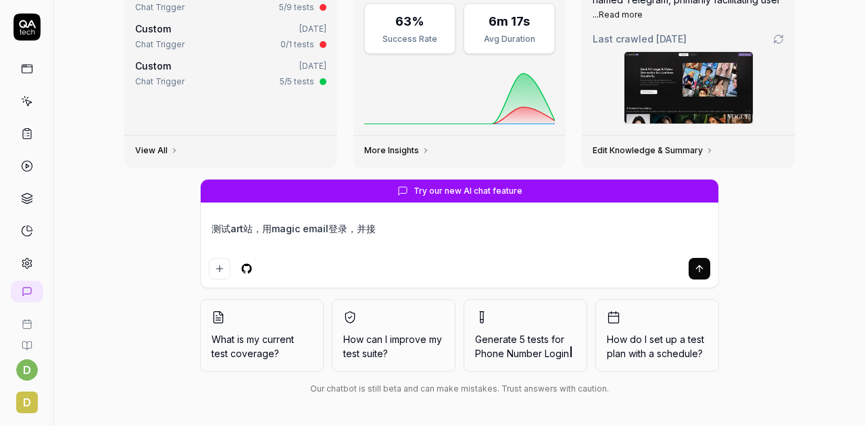
type textarea "*"
type textarea "测试art站，用magic email登录，并"
type textarea "*"
type textarea "测试art站，用magic email登录"
type textarea "*"
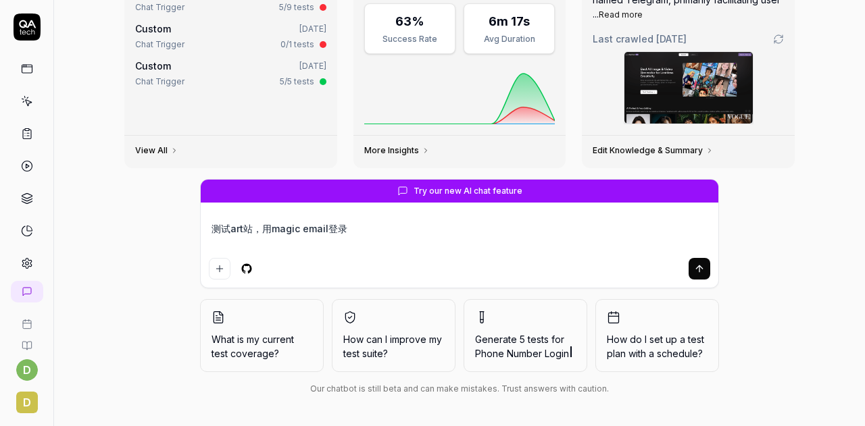
type textarea "测试art站，用magic email登"
type textarea "*"
type textarea "测试art站，用magic email"
type textarea "*"
type textarea "测试art站，用magic emailj"
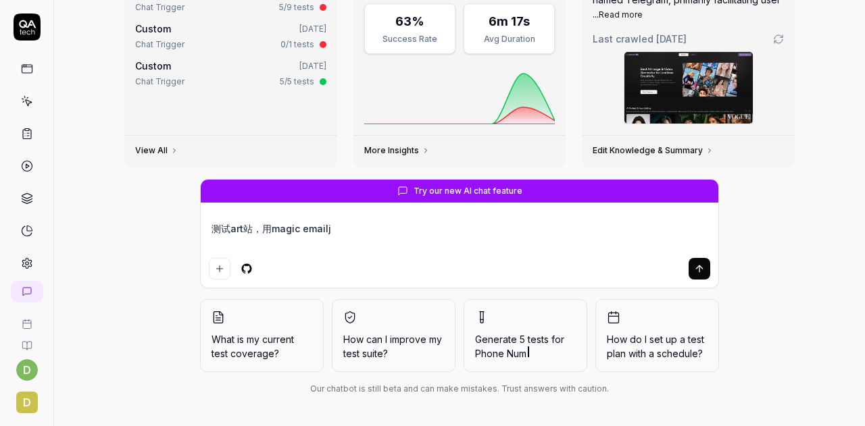
type textarea "*"
type textarea "测试art站，用magic emailjie"
type textarea "*"
type textarea "测试art站，用magic emailjie's"
type textarea "*"
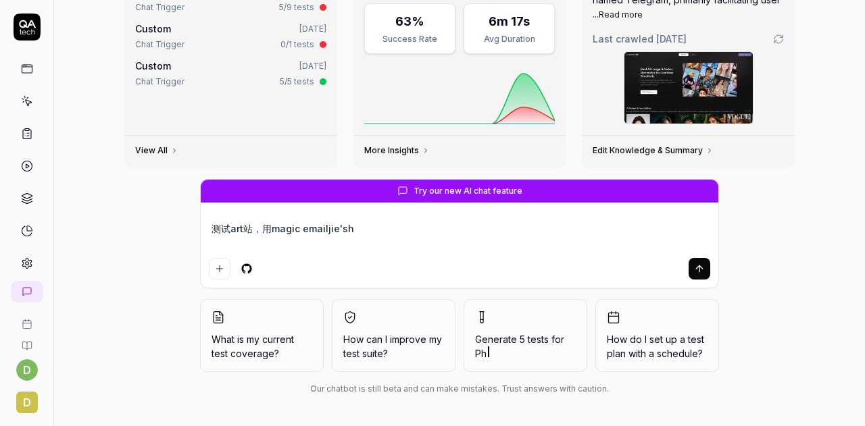
type textarea "测试art站，用magic emailjie'sho"
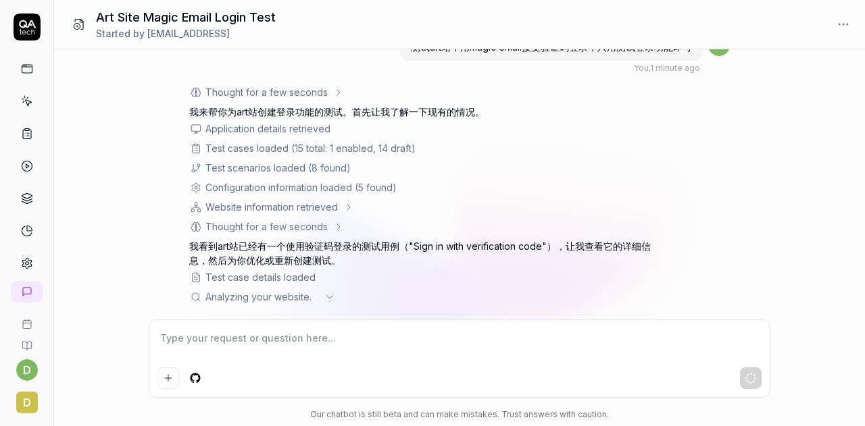
scroll to position [113, 0]
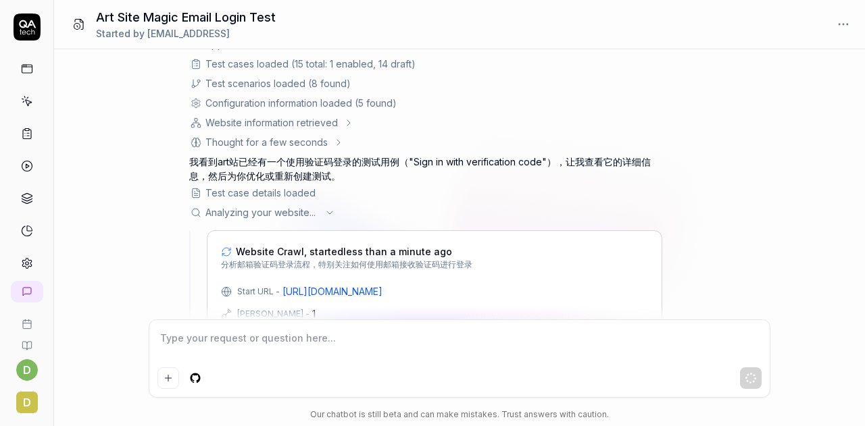
click at [808, 241] on div "测试art站，用magic email接受验证码登录，只用测试登录功能即可 You , 1 minute ago d Thought for a few se…" at bounding box center [459, 184] width 811 height 270
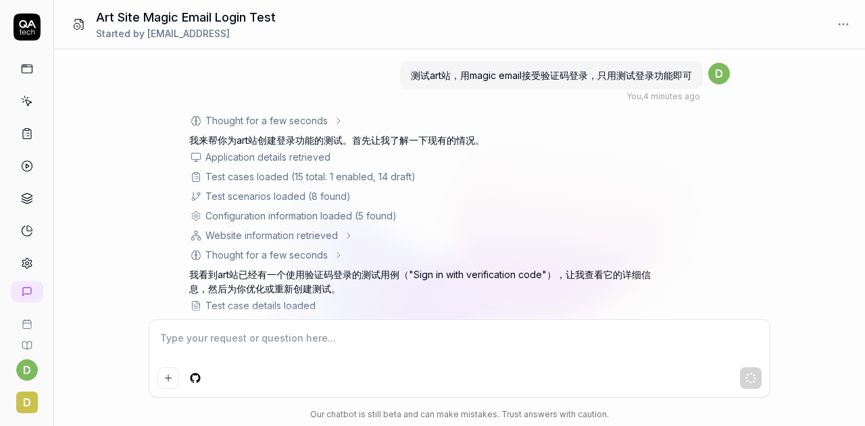
scroll to position [154, 0]
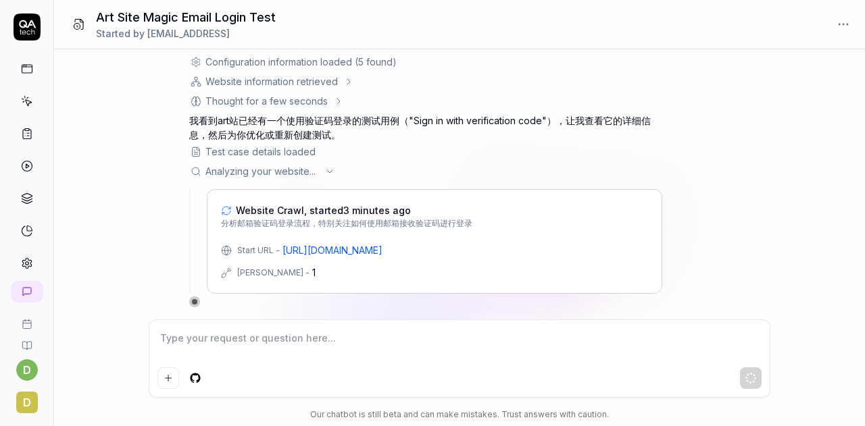
click at [22, 28] on icon at bounding box center [27, 24] width 17 height 8
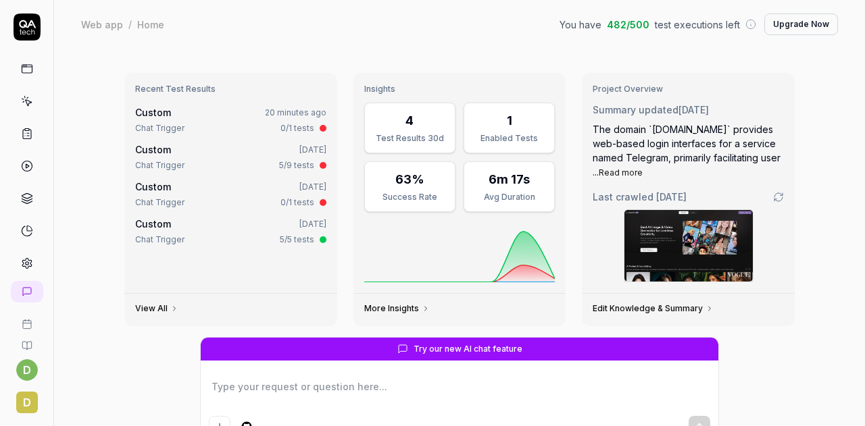
click at [23, 64] on icon at bounding box center [27, 69] width 12 height 12
click at [23, 73] on icon at bounding box center [27, 69] width 12 height 12
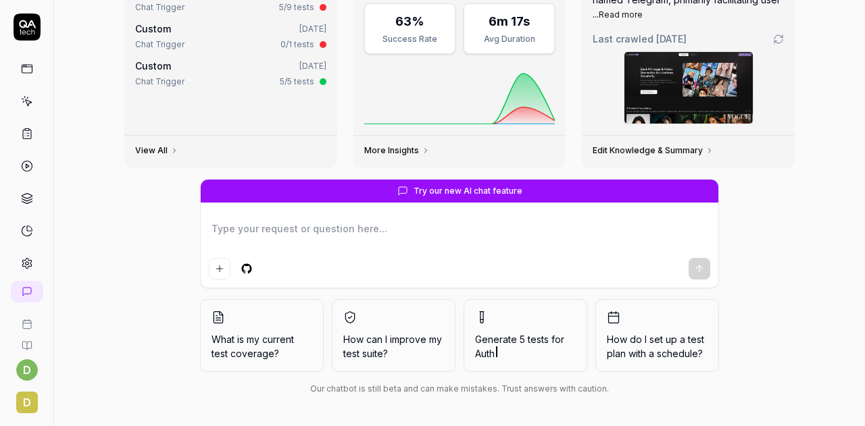
click at [26, 32] on icon at bounding box center [27, 27] width 27 height 27
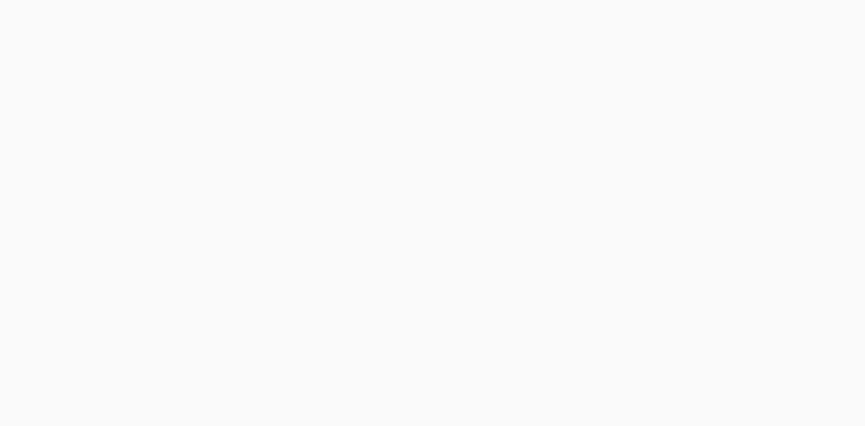
click at [18, 0] on html "*" at bounding box center [432, 0] width 865 height 0
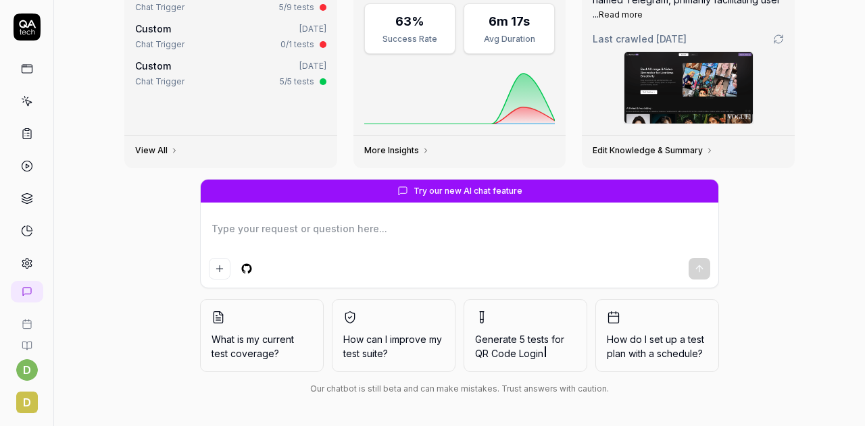
scroll to position [158, 0]
click at [156, 152] on link "View All" at bounding box center [156, 150] width 43 height 11
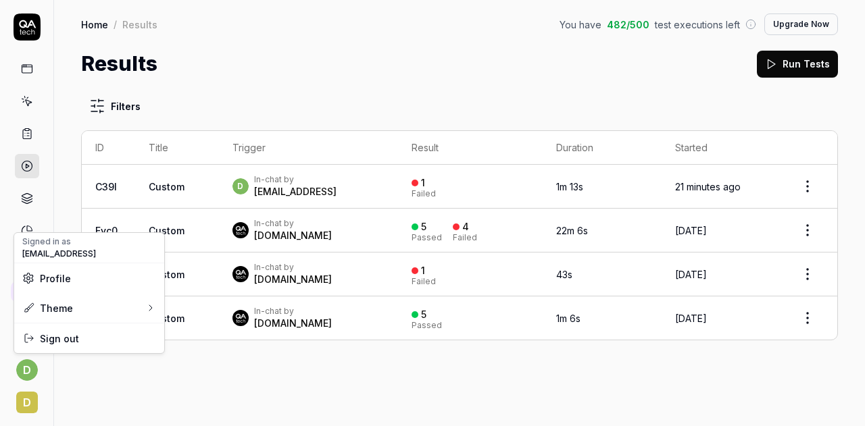
click at [20, 362] on html "d d Home / Results You have 482 / 500 test executions left Upgrade Now Home / R…" at bounding box center [432, 213] width 865 height 426
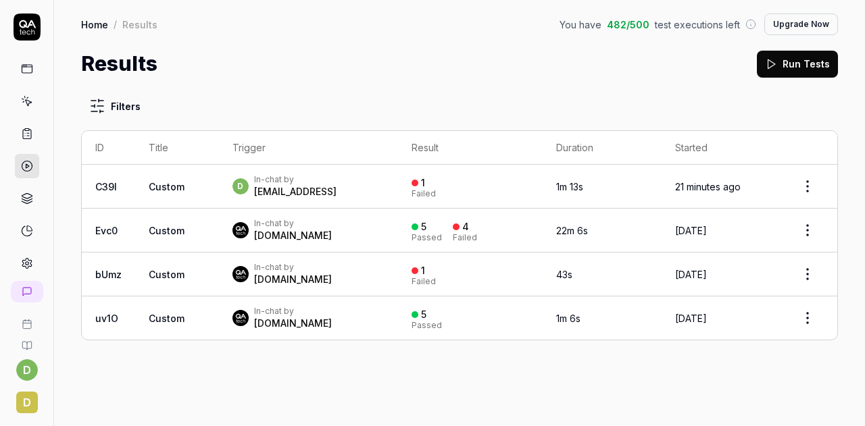
click at [20, 362] on html "d d Home / Results You have 482 / 500 test executions left Upgrade Now Home / R…" at bounding box center [432, 213] width 865 height 426
click at [31, 30] on icon at bounding box center [32, 31] width 3 height 5
click at [22, 70] on icon at bounding box center [27, 69] width 12 height 12
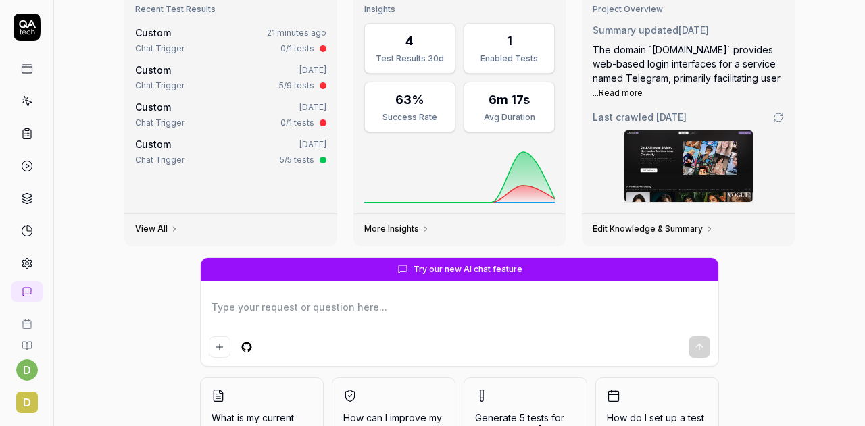
scroll to position [85, 0]
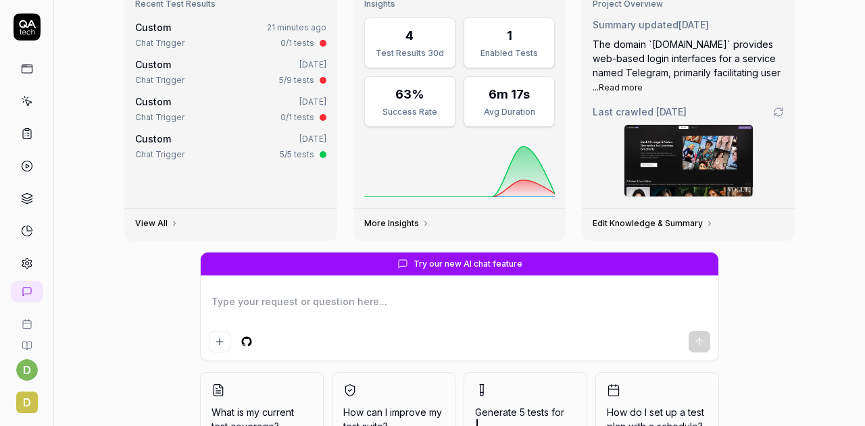
click at [293, 316] on textarea at bounding box center [459, 309] width 501 height 34
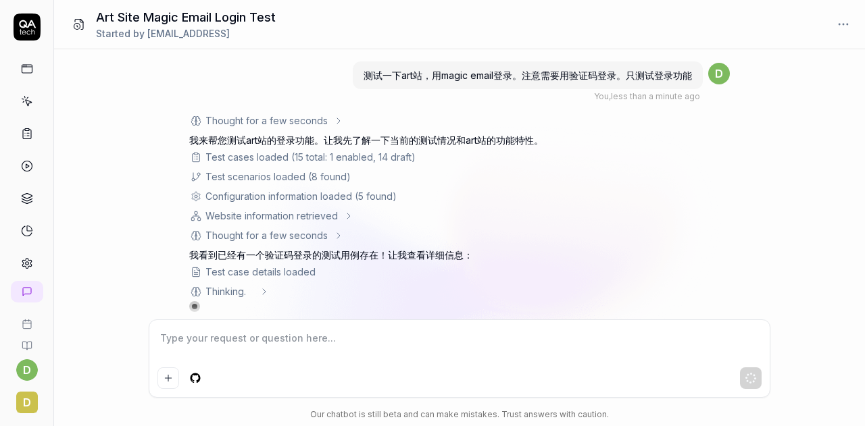
scroll to position [5, 0]
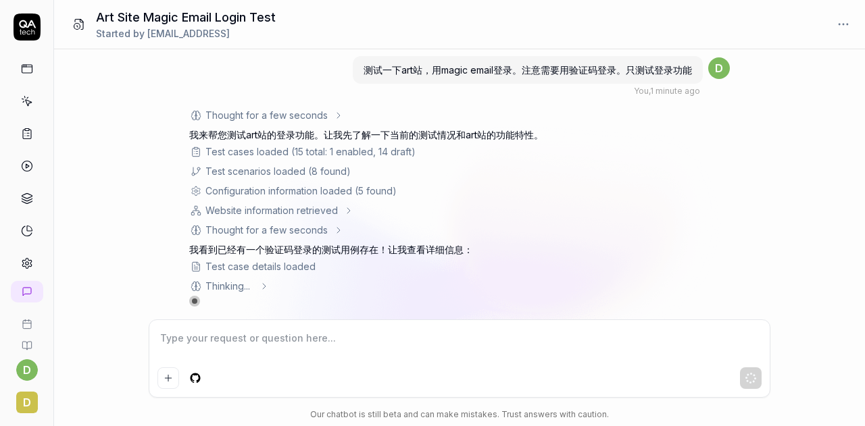
click at [565, 209] on div "Website information retrieved" at bounding box center [425, 210] width 473 height 14
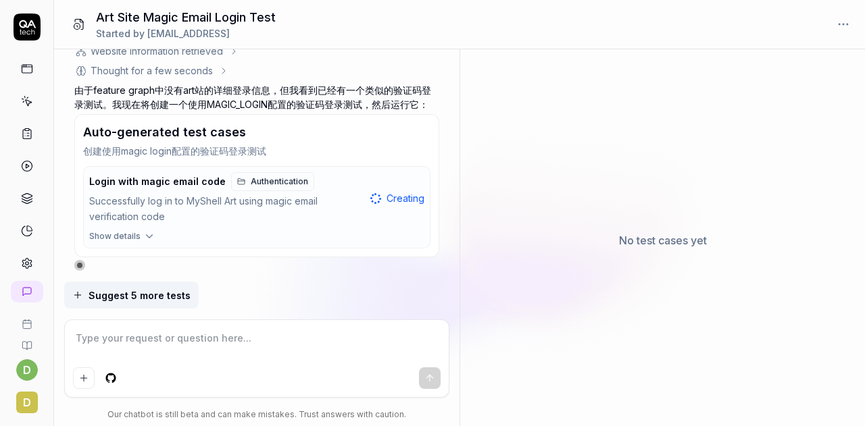
scroll to position [525, 0]
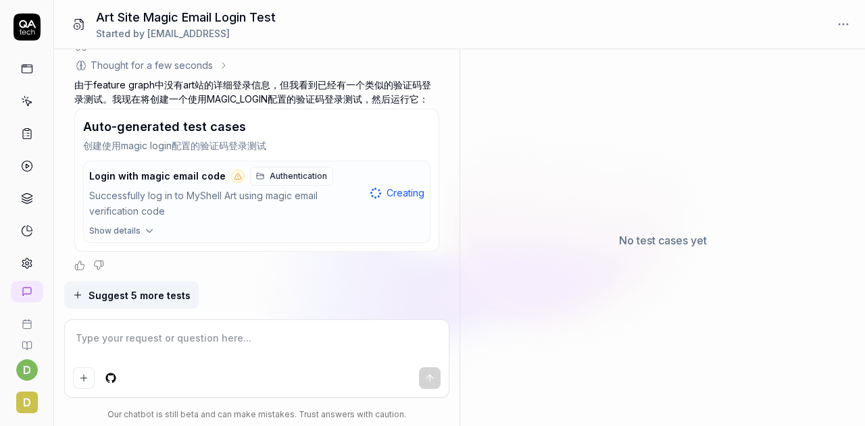
click at [179, 198] on div "Successfully log in to MyShell Art using magic email verification code" at bounding box center [227, 204] width 276 height 31
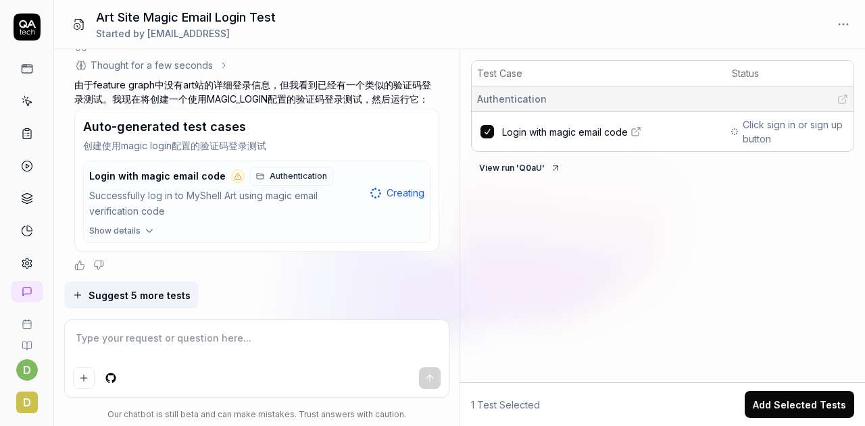
click at [759, 122] on span "Click sign in or sign up button" at bounding box center [795, 132] width 105 height 28
click at [629, 128] on link "Login with magic email code" at bounding box center [613, 132] width 222 height 14
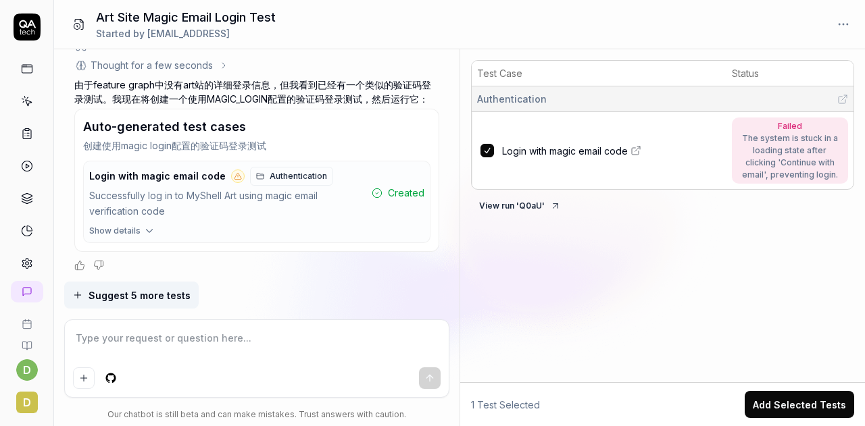
scroll to position [925, 0]
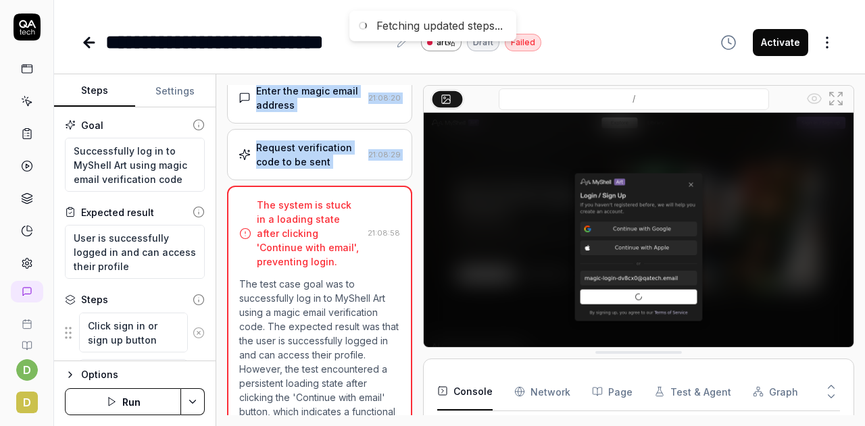
scroll to position [276, 0]
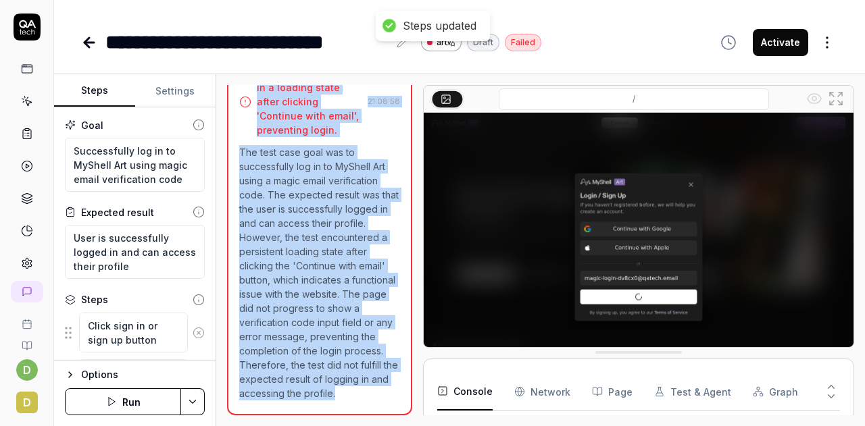
drag, startPoint x: 257, startPoint y: 255, endPoint x: 377, endPoint y: 406, distance: 192.8
click at [377, 406] on div "The system is stuck in a loading state after clicking 'Continue with email', pr…" at bounding box center [319, 235] width 185 height 362
copy div "The system is stuck in a loading state after clicking 'Continue with email', pr…"
click at [304, 288] on p "The test case goal was to successfully log in to MyShell Art using a magic emai…" at bounding box center [319, 272] width 161 height 255
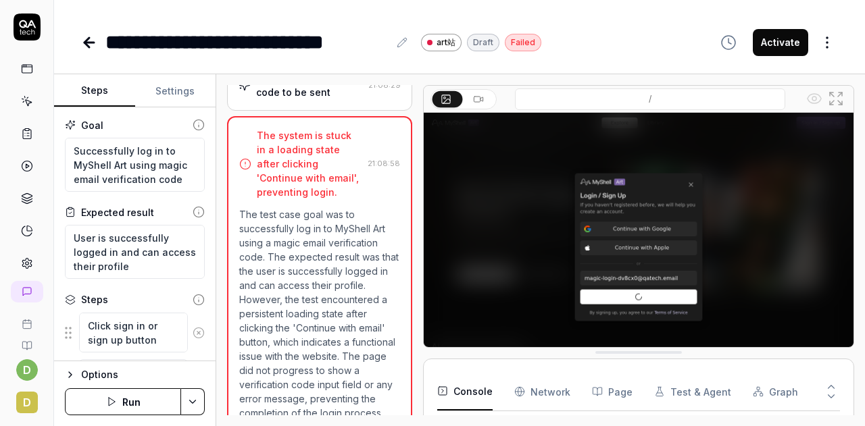
scroll to position [203, 0]
type textarea "*"
